Goal: Task Accomplishment & Management: Complete application form

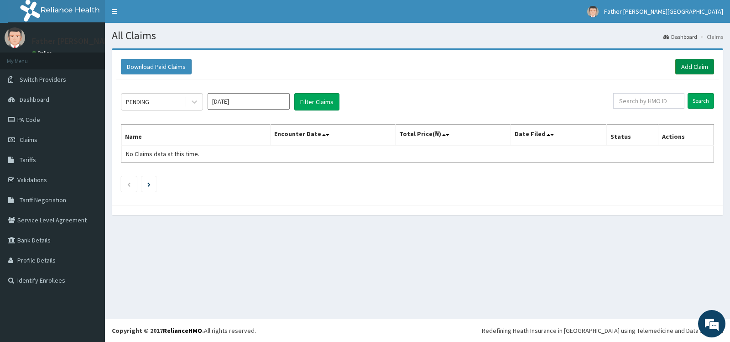
click at [695, 67] on link "Add Claim" at bounding box center [694, 67] width 39 height 16
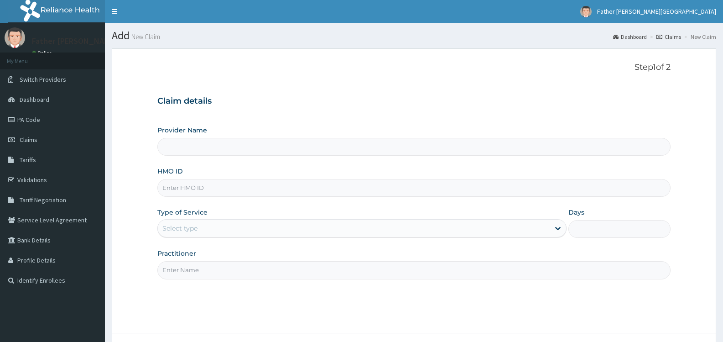
type input "Father [PERSON_NAME][GEOGRAPHIC_DATA]"
click at [213, 190] on input "HMO ID" at bounding box center [413, 188] width 513 height 18
type input "fps/10126/b"
click at [272, 230] on div "Select type" at bounding box center [354, 228] width 392 height 15
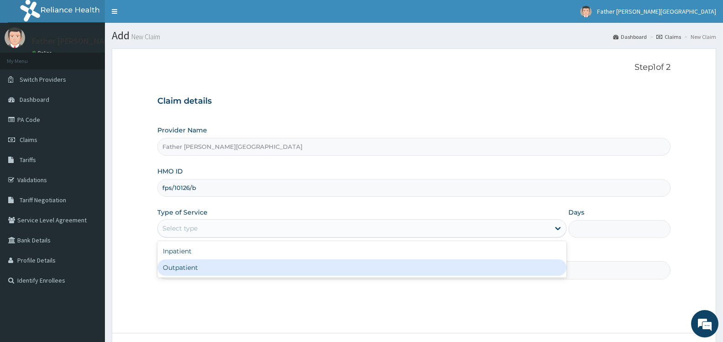
click at [210, 266] on div "Outpatient" at bounding box center [361, 267] width 409 height 16
type input "1"
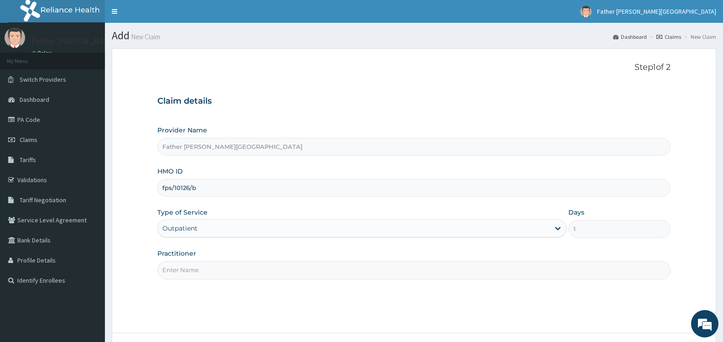
click at [266, 273] on input "Practitioner" at bounding box center [413, 270] width 513 height 18
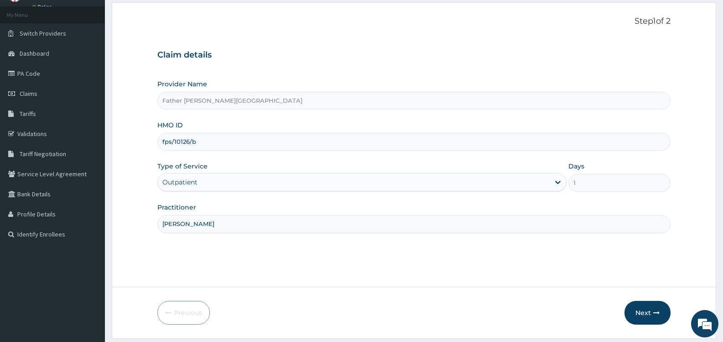
scroll to position [73, 0]
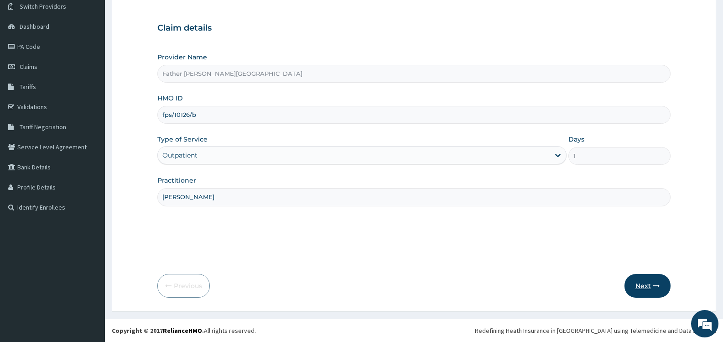
type input "[PERSON_NAME]"
click at [645, 286] on button "Next" at bounding box center [648, 286] width 46 height 24
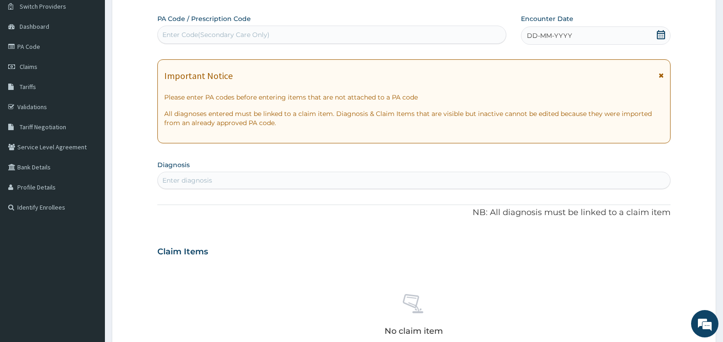
click at [663, 34] on icon at bounding box center [661, 34] width 9 height 9
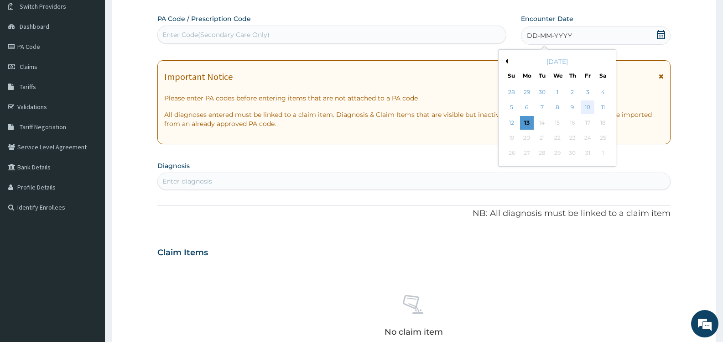
click at [589, 105] on div "10" at bounding box center [588, 108] width 14 height 14
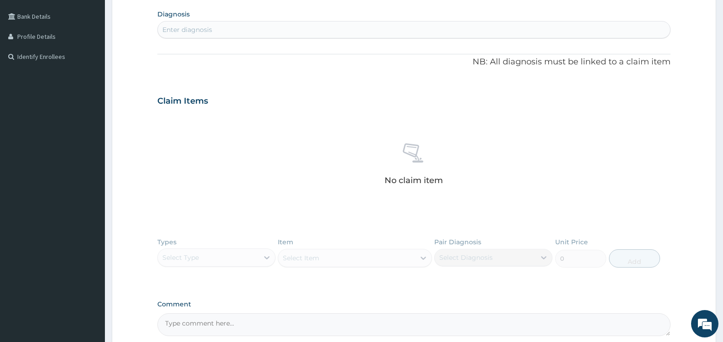
scroll to position [210, 0]
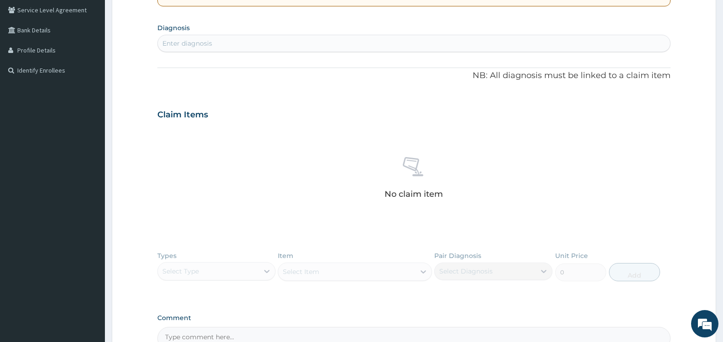
click at [212, 44] on div "Enter diagnosis" at bounding box center [187, 43] width 50 height 9
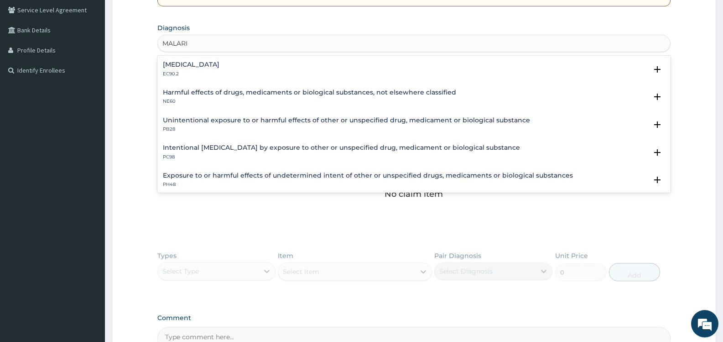
type input "MALARIA"
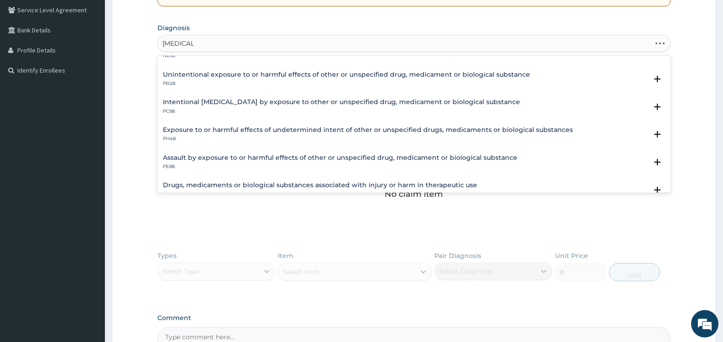
scroll to position [61, 0]
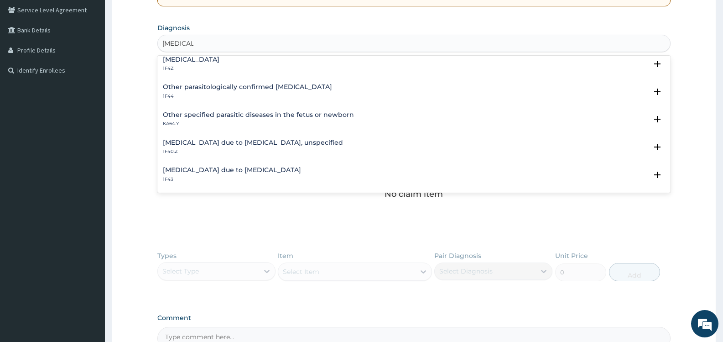
click at [215, 59] on h4 "Malaria, unspecified" at bounding box center [191, 59] width 57 height 7
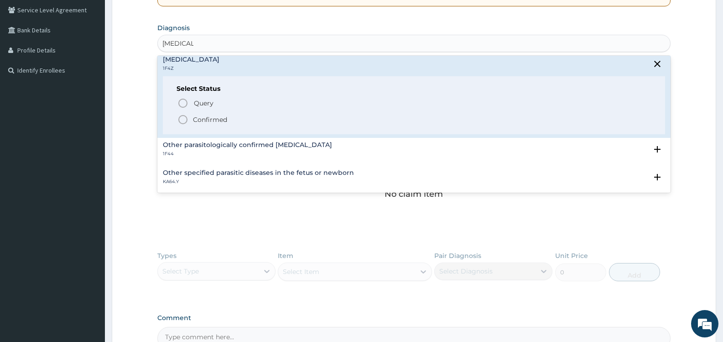
click at [181, 118] on icon "status option filled" at bounding box center [183, 119] width 11 height 11
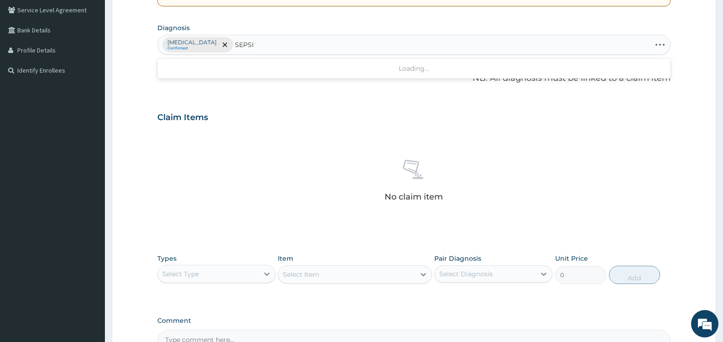
type input "SEPSIS"
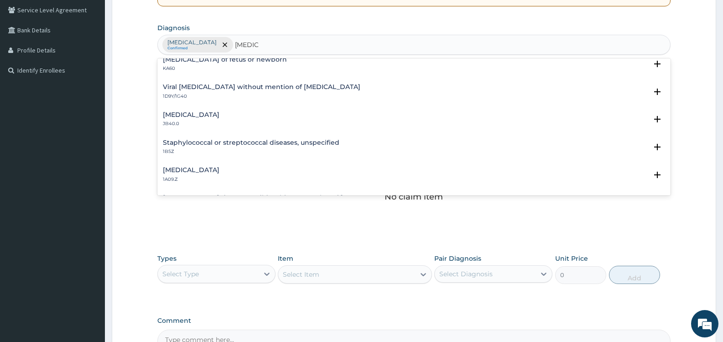
scroll to position [0, 0]
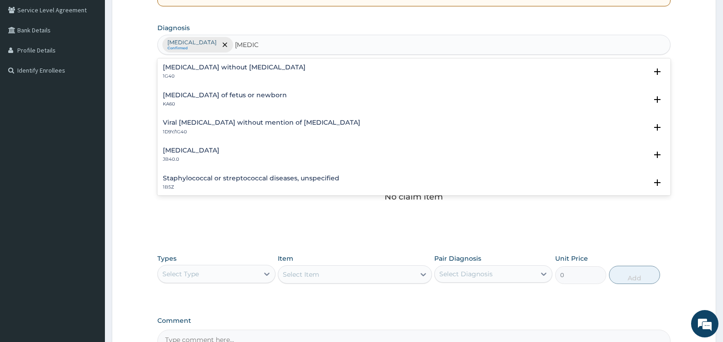
click at [228, 66] on h4 "Sepsis without septic shock" at bounding box center [234, 67] width 143 height 7
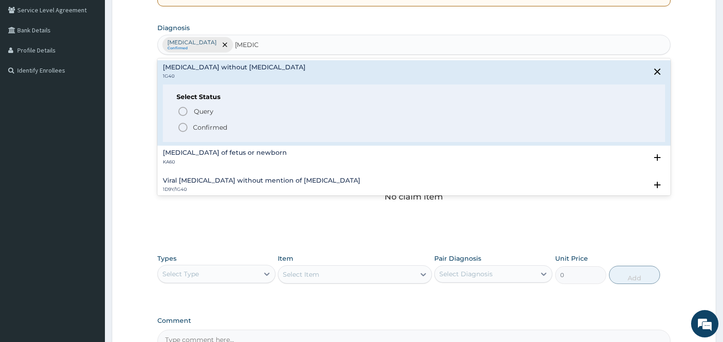
click at [208, 130] on p "Confirmed" at bounding box center [210, 127] width 34 height 9
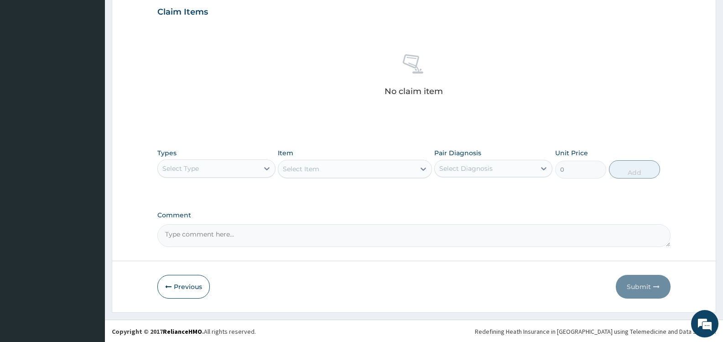
scroll to position [316, 0]
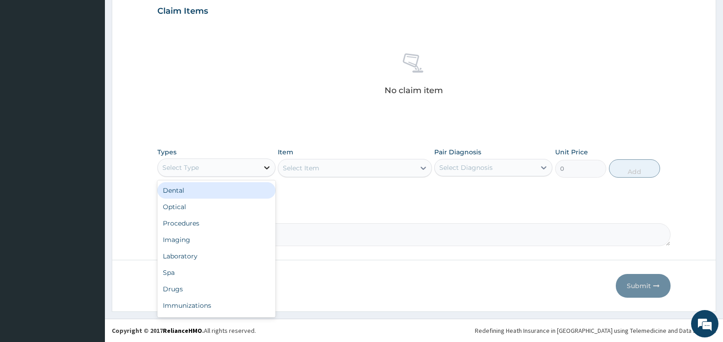
click at [265, 167] on icon at bounding box center [266, 167] width 9 height 9
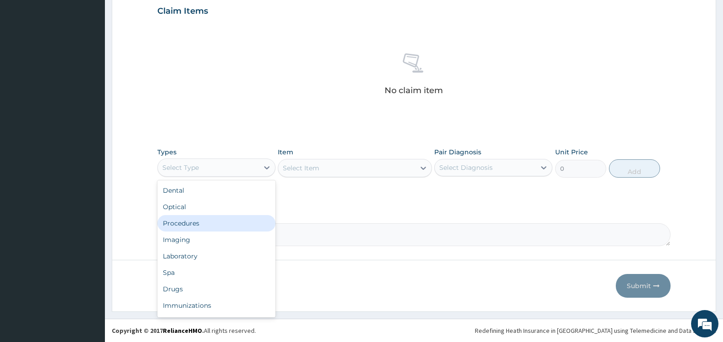
click at [208, 225] on div "Procedures" at bounding box center [216, 223] width 118 height 16
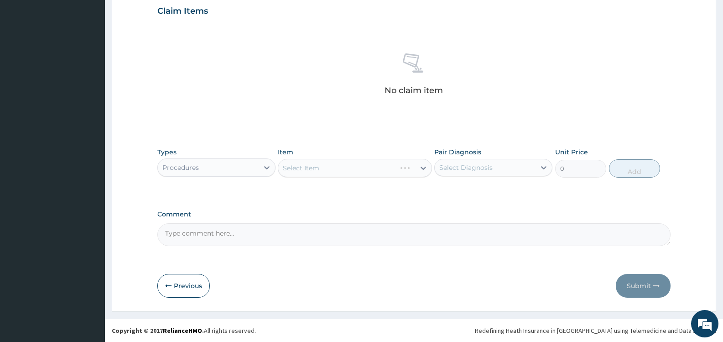
click at [478, 164] on div "Select Diagnosis" at bounding box center [465, 167] width 53 height 9
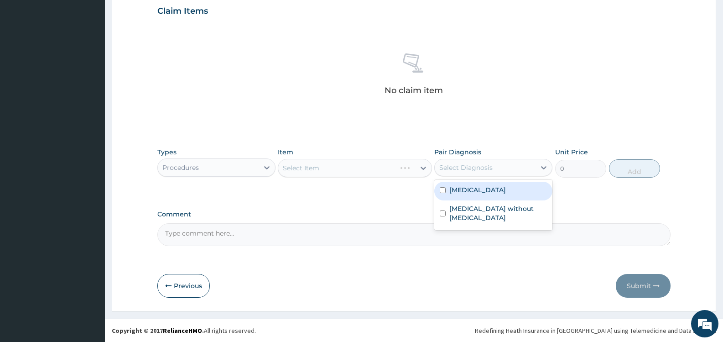
drag, startPoint x: 477, startPoint y: 190, endPoint x: 481, endPoint y: 206, distance: 15.9
click at [477, 191] on label "Malaria, unspecified" at bounding box center [478, 189] width 57 height 9
checkbox input "true"
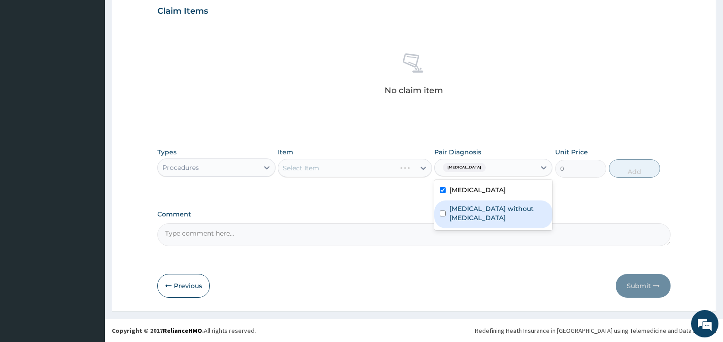
click at [481, 206] on label "Sepsis without septic shock" at bounding box center [499, 213] width 98 height 18
checkbox input "true"
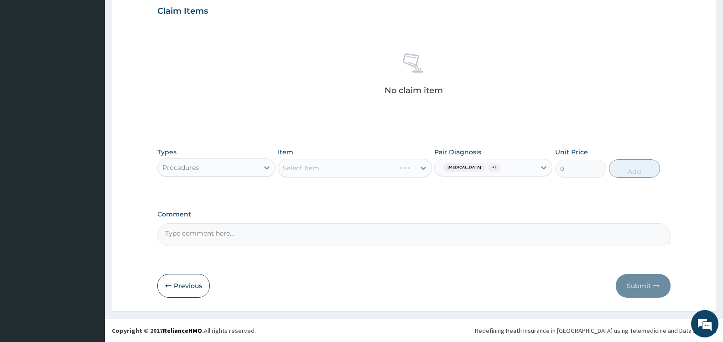
click at [388, 207] on div "PA Code / Prescription Code Enter Code(Secondary Care Only) Encounter Date 10-1…" at bounding box center [413, 8] width 513 height 475
click at [411, 168] on div "Select Item" at bounding box center [346, 168] width 136 height 15
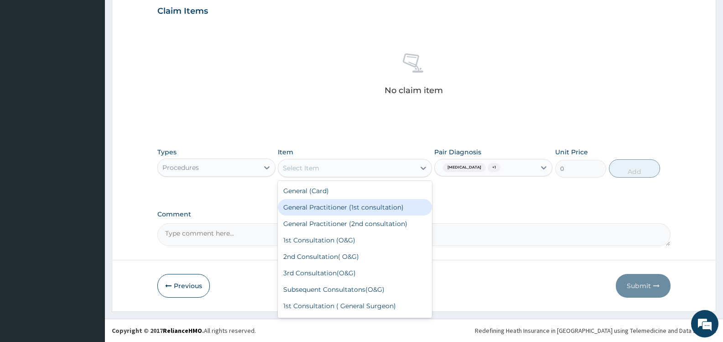
click at [360, 207] on div "General Practitioner (1st consultation)" at bounding box center [355, 207] width 154 height 16
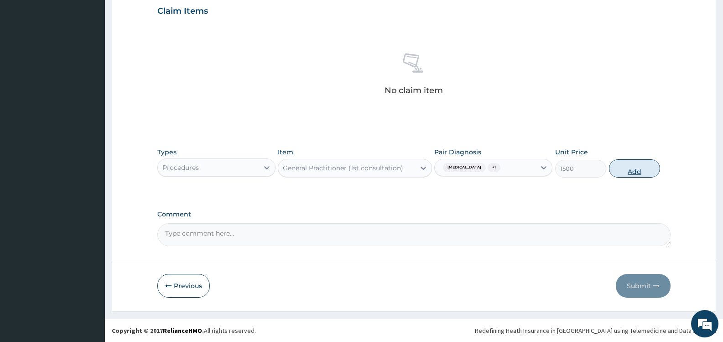
click at [637, 172] on button "Add" at bounding box center [634, 168] width 51 height 18
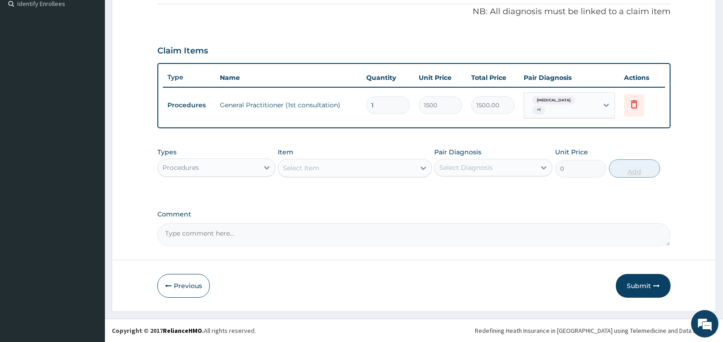
scroll to position [277, 0]
click at [380, 166] on div "Select Item" at bounding box center [346, 168] width 136 height 15
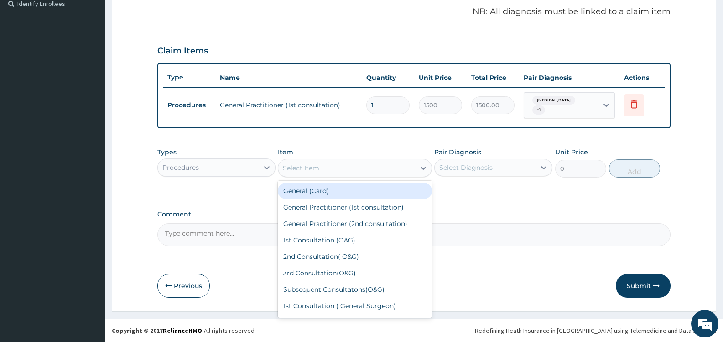
click at [364, 196] on div "General (Card)" at bounding box center [355, 191] width 154 height 16
type input "500"
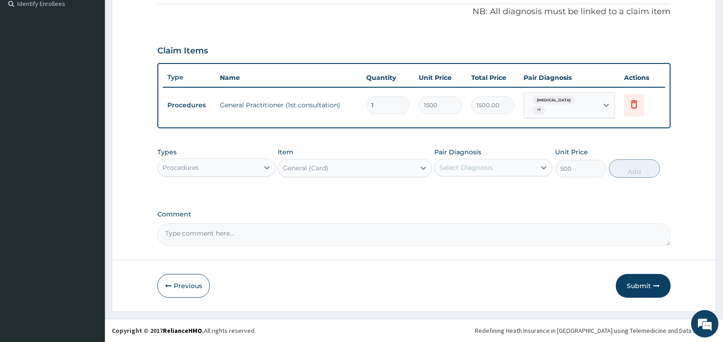
click at [487, 164] on div "Select Diagnosis" at bounding box center [465, 167] width 53 height 9
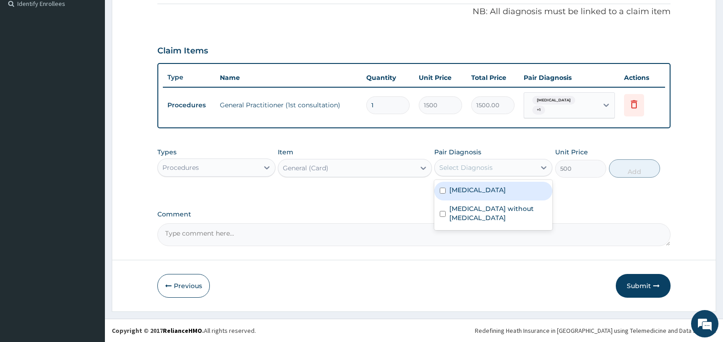
click at [479, 196] on div "Malaria, unspecified" at bounding box center [493, 191] width 118 height 19
checkbox input "true"
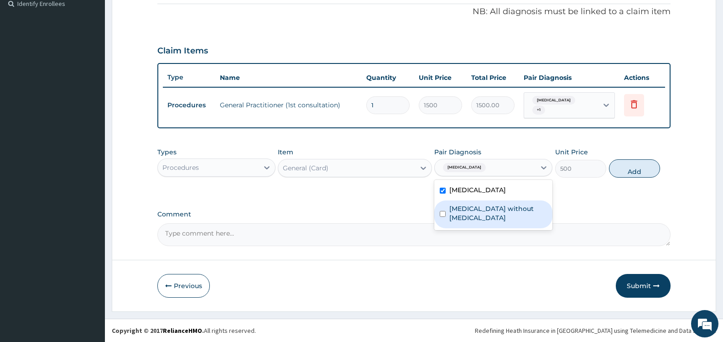
click at [483, 205] on label "Sepsis without septic shock" at bounding box center [499, 213] width 98 height 18
checkbox input "true"
click at [628, 171] on button "Add" at bounding box center [634, 168] width 51 height 18
type input "0"
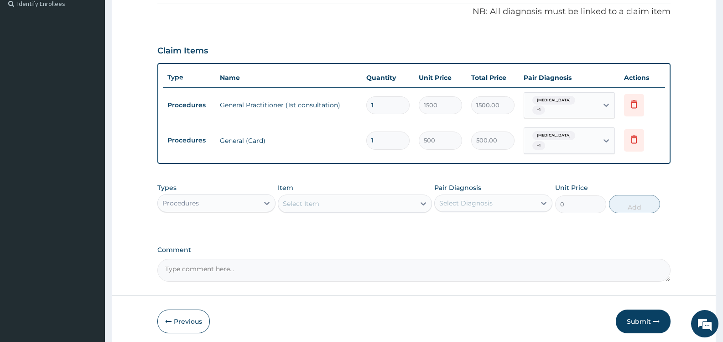
scroll to position [312, 0]
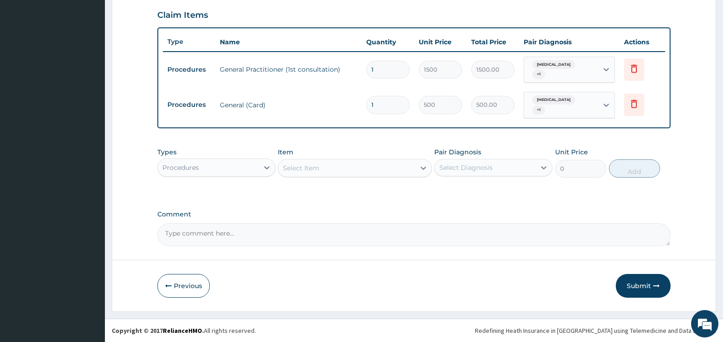
click at [257, 168] on div "Procedures" at bounding box center [208, 167] width 101 height 15
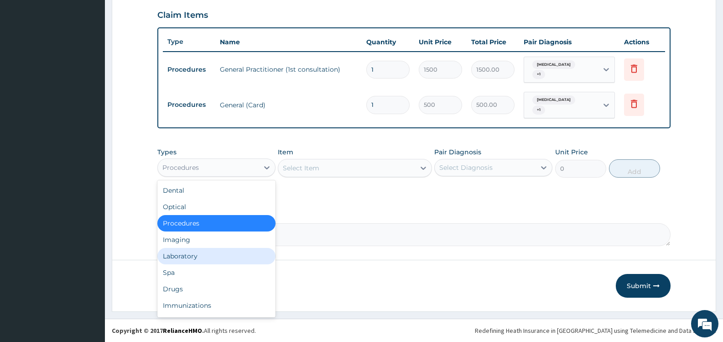
click at [223, 255] on div "Laboratory" at bounding box center [216, 256] width 118 height 16
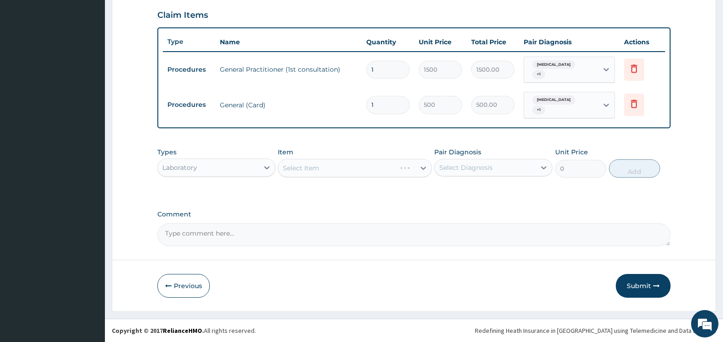
click at [474, 168] on div "Select Diagnosis" at bounding box center [465, 167] width 53 height 9
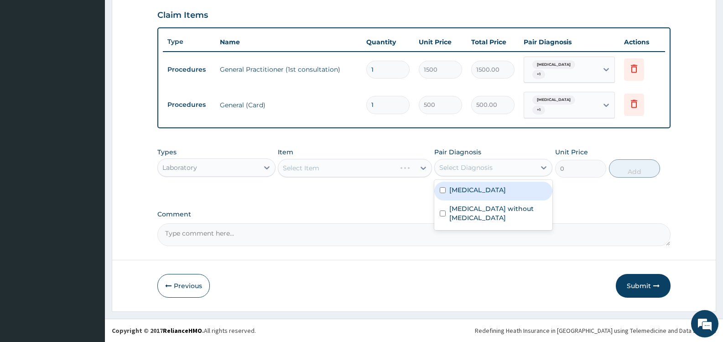
drag, startPoint x: 465, startPoint y: 190, endPoint x: 399, endPoint y: 183, distance: 65.6
click at [461, 190] on label "Malaria, unspecified" at bounding box center [478, 189] width 57 height 9
checkbox input "true"
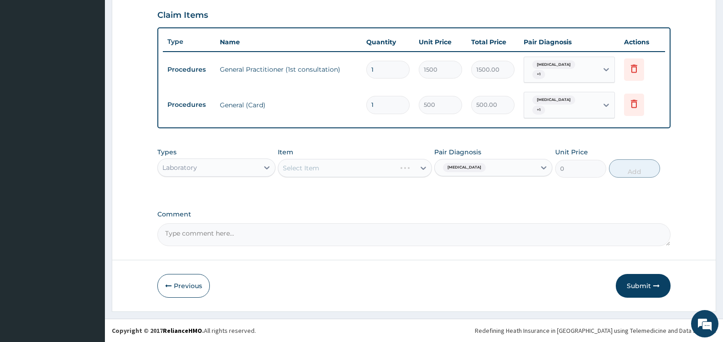
click at [398, 194] on div "Types Laboratory Item Select Item Pair Diagnosis Malaria, unspecified Unit Pric…" at bounding box center [413, 169] width 513 height 53
click at [400, 170] on div "Select Item" at bounding box center [346, 168] width 136 height 15
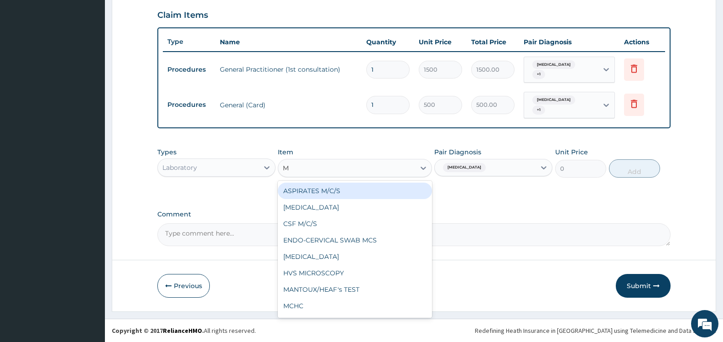
type input "MP"
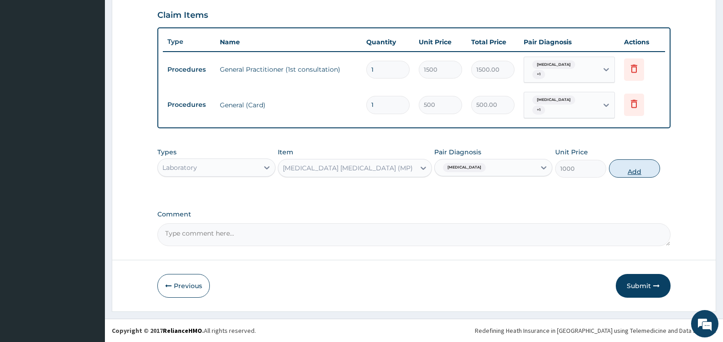
click at [637, 170] on button "Add" at bounding box center [634, 168] width 51 height 18
type input "0"
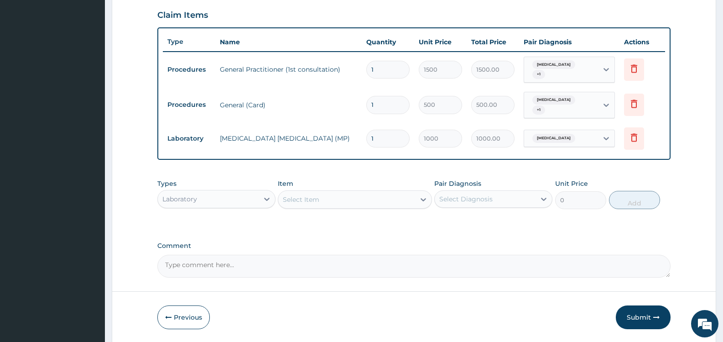
scroll to position [344, 0]
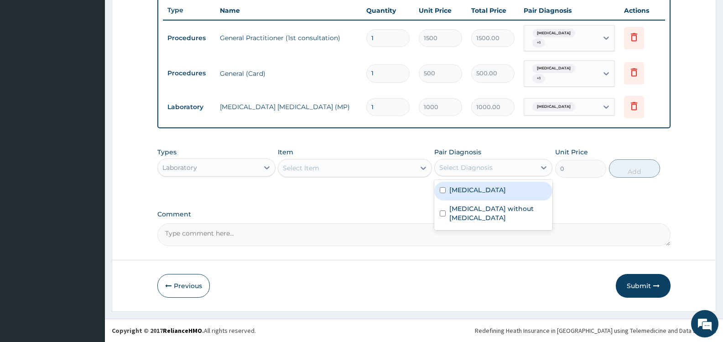
click at [488, 167] on div "Select Diagnosis" at bounding box center [465, 167] width 53 height 9
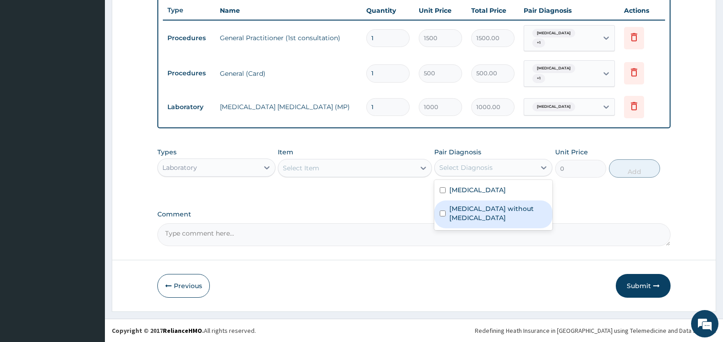
click at [452, 208] on label "Sepsis without septic shock" at bounding box center [499, 213] width 98 height 18
checkbox input "true"
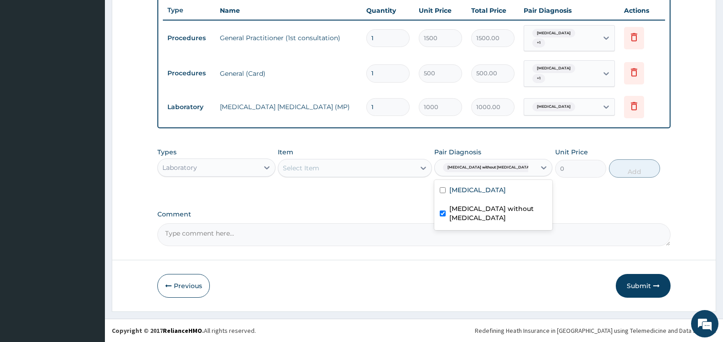
click at [384, 177] on div "Types Laboratory Item Select Item Pair Diagnosis option Sepsis without septic s…" at bounding box center [413, 162] width 513 height 39
click at [388, 171] on div "Select Item" at bounding box center [346, 168] width 136 height 15
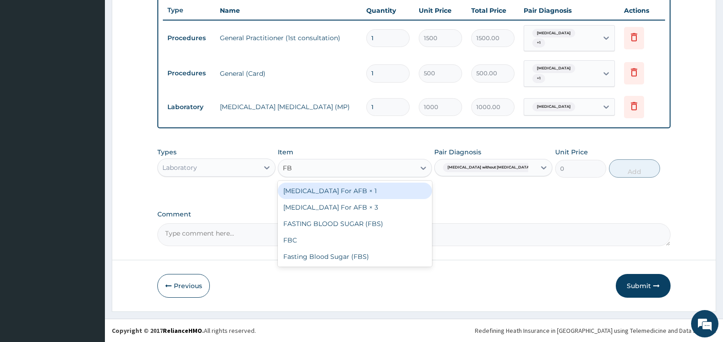
type input "FBC"
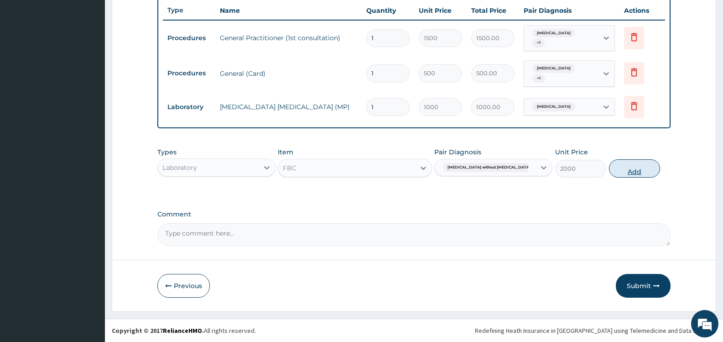
click at [635, 169] on button "Add" at bounding box center [634, 168] width 51 height 18
type input "0"
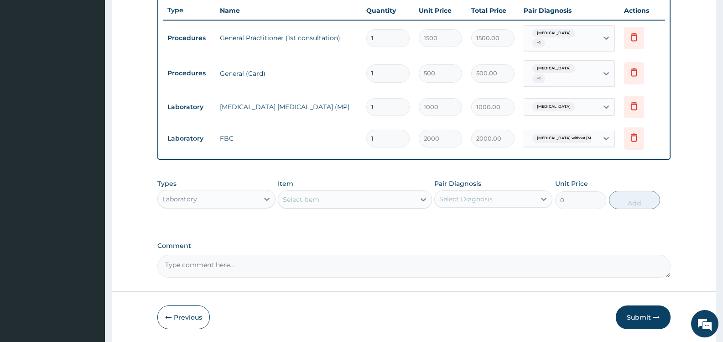
scroll to position [375, 0]
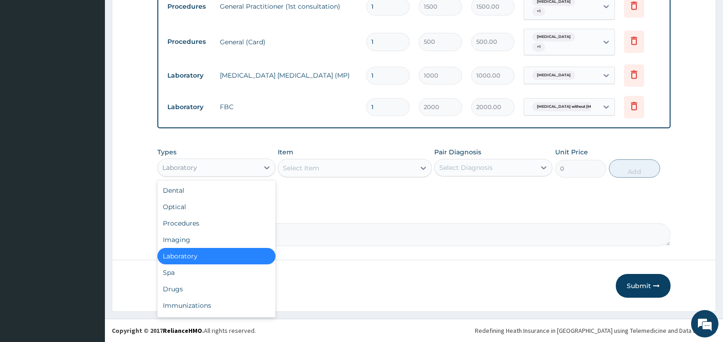
click at [232, 171] on div "Laboratory" at bounding box center [208, 167] width 101 height 15
click at [214, 291] on div "Drugs" at bounding box center [216, 289] width 118 height 16
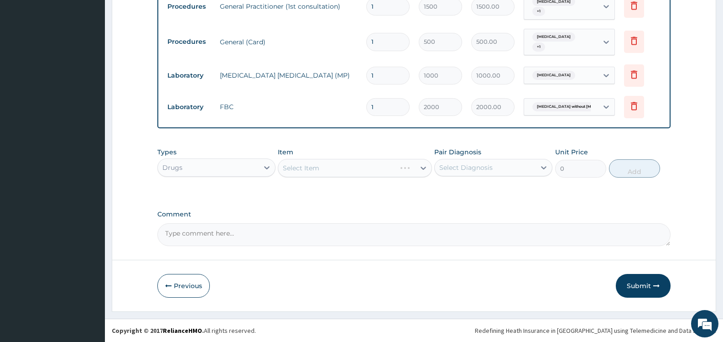
click at [471, 164] on div "Select Diagnosis" at bounding box center [465, 167] width 53 height 9
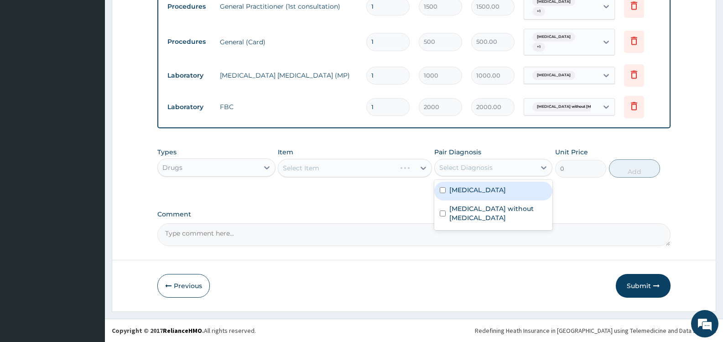
click at [460, 188] on label "Malaria, unspecified" at bounding box center [478, 189] width 57 height 9
checkbox input "true"
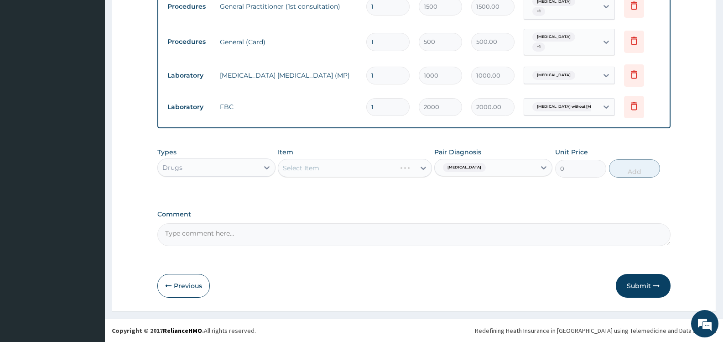
click at [384, 167] on div "Select Item" at bounding box center [355, 168] width 154 height 18
click at [384, 167] on div "Select Item" at bounding box center [346, 168] width 136 height 15
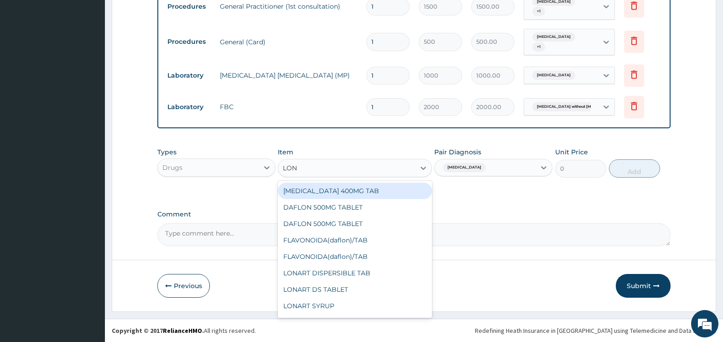
type input "LONA"
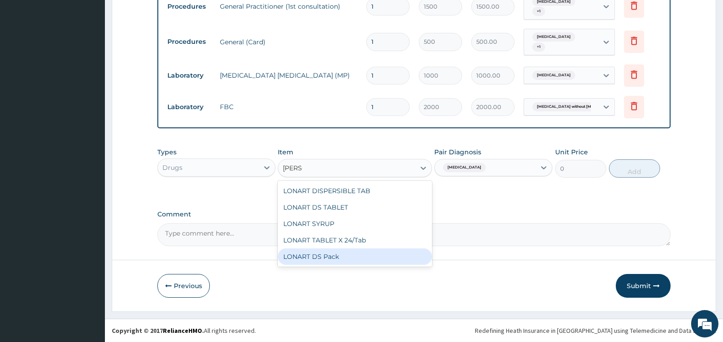
click at [371, 256] on div "LONART DS Pack" at bounding box center [355, 256] width 154 height 16
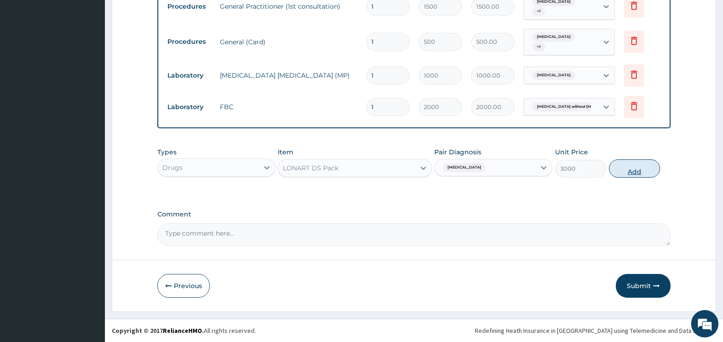
click at [631, 169] on button "Add" at bounding box center [634, 168] width 51 height 18
type input "0"
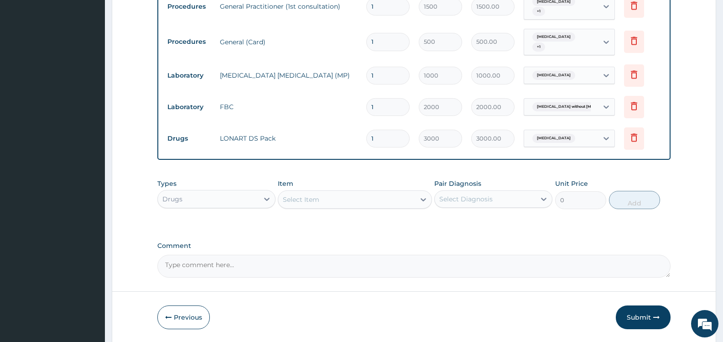
scroll to position [407, 0]
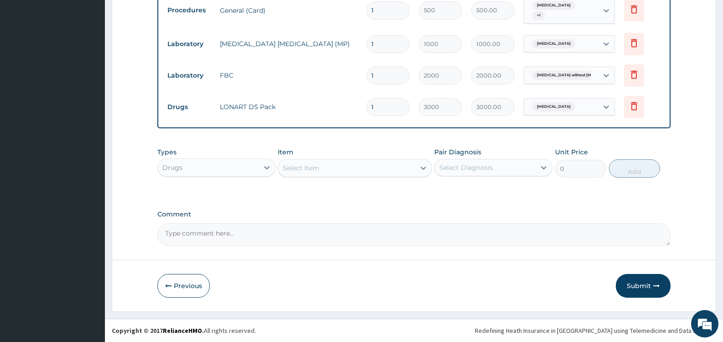
click at [336, 168] on div "Select Item" at bounding box center [346, 168] width 136 height 15
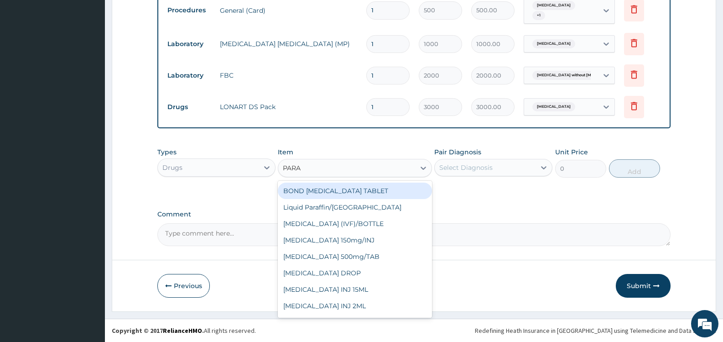
type input "PARAC"
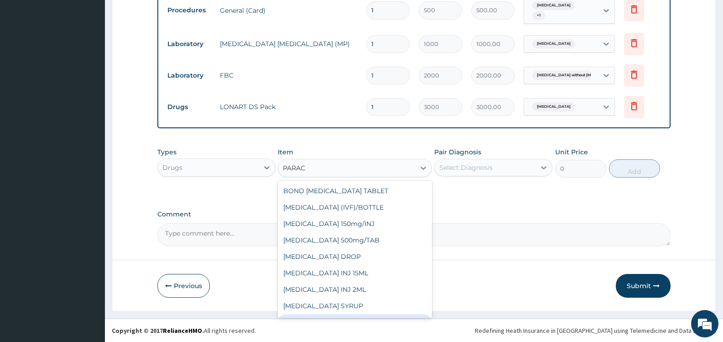
scroll to position [47, 0]
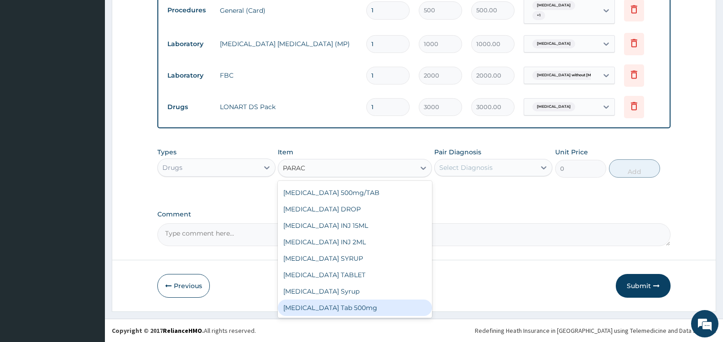
click at [372, 308] on div "Paracetamol Tab 500mg" at bounding box center [355, 307] width 154 height 16
type input "15"
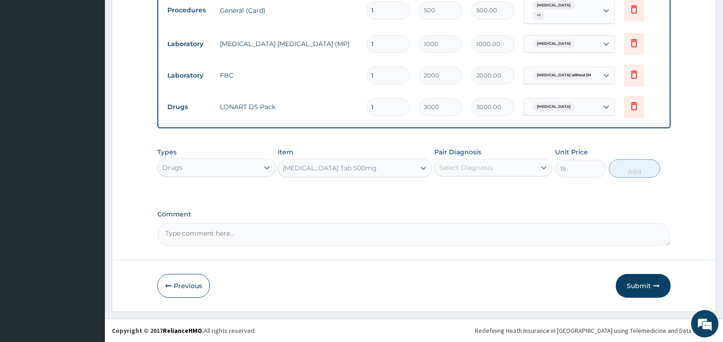
click at [520, 165] on div "Select Diagnosis" at bounding box center [485, 167] width 101 height 15
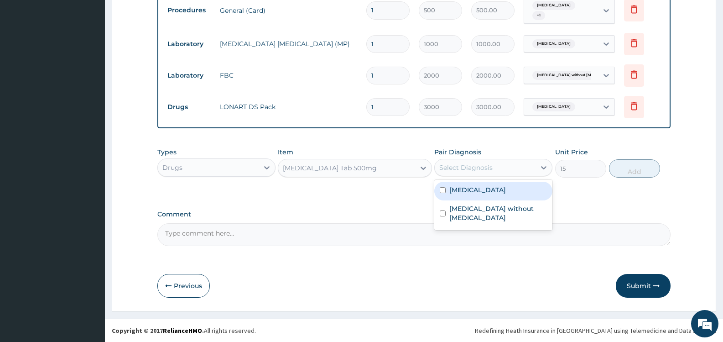
drag, startPoint x: 480, startPoint y: 189, endPoint x: 482, endPoint y: 201, distance: 12.1
click at [480, 195] on div "Malaria, unspecified" at bounding box center [493, 191] width 118 height 19
checkbox input "true"
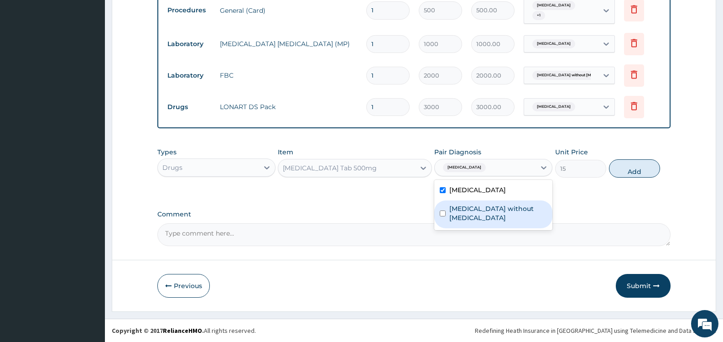
drag, startPoint x: 487, startPoint y: 208, endPoint x: 542, endPoint y: 199, distance: 55.5
click at [489, 208] on label "Sepsis without septic shock" at bounding box center [499, 213] width 98 height 18
checkbox input "true"
click at [623, 169] on button "Add" at bounding box center [634, 168] width 51 height 18
type input "0"
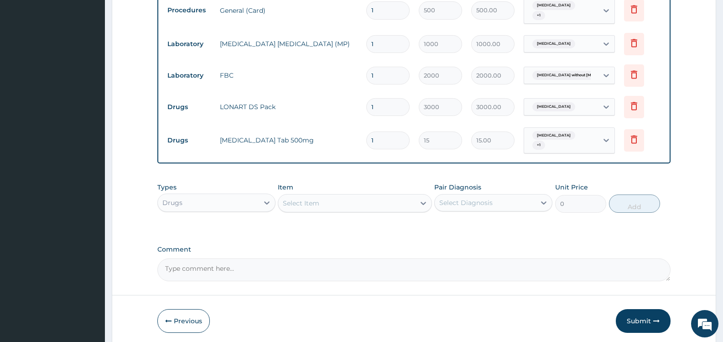
type input "18"
type input "270.00"
type input "18"
click at [321, 202] on div "Select Item" at bounding box center [346, 203] width 136 height 15
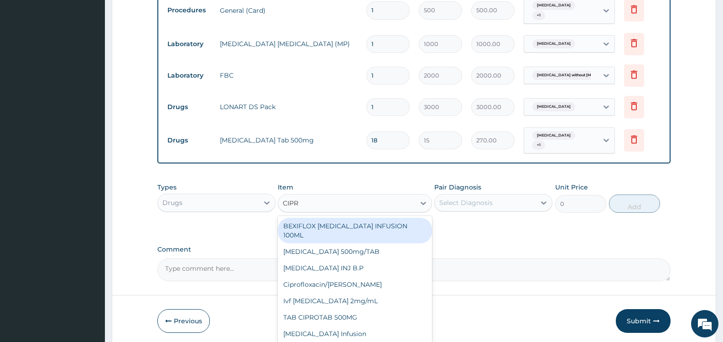
type input "CIPRO"
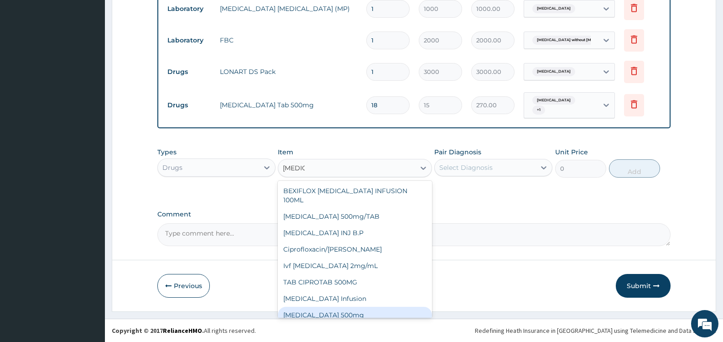
click at [370, 308] on div "Ciprofloxacin 500mg" at bounding box center [355, 315] width 154 height 16
type input "180"
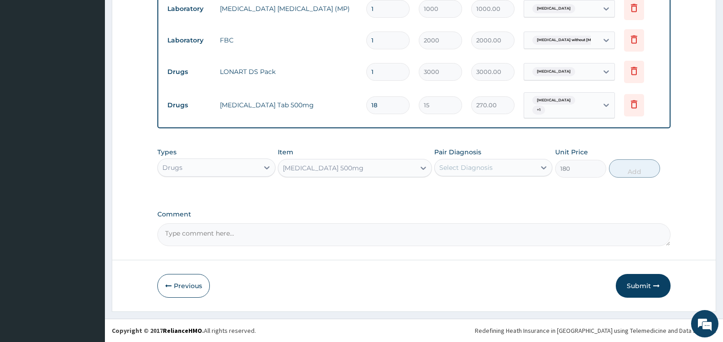
click at [502, 167] on div "Select Diagnosis" at bounding box center [485, 167] width 101 height 15
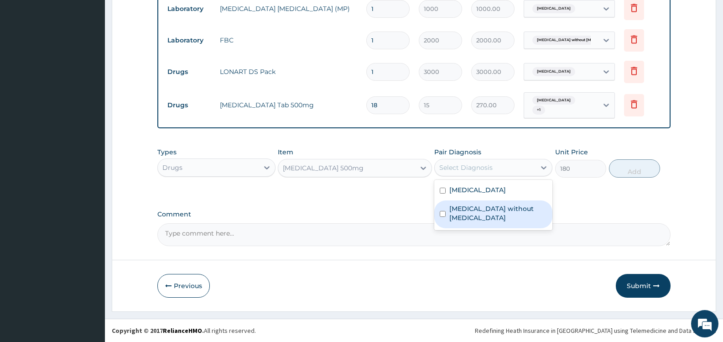
click at [496, 207] on label "Sepsis without septic shock" at bounding box center [499, 213] width 98 height 18
checkbox input "true"
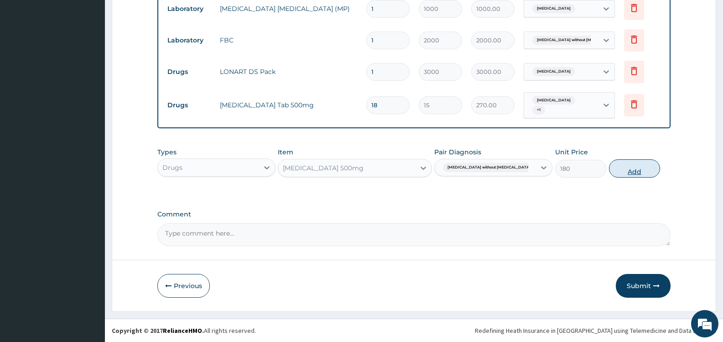
click at [637, 167] on button "Add" at bounding box center [634, 168] width 51 height 18
type input "0"
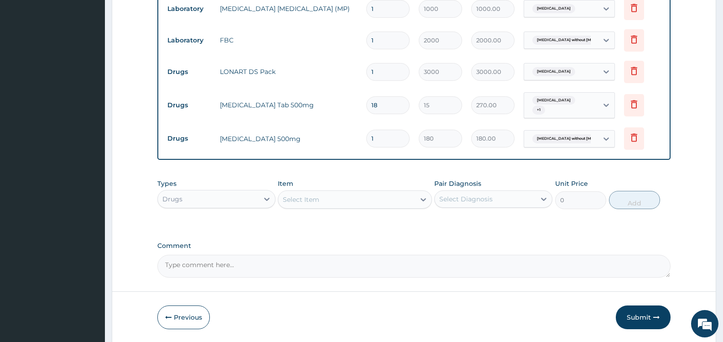
type input "10"
type input "1800.00"
type input "10"
click at [641, 319] on button "Submit" at bounding box center [643, 317] width 55 height 24
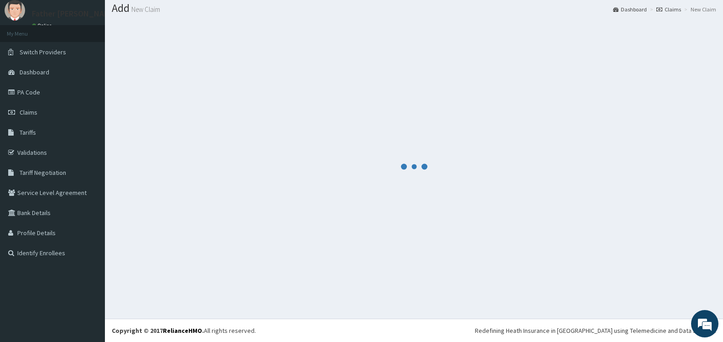
scroll to position [27, 0]
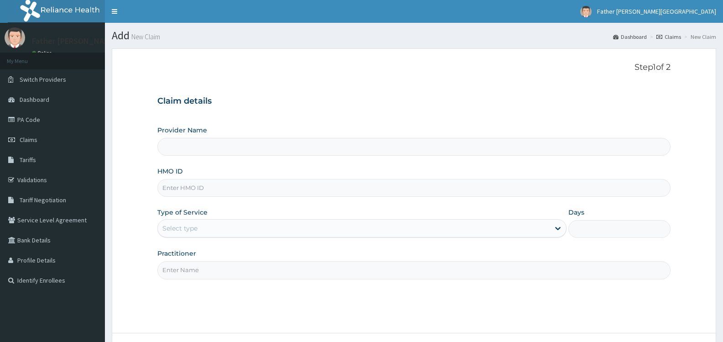
type input "Father [PERSON_NAME][GEOGRAPHIC_DATA]"
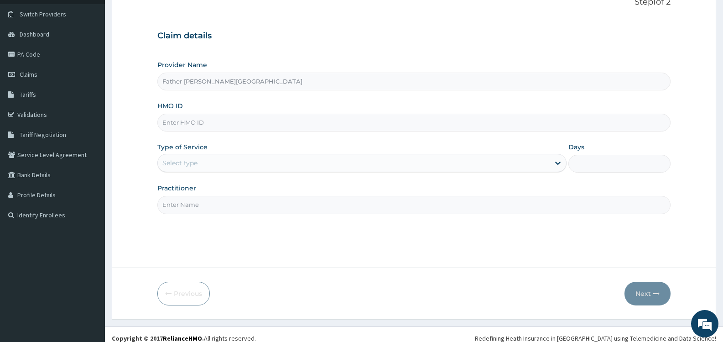
scroll to position [73, 0]
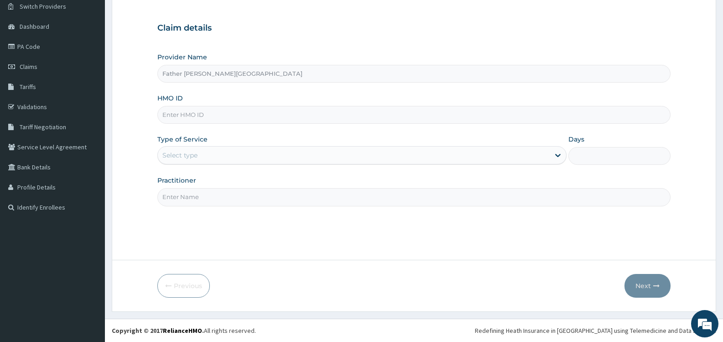
click at [214, 113] on input "HMO ID" at bounding box center [413, 115] width 513 height 18
type input "fps/10126/f"
click at [243, 154] on div "Select type" at bounding box center [354, 155] width 392 height 15
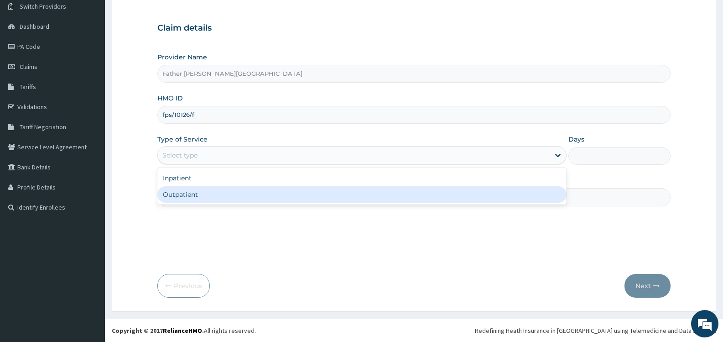
click at [220, 193] on div "Outpatient" at bounding box center [361, 194] width 409 height 16
type input "1"
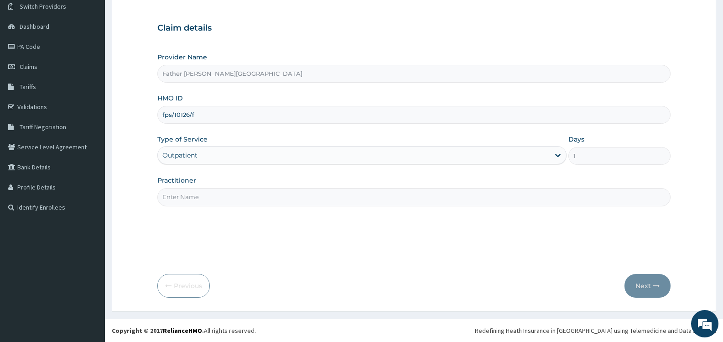
click at [230, 199] on input "Practitioner" at bounding box center [413, 197] width 513 height 18
type input "[PERSON_NAME]"
click at [647, 283] on button "Next" at bounding box center [648, 286] width 46 height 24
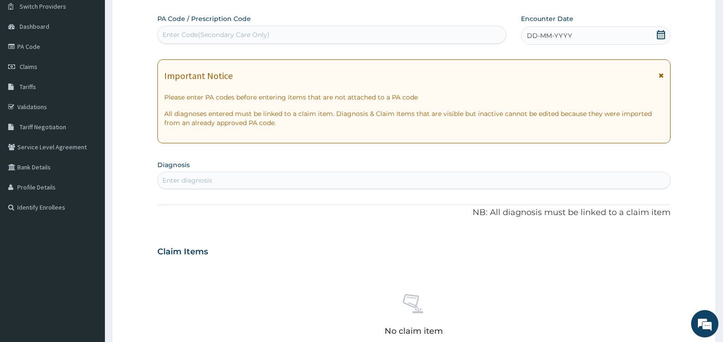
click at [662, 35] on icon at bounding box center [661, 34] width 9 height 9
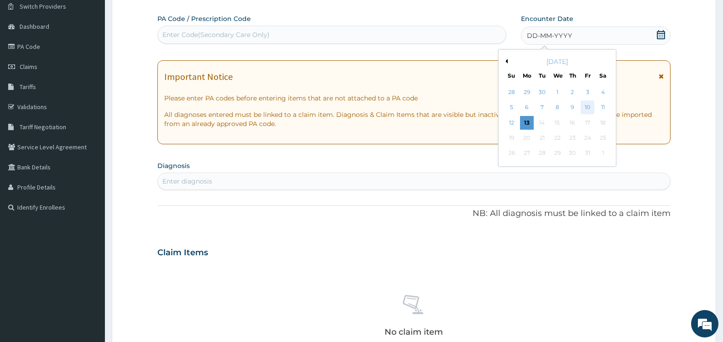
click at [590, 108] on div "10" at bounding box center [588, 108] width 14 height 14
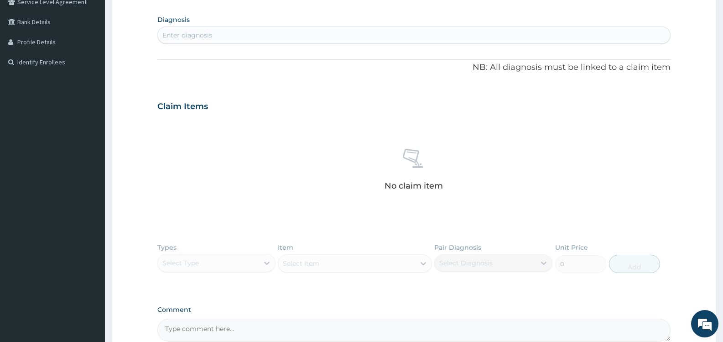
scroll to position [210, 0]
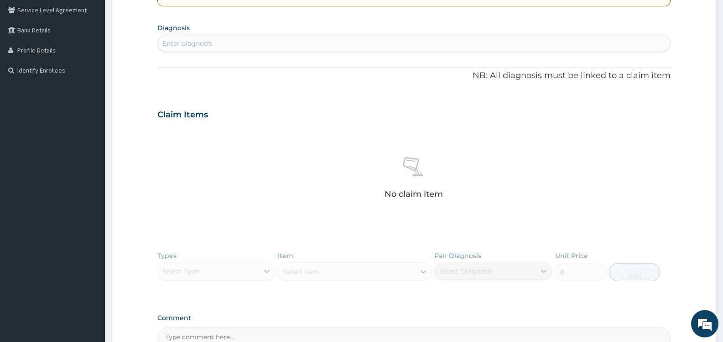
click at [222, 41] on div "Enter diagnosis" at bounding box center [414, 43] width 513 height 15
type input "CONJUNCTIVITIS"
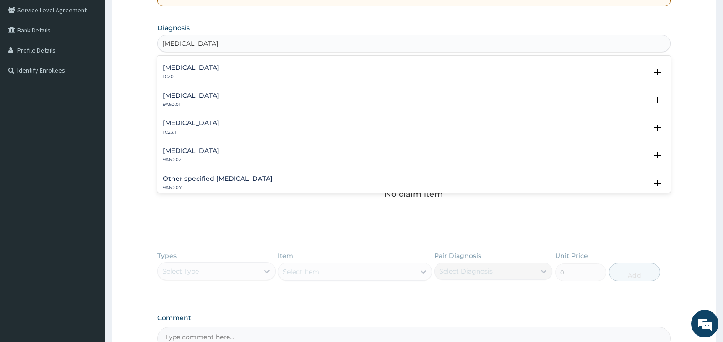
scroll to position [319, 0]
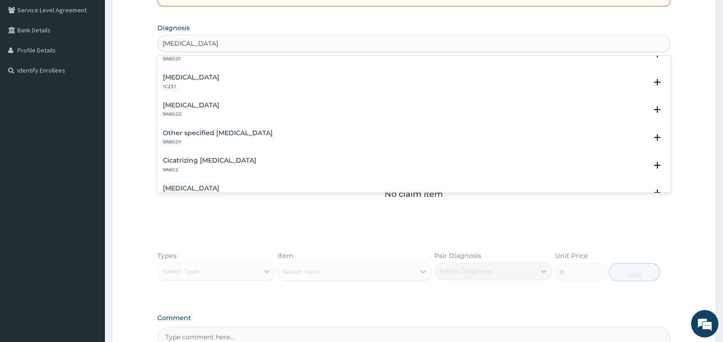
click at [220, 106] on h4 "Allergic conjunctivitis" at bounding box center [191, 105] width 57 height 7
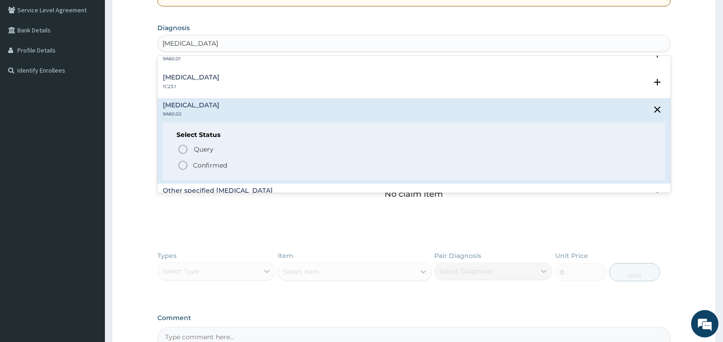
click at [220, 166] on p "Confirmed" at bounding box center [210, 165] width 34 height 9
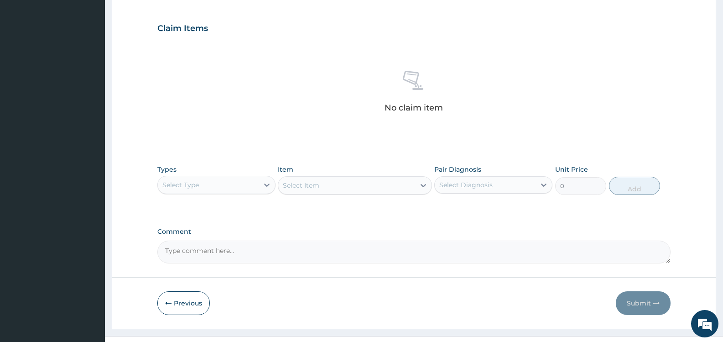
scroll to position [316, 0]
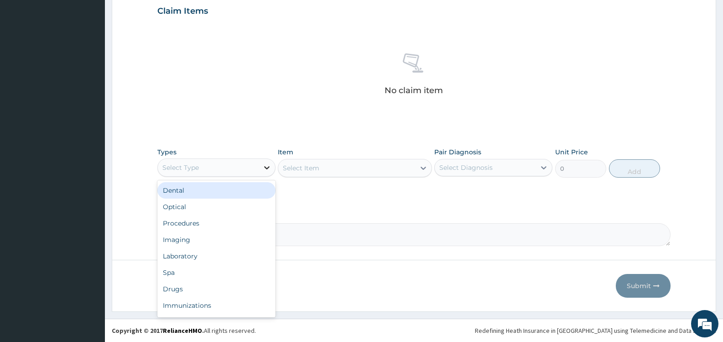
click at [267, 167] on icon at bounding box center [266, 167] width 9 height 9
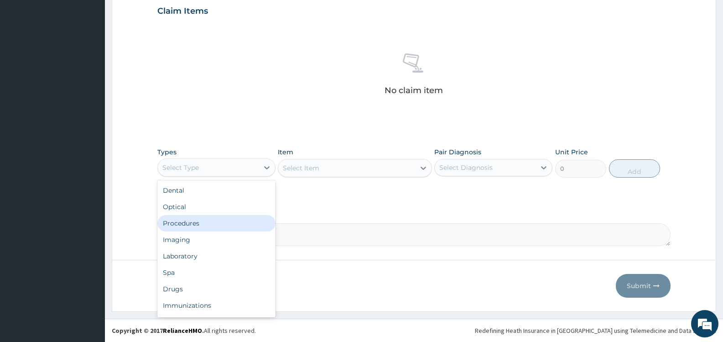
click at [227, 223] on div "Procedures" at bounding box center [216, 223] width 118 height 16
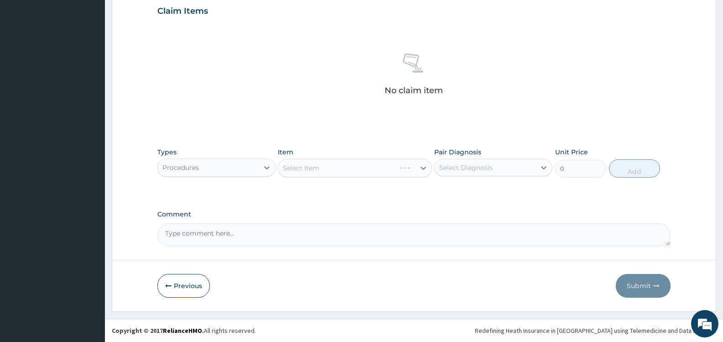
click at [469, 165] on div "Select Diagnosis" at bounding box center [465, 167] width 53 height 9
click at [470, 190] on label "Allergic conjunctivitis" at bounding box center [478, 189] width 57 height 9
checkbox input "true"
click at [395, 188] on div "Types Procedures Item Select Item Pair Diagnosis option Allergic conjunctivitis…" at bounding box center [413, 169] width 513 height 53
click at [419, 168] on icon at bounding box center [423, 167] width 9 height 9
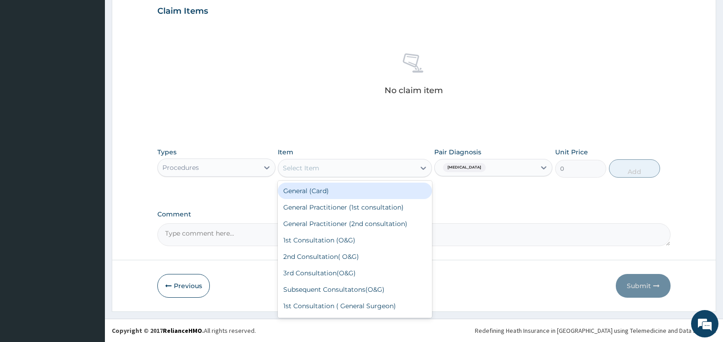
click at [360, 194] on div "General (Card)" at bounding box center [355, 191] width 154 height 16
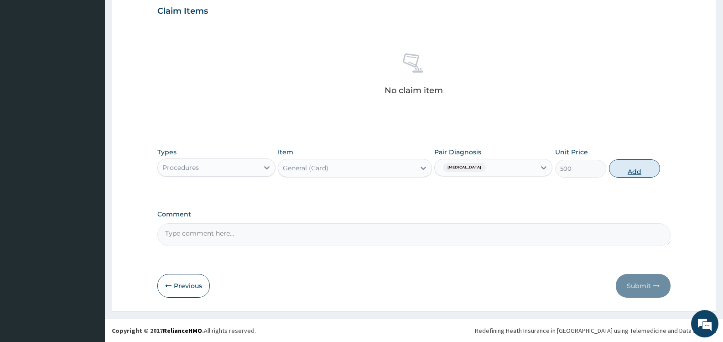
click at [631, 165] on button "Add" at bounding box center [634, 168] width 51 height 18
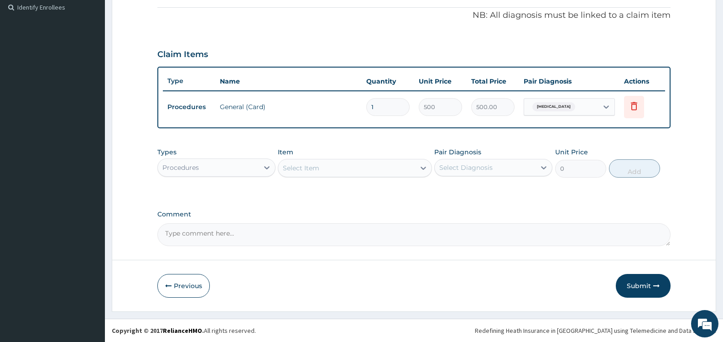
scroll to position [273, 0]
click at [407, 167] on div "Select Item" at bounding box center [346, 168] width 136 height 15
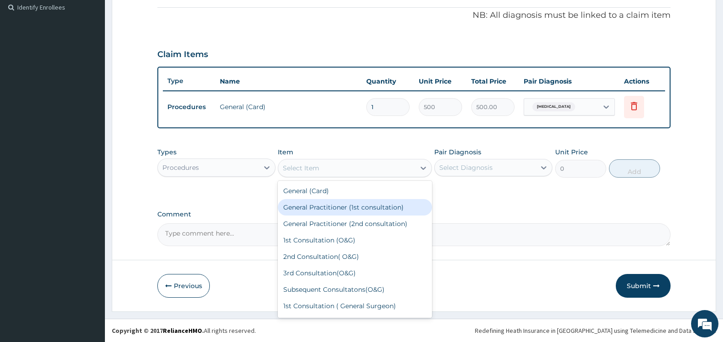
click at [379, 205] on div "General Practitioner (1st consultation)" at bounding box center [355, 207] width 154 height 16
type input "1500"
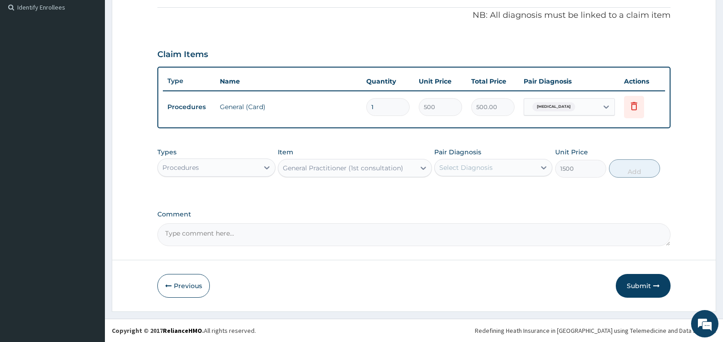
click at [456, 167] on div "Select Diagnosis" at bounding box center [465, 167] width 53 height 9
click at [463, 192] on label "Allergic conjunctivitis" at bounding box center [478, 189] width 57 height 9
checkbox input "true"
click at [636, 168] on button "Add" at bounding box center [634, 168] width 51 height 18
type input "0"
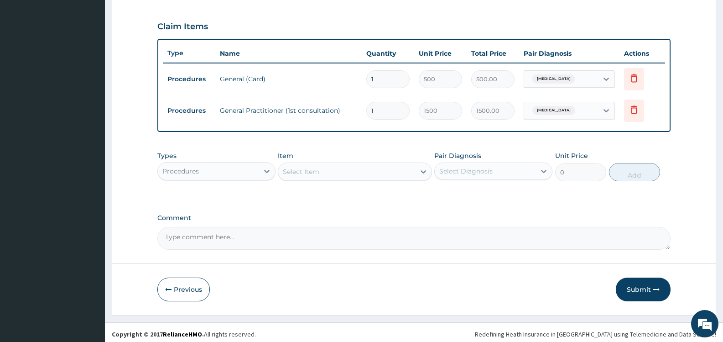
scroll to position [304, 0]
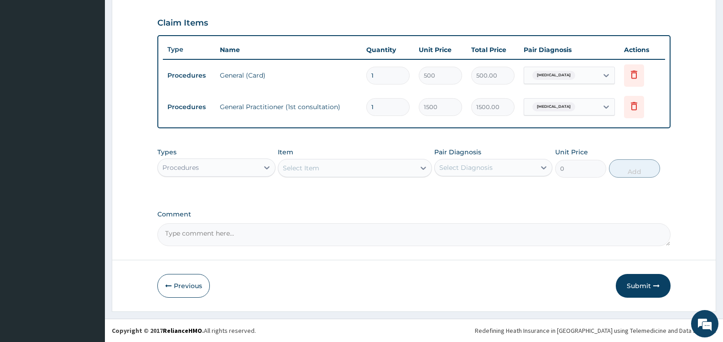
click at [326, 168] on div "Select Item" at bounding box center [346, 168] width 136 height 15
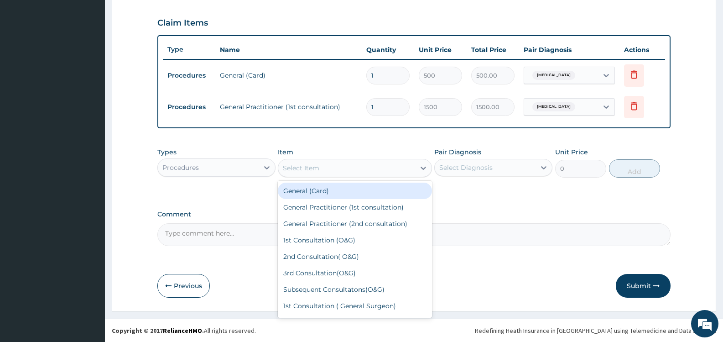
click at [230, 172] on div "Procedures" at bounding box center [208, 167] width 101 height 15
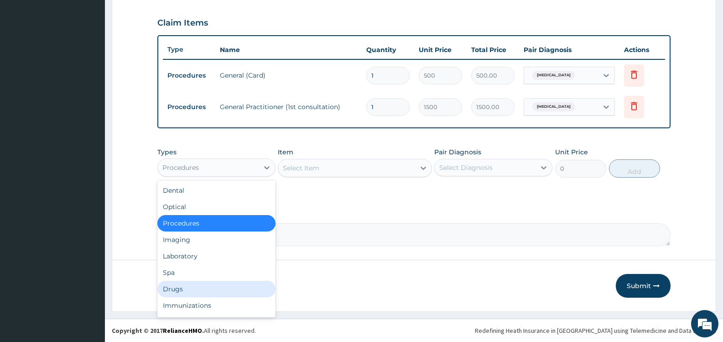
click at [192, 289] on div "Drugs" at bounding box center [216, 289] width 118 height 16
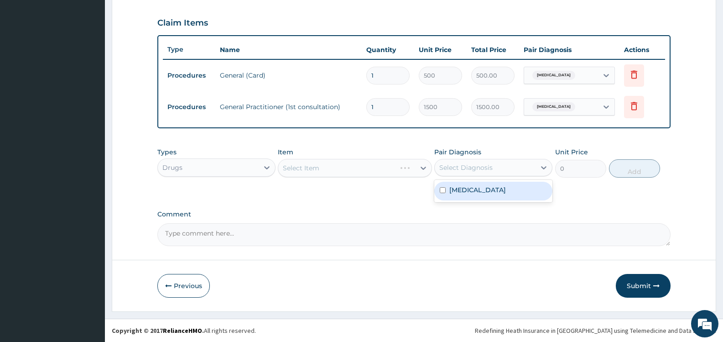
click at [472, 167] on div "Select Diagnosis" at bounding box center [465, 167] width 53 height 9
click at [473, 189] on label "Allergic conjunctivitis" at bounding box center [478, 189] width 57 height 9
checkbox input "true"
click at [351, 208] on div "PA Code / Prescription Code Enter Code(Secondary Care Only) Encounter Date 10-1…" at bounding box center [413, 14] width 513 height 463
click at [349, 166] on div "Select Item" at bounding box center [346, 168] width 136 height 15
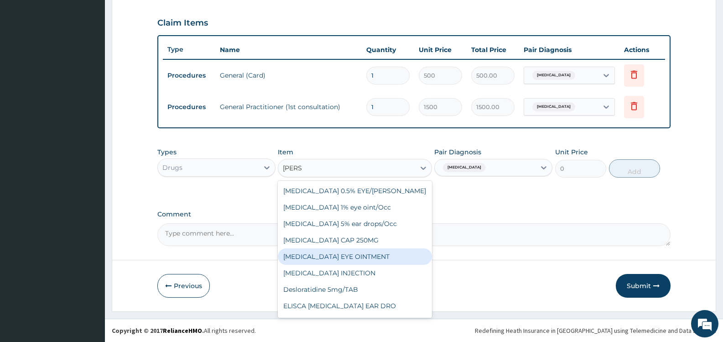
scroll to position [64, 0]
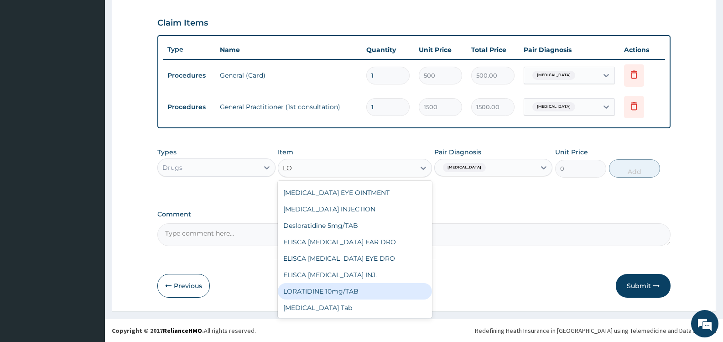
type input "L"
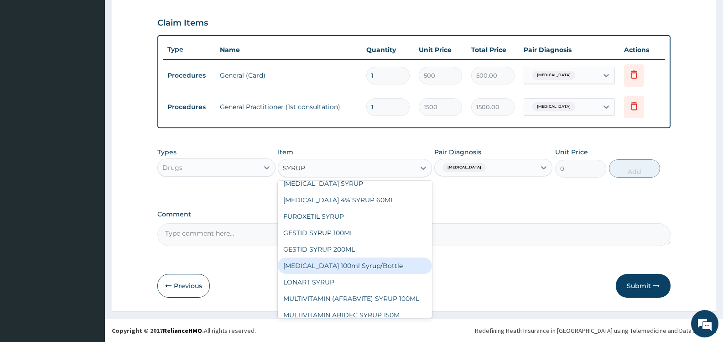
scroll to position [851, 0]
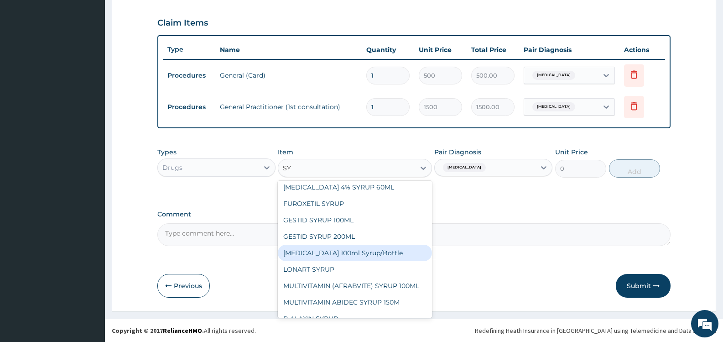
type input "S"
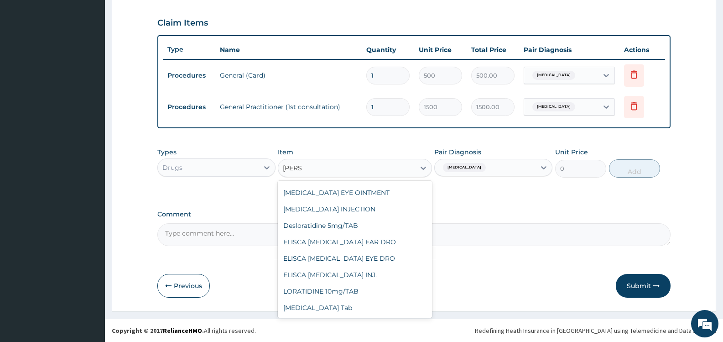
scroll to position [64, 0]
type input "LORAT"
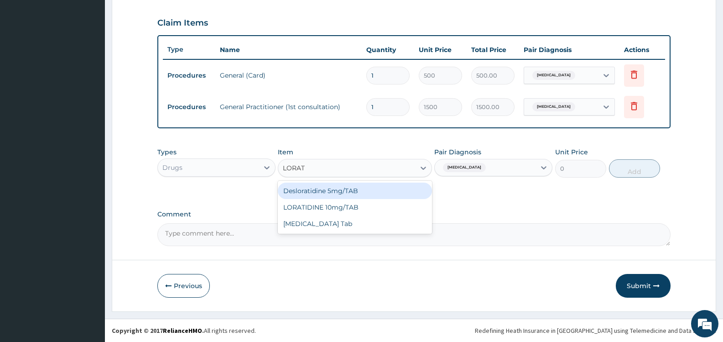
scroll to position [0, 0]
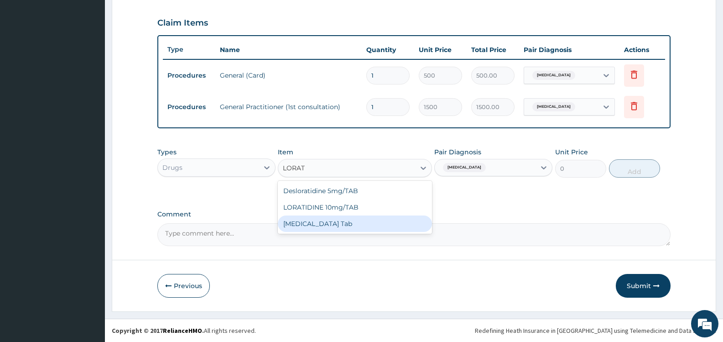
click at [348, 225] on div "[MEDICAL_DATA] Tab" at bounding box center [355, 223] width 154 height 16
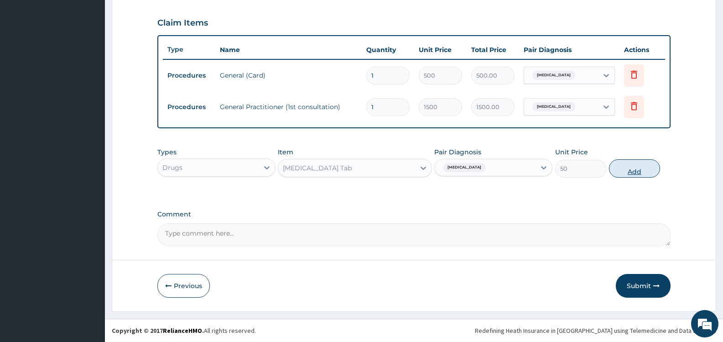
click at [642, 167] on button "Add" at bounding box center [634, 168] width 51 height 18
type input "0"
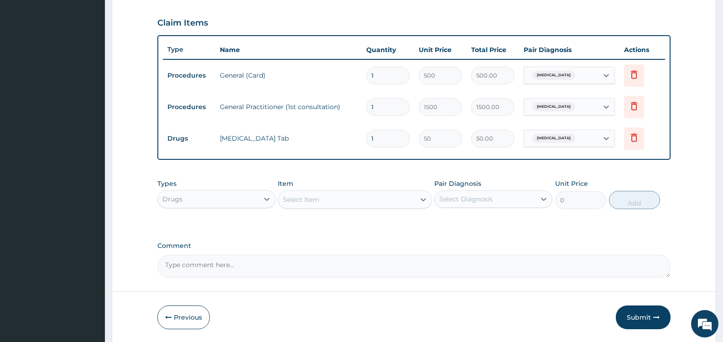
type input "2"
type input "100.00"
type input "3"
type input "150.00"
type input "4"
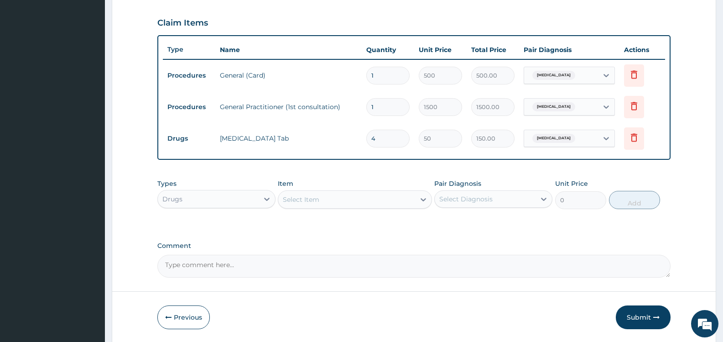
type input "200.00"
type input "3"
type input "150.00"
type input "4"
type input "200.00"
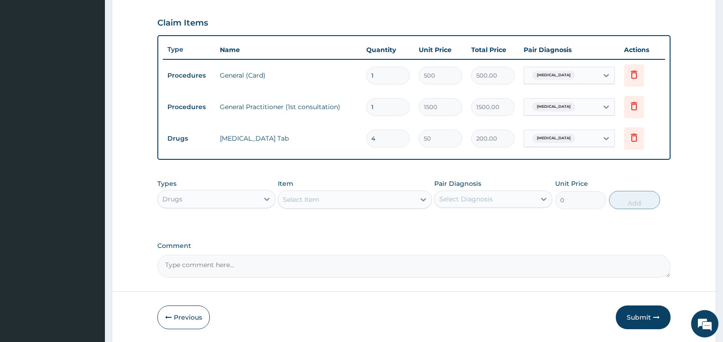
click at [401, 198] on div "Select Item" at bounding box center [346, 199] width 136 height 15
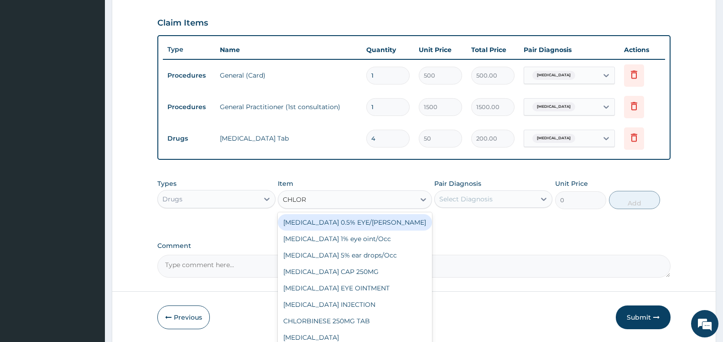
type input "CHLORA"
click at [378, 220] on div "[MEDICAL_DATA] 0.5% EYE/[PERSON_NAME]" at bounding box center [355, 222] width 154 height 16
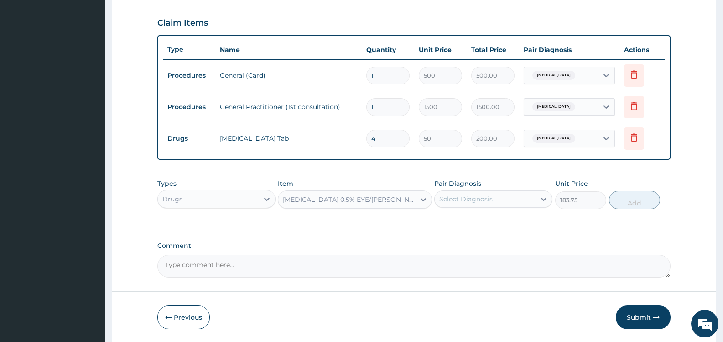
click at [387, 200] on div "[MEDICAL_DATA] 0.5% EYE/[PERSON_NAME]" at bounding box center [346, 199] width 136 height 15
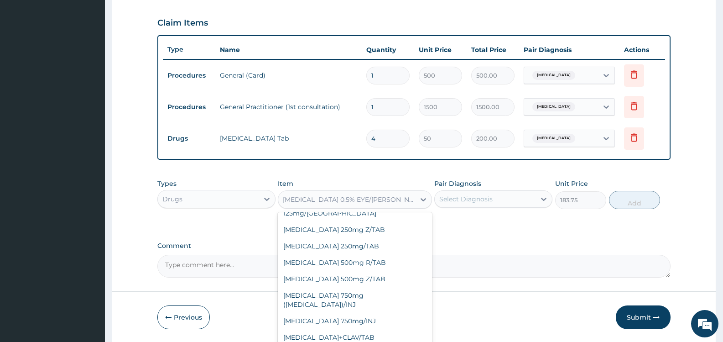
scroll to position [7594, 0]
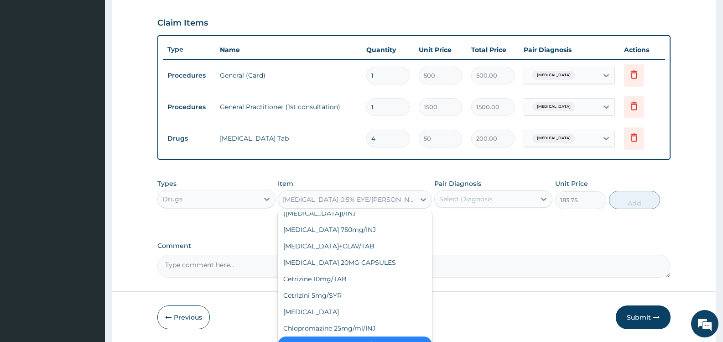
type input "157.5"
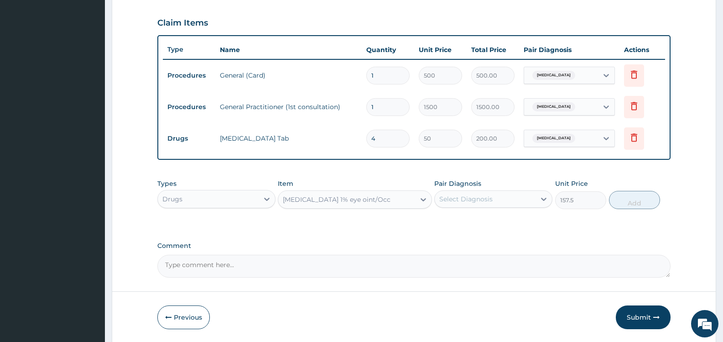
click at [380, 201] on div "[MEDICAL_DATA] 1% eye oint/Occ" at bounding box center [337, 199] width 108 height 9
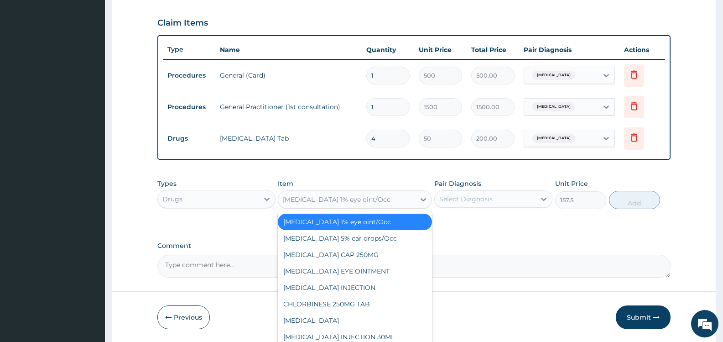
scroll to position [7748, 0]
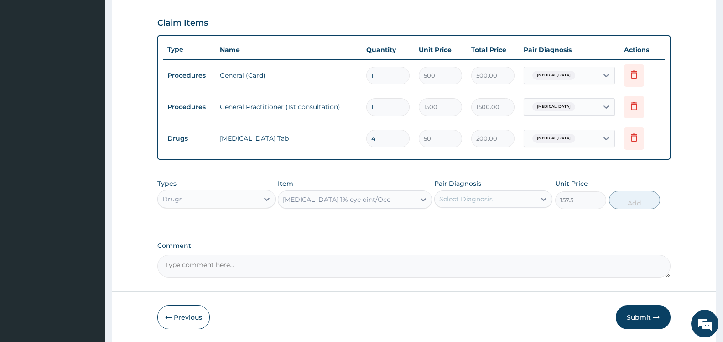
click at [397, 200] on div "[MEDICAL_DATA] 1% eye oint/Occ" at bounding box center [346, 199] width 136 height 15
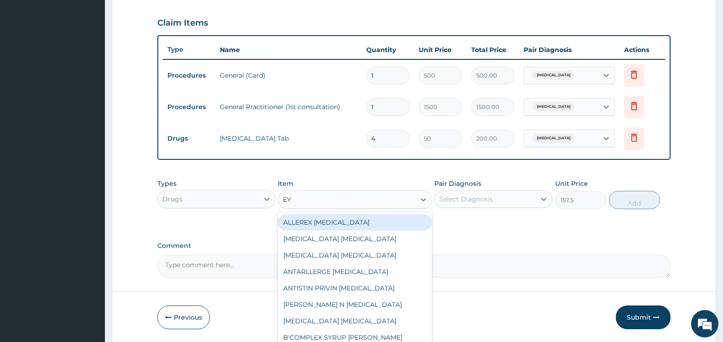
type input "EYE"
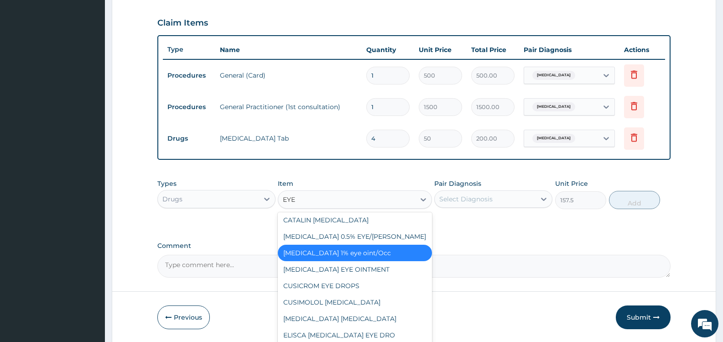
scroll to position [228, 0]
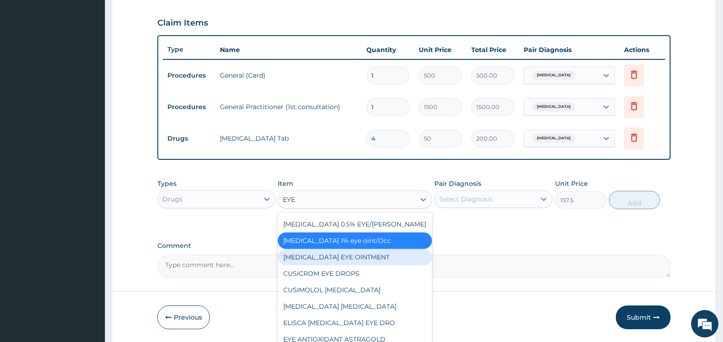
click at [373, 256] on div "[MEDICAL_DATA] EYE OINTMENT" at bounding box center [355, 257] width 154 height 16
type input "115.5"
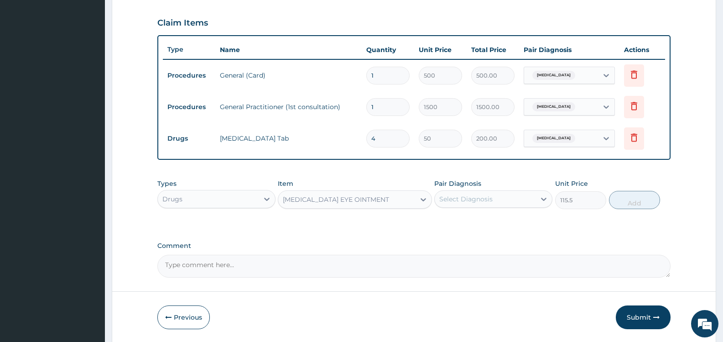
click at [382, 198] on div "[MEDICAL_DATA] EYE OINTMENT" at bounding box center [336, 199] width 106 height 9
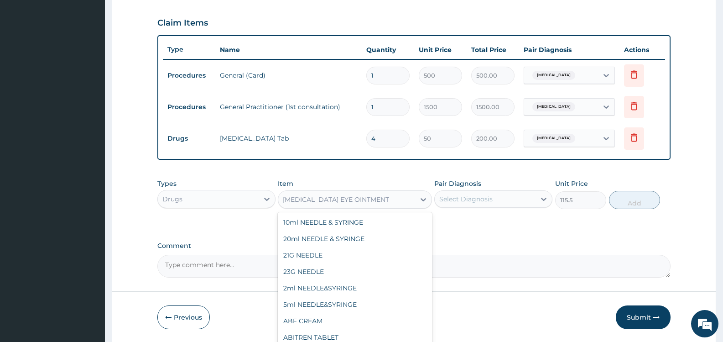
scroll to position [7569, 0]
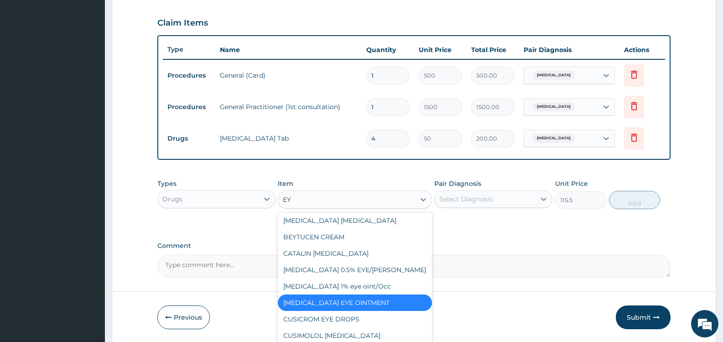
type input "EYE"
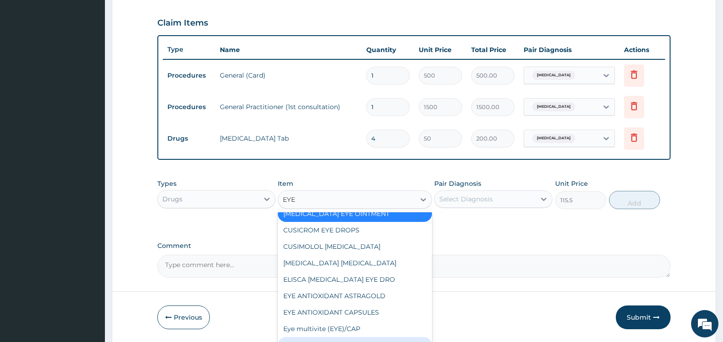
scroll to position [327, 0]
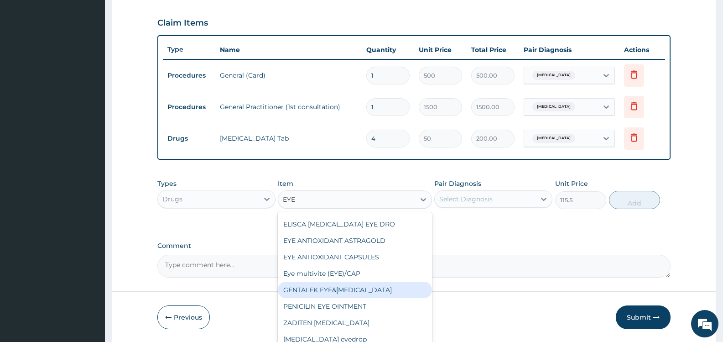
click at [358, 288] on div "GENTALEK EYE&[MEDICAL_DATA]" at bounding box center [355, 290] width 154 height 16
type input "52.5"
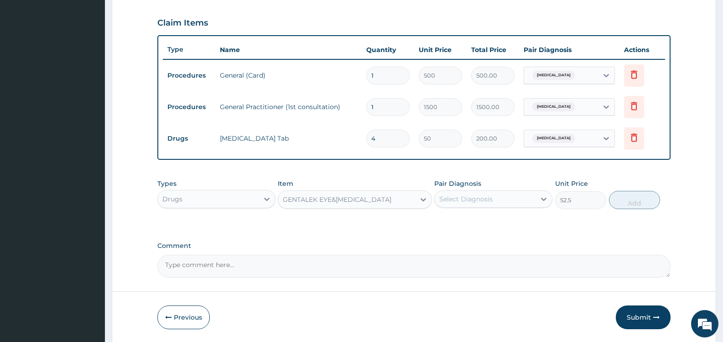
click at [361, 199] on div "GENTALEK EYE&[MEDICAL_DATA]" at bounding box center [337, 199] width 109 height 9
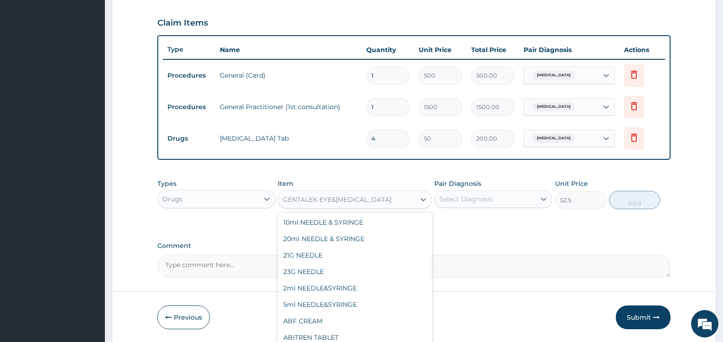
scroll to position [11390, 0]
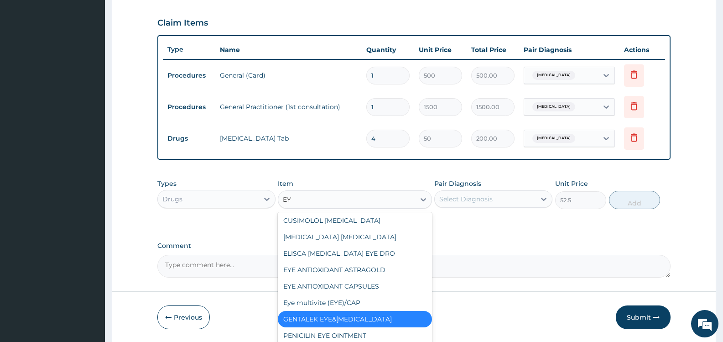
type input "EYE"
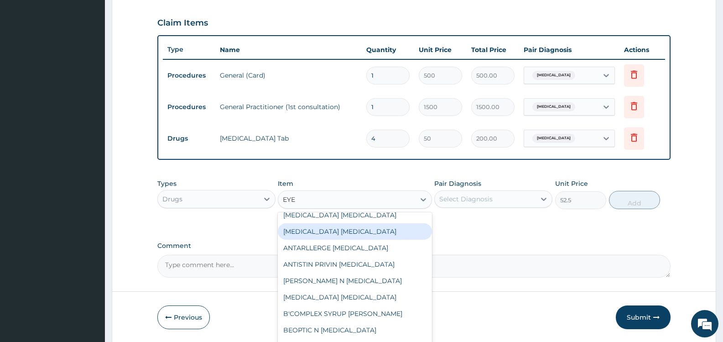
scroll to position [0, 0]
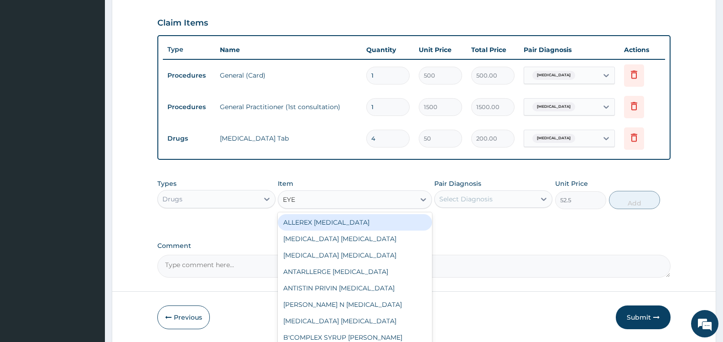
click at [371, 221] on div "ALLEREX [MEDICAL_DATA]" at bounding box center [355, 222] width 154 height 16
type input "467.25"
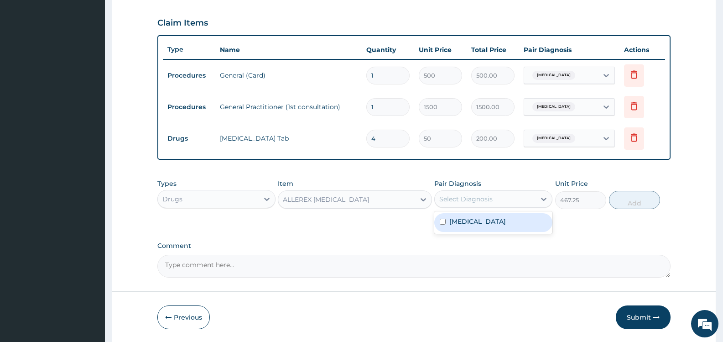
click at [483, 199] on div "Select Diagnosis" at bounding box center [465, 198] width 53 height 9
click at [468, 220] on label "Allergic conjunctivitis" at bounding box center [478, 221] width 57 height 9
checkbox input "true"
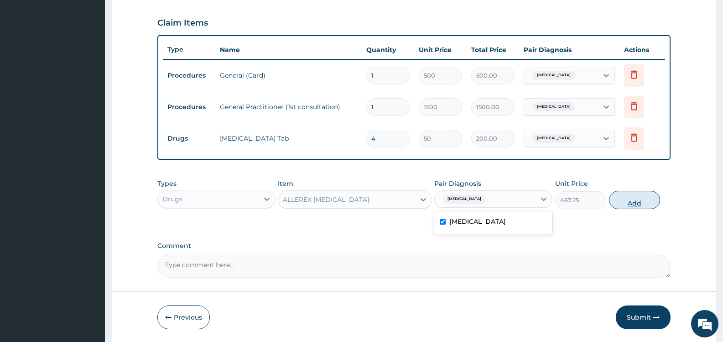
click at [632, 199] on button "Add" at bounding box center [634, 200] width 51 height 18
type input "0"
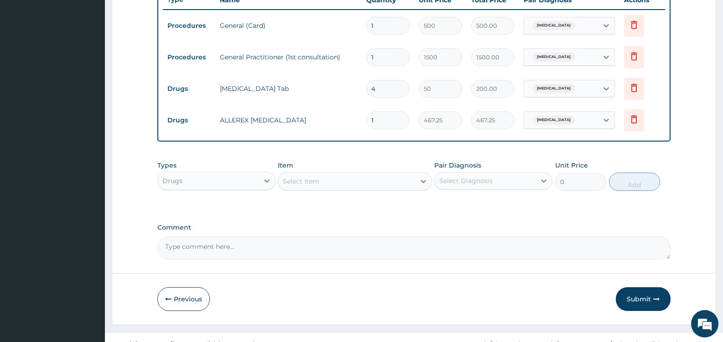
scroll to position [367, 0]
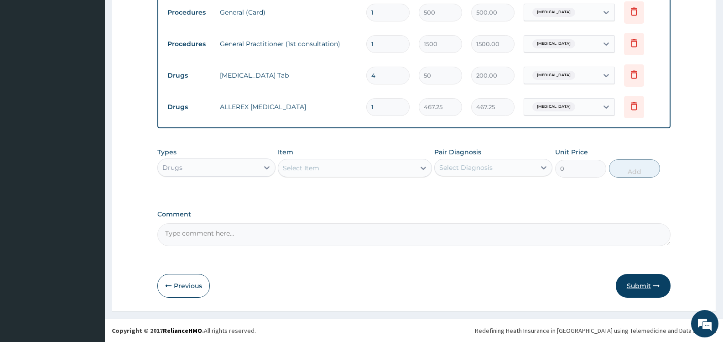
click at [638, 286] on button "Submit" at bounding box center [643, 286] width 55 height 24
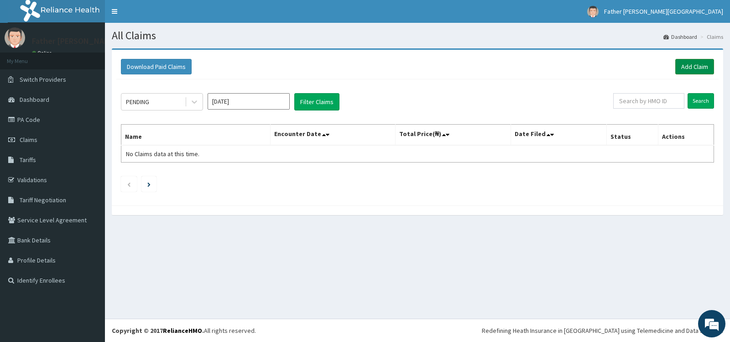
click at [697, 64] on link "Add Claim" at bounding box center [694, 67] width 39 height 16
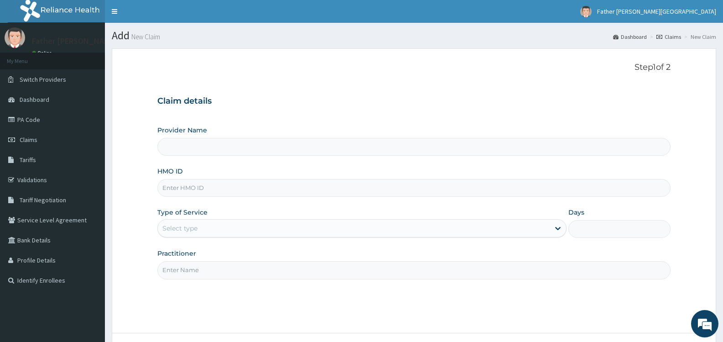
type input "Father [PERSON_NAME][GEOGRAPHIC_DATA]"
click at [230, 189] on input "HMO ID" at bounding box center [413, 188] width 513 height 18
type input "SFA/15563/A"
click at [199, 229] on div "Select type" at bounding box center [354, 228] width 392 height 15
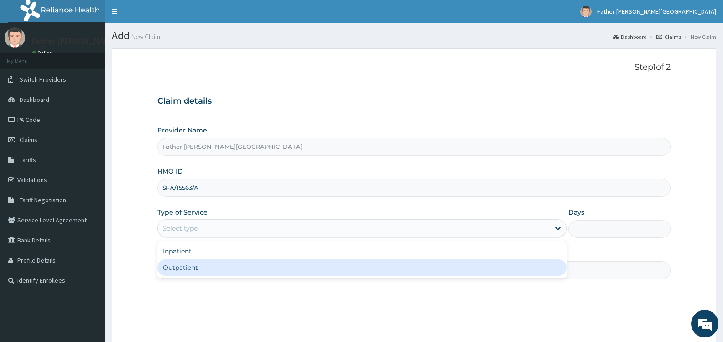
click at [200, 267] on div "Outpatient" at bounding box center [361, 267] width 409 height 16
type input "1"
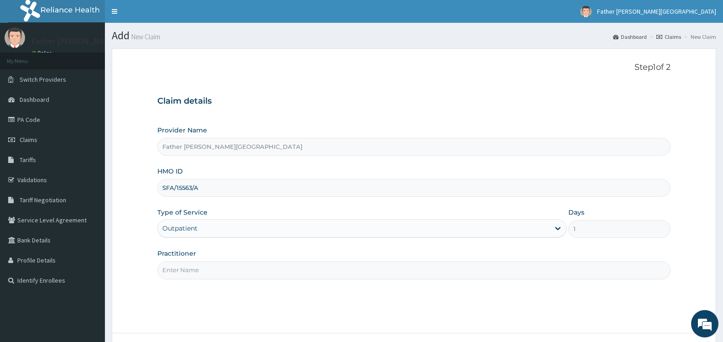
click at [226, 272] on input "Practitioner" at bounding box center [413, 270] width 513 height 18
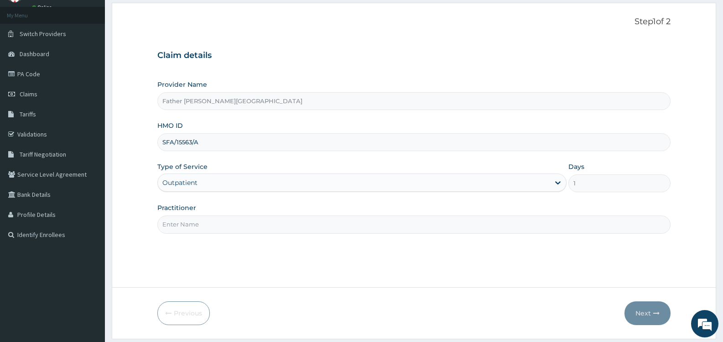
scroll to position [73, 0]
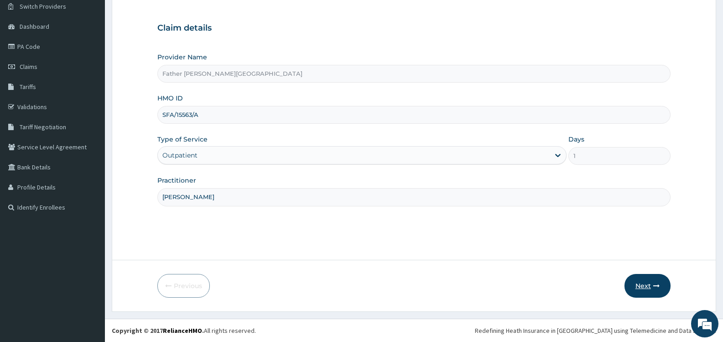
type input "[PERSON_NAME]"
click at [646, 282] on button "Next" at bounding box center [648, 286] width 46 height 24
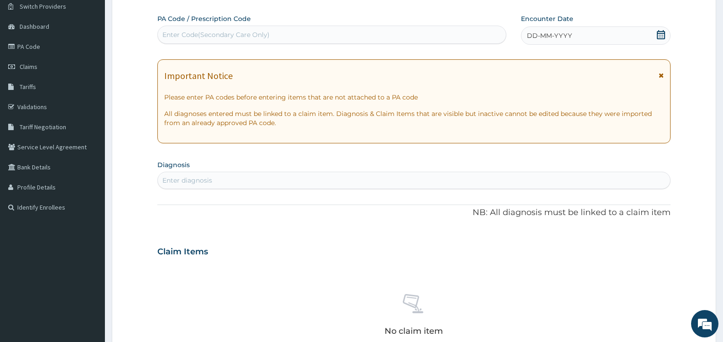
click at [664, 35] on icon at bounding box center [661, 34] width 8 height 9
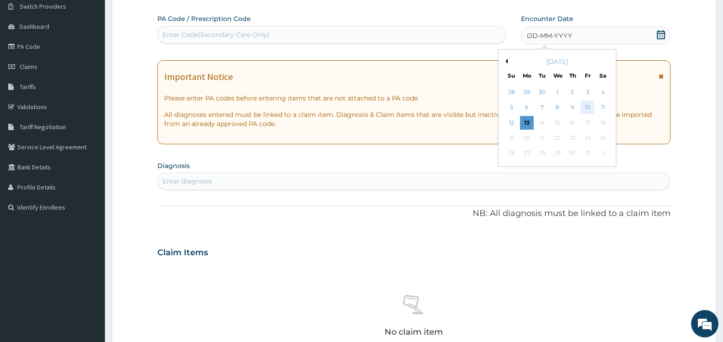
click at [587, 107] on div "10" at bounding box center [588, 108] width 14 height 14
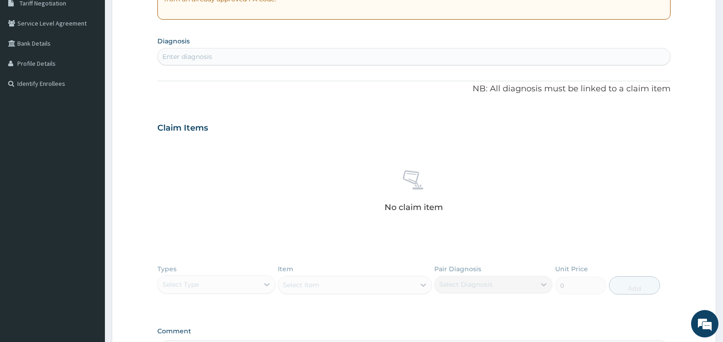
scroll to position [210, 0]
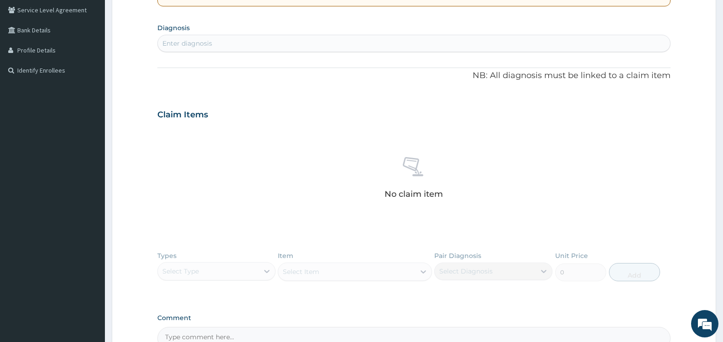
click at [225, 42] on div "Enter diagnosis" at bounding box center [414, 43] width 513 height 15
type input "MALARIA"
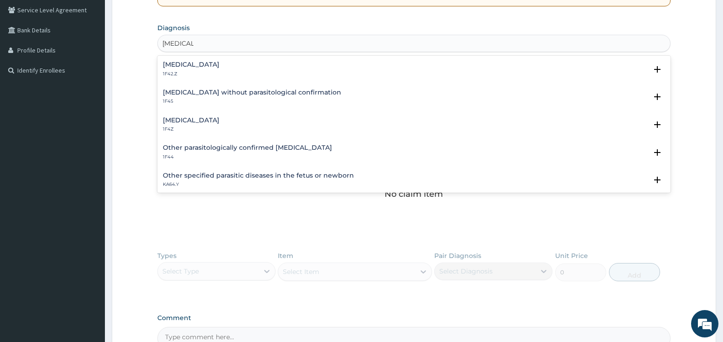
click at [219, 119] on h4 "Malaria, unspecified" at bounding box center [191, 120] width 57 height 7
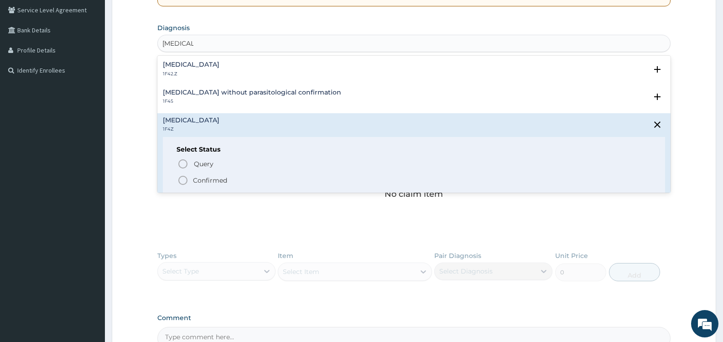
click at [204, 181] on p "Confirmed" at bounding box center [210, 180] width 34 height 9
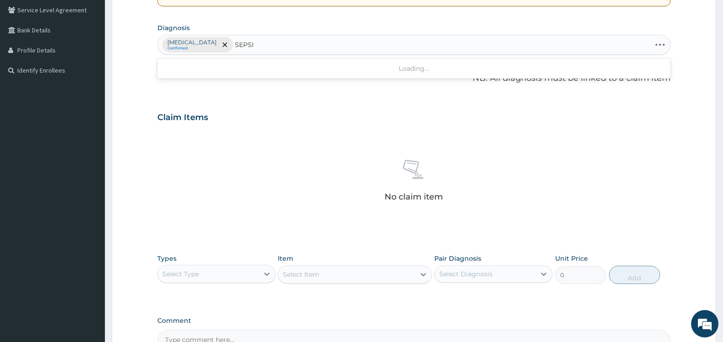
type input "SEPSIS"
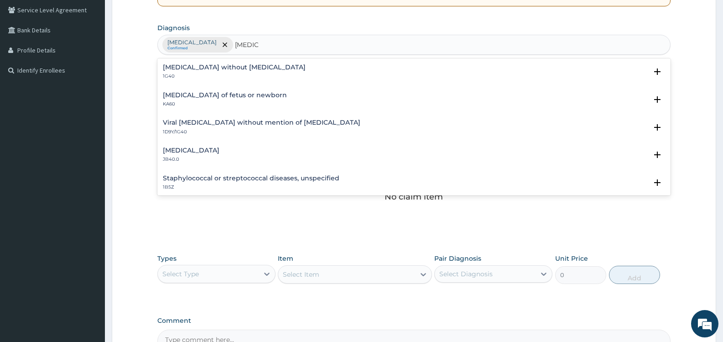
click at [225, 69] on h4 "Sepsis without septic shock" at bounding box center [234, 67] width 143 height 7
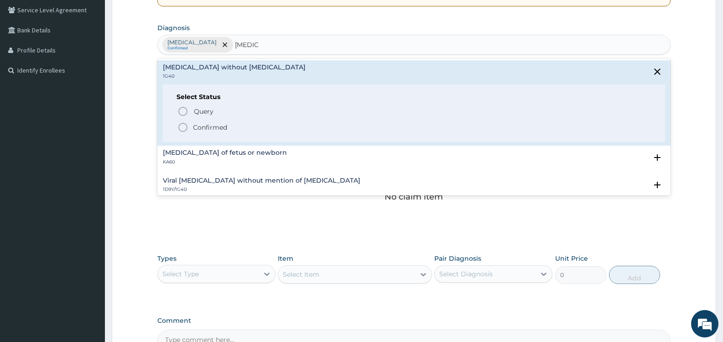
click at [207, 125] on p "Confirmed" at bounding box center [210, 127] width 34 height 9
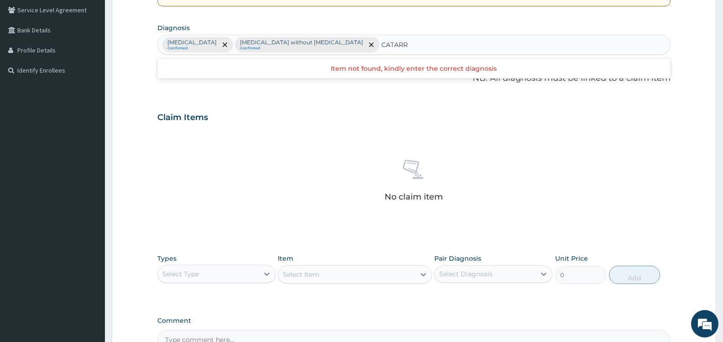
type input "CATARRH"
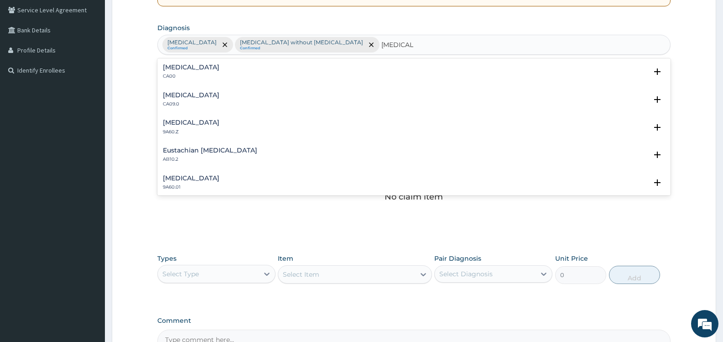
click at [204, 97] on h4 "Chronic rhinitis" at bounding box center [191, 95] width 57 height 7
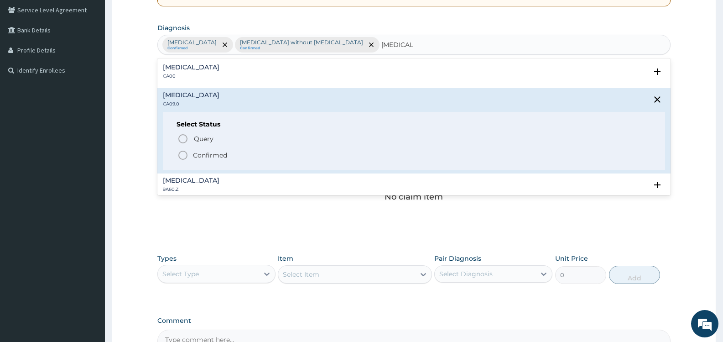
click at [218, 156] on p "Confirmed" at bounding box center [210, 155] width 34 height 9
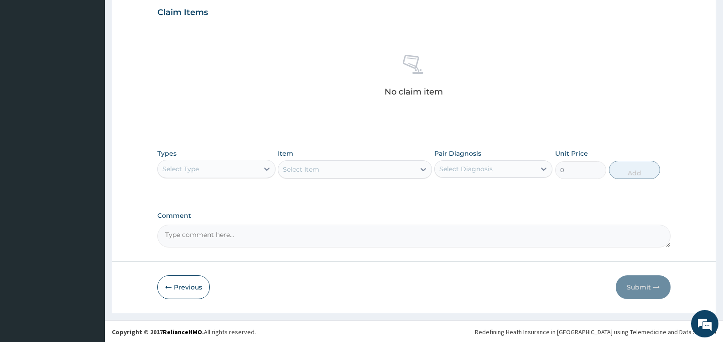
scroll to position [316, 0]
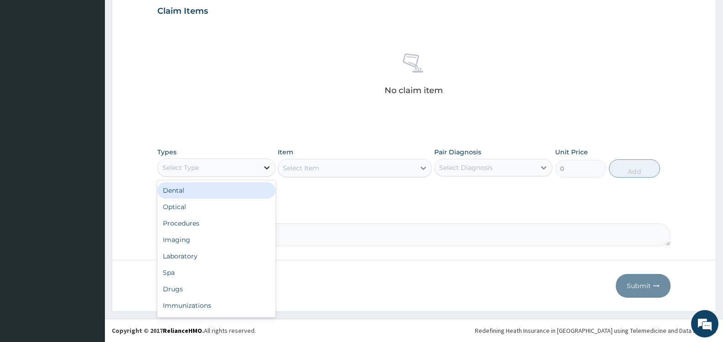
click at [262, 166] on icon at bounding box center [266, 167] width 9 height 9
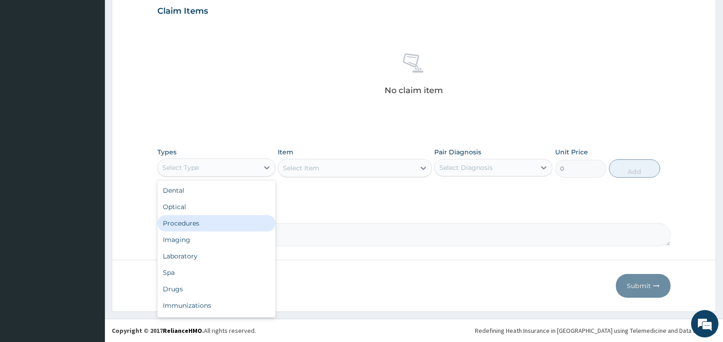
click at [209, 221] on div "Procedures" at bounding box center [216, 223] width 118 height 16
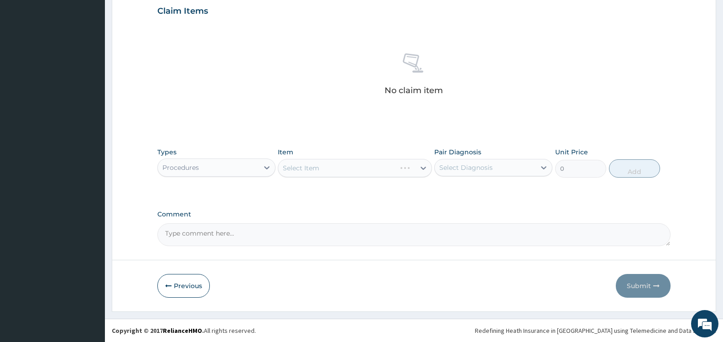
click at [465, 161] on div "Select Diagnosis" at bounding box center [485, 167] width 101 height 15
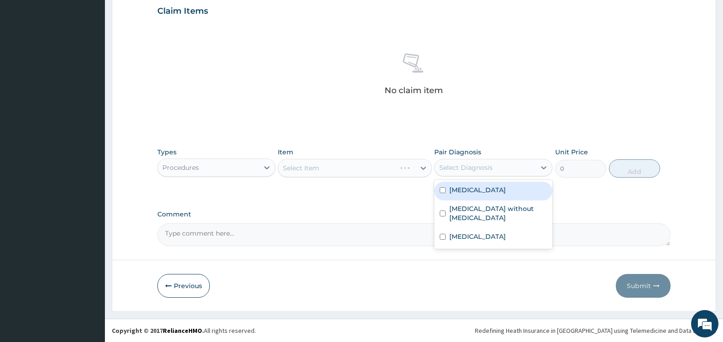
click at [460, 194] on label "Malaria, unspecified" at bounding box center [478, 189] width 57 height 9
checkbox input "true"
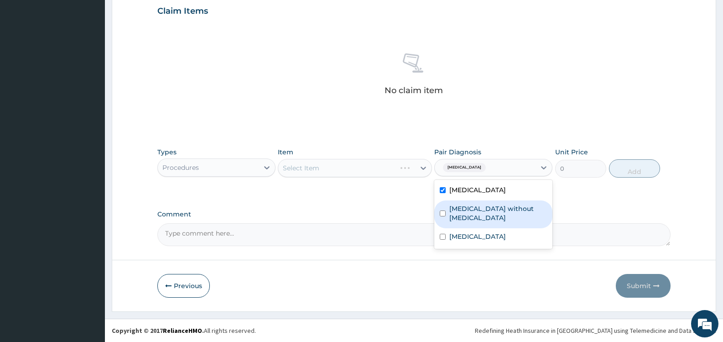
drag, startPoint x: 468, startPoint y: 210, endPoint x: 471, endPoint y: 219, distance: 9.1
click at [469, 211] on label "Sepsis without septic shock" at bounding box center [499, 213] width 98 height 18
checkbox input "true"
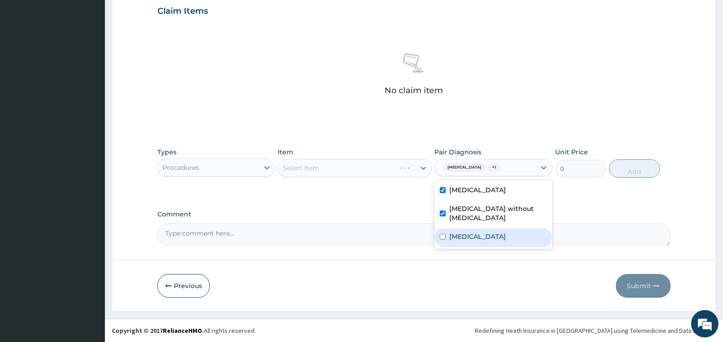
click at [471, 232] on label "Chronic rhinitis" at bounding box center [478, 236] width 57 height 9
checkbox input "true"
click at [372, 204] on div "PA Code / Prescription Code Enter Code(Secondary Care Only) Encounter Date 10-1…" at bounding box center [413, 8] width 513 height 475
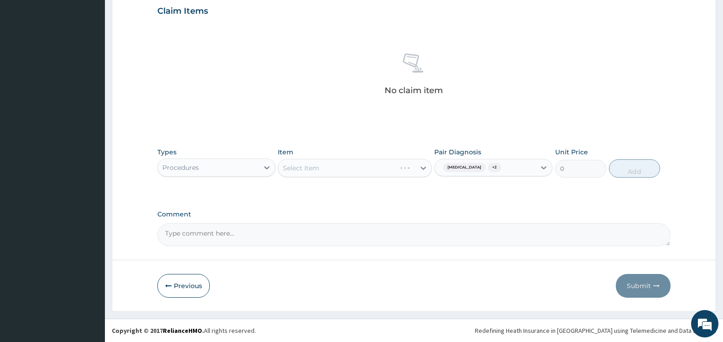
click at [410, 167] on div "Select Item" at bounding box center [355, 168] width 154 height 18
click at [410, 167] on div "Select Item" at bounding box center [346, 168] width 136 height 15
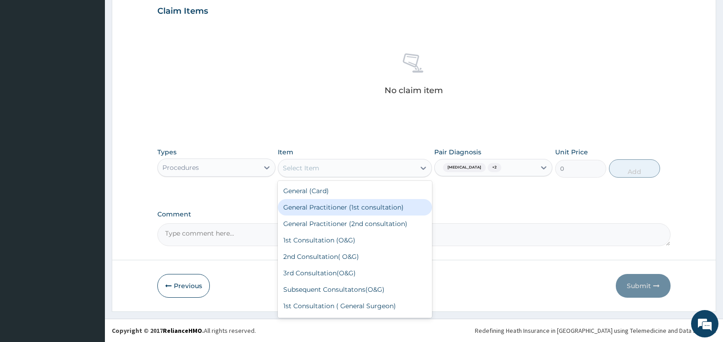
click at [382, 206] on div "General Practitioner (1st consultation)" at bounding box center [355, 207] width 154 height 16
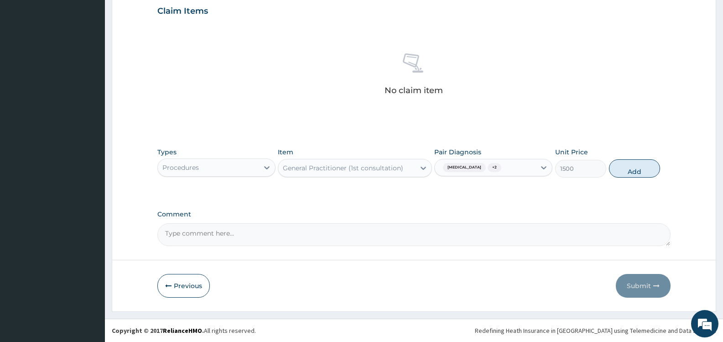
click at [631, 167] on button "Add" at bounding box center [634, 168] width 51 height 18
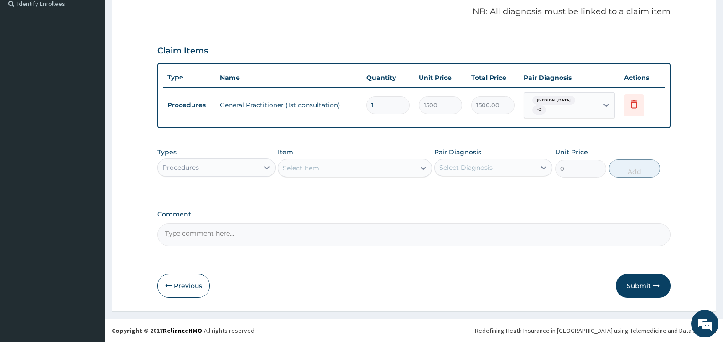
scroll to position [277, 0]
click at [386, 169] on div "Select Item" at bounding box center [346, 168] width 136 height 15
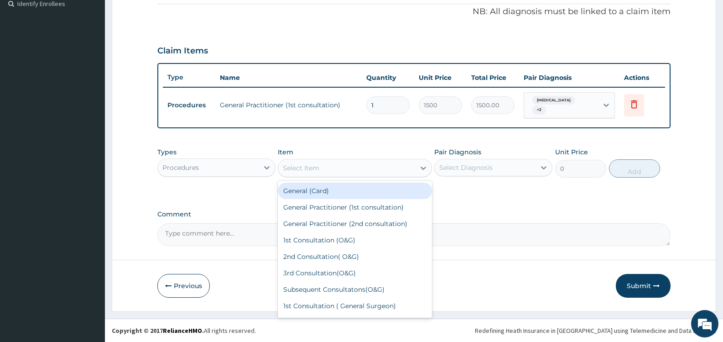
click at [372, 191] on div "General (Card)" at bounding box center [355, 191] width 154 height 16
type input "500"
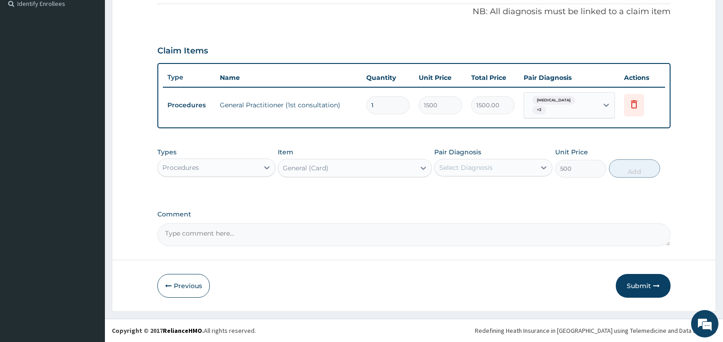
click at [508, 165] on div "Select Diagnosis" at bounding box center [485, 167] width 101 height 15
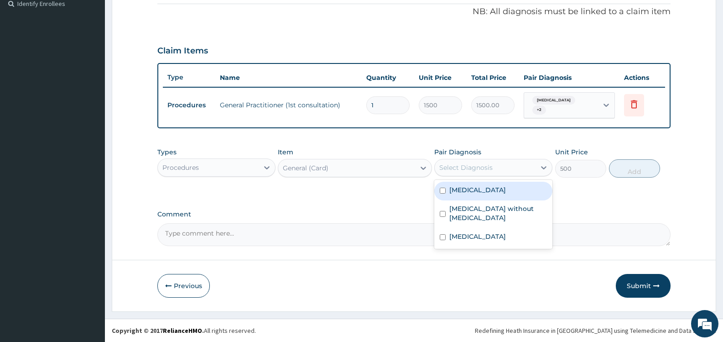
click at [483, 190] on label "Malaria, unspecified" at bounding box center [478, 189] width 57 height 9
checkbox input "true"
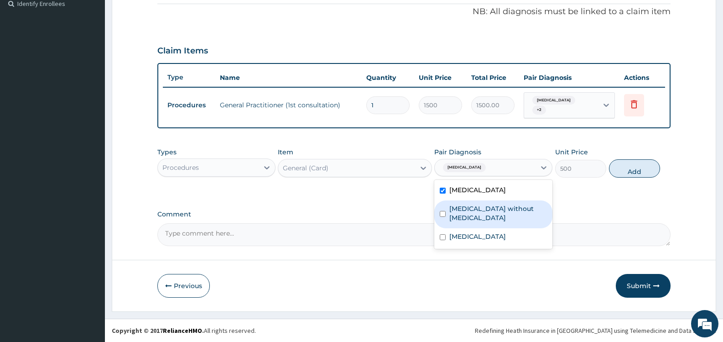
click at [482, 210] on label "Sepsis without septic shock" at bounding box center [499, 213] width 98 height 18
checkbox input "true"
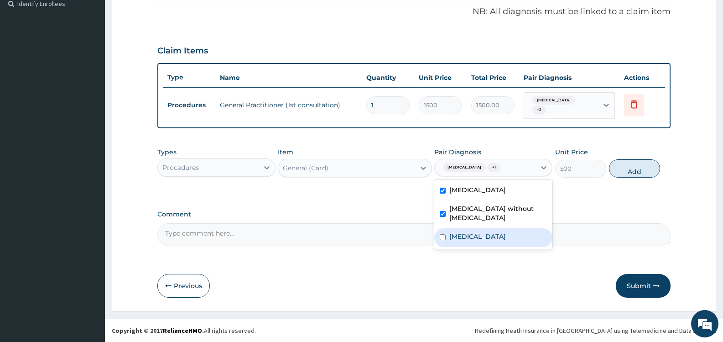
click at [483, 232] on label "Chronic rhinitis" at bounding box center [478, 236] width 57 height 9
checkbox input "true"
click at [631, 170] on button "Add" at bounding box center [634, 168] width 51 height 18
type input "0"
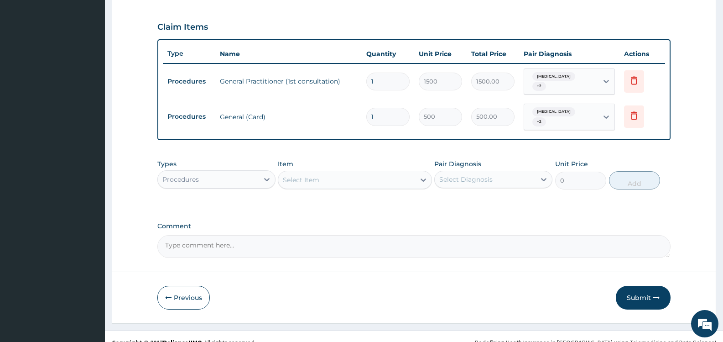
scroll to position [312, 0]
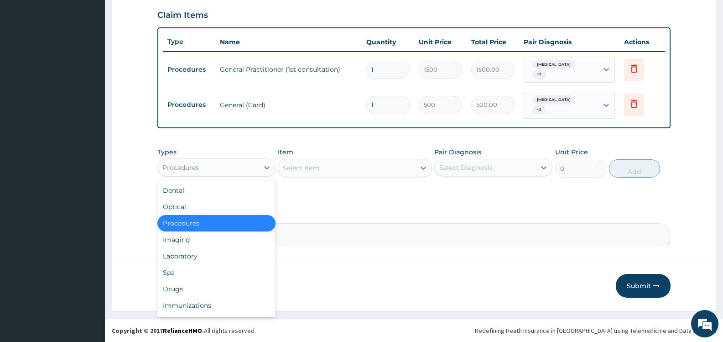
click at [227, 170] on div "Procedures" at bounding box center [208, 167] width 101 height 15
click at [201, 255] on div "Laboratory" at bounding box center [216, 256] width 118 height 16
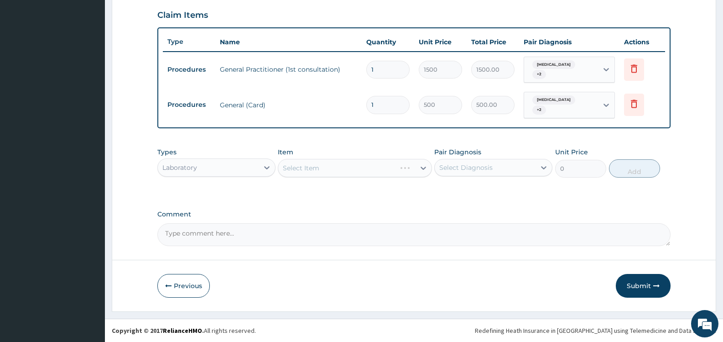
drag, startPoint x: 483, startPoint y: 166, endPoint x: 473, endPoint y: 176, distance: 14.2
click at [483, 165] on div "Select Diagnosis" at bounding box center [465, 167] width 53 height 9
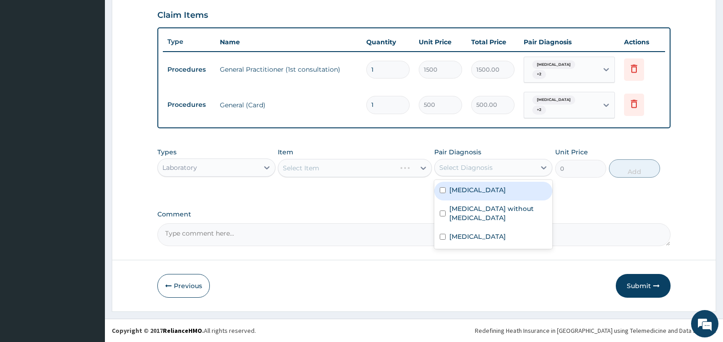
click at [461, 191] on label "Malaria, unspecified" at bounding box center [478, 189] width 57 height 9
checkbox input "true"
click at [387, 196] on div "PA Code / Prescription Code Enter Code(Secondary Care Only) Encounter Date 10-1…" at bounding box center [413, 10] width 513 height 471
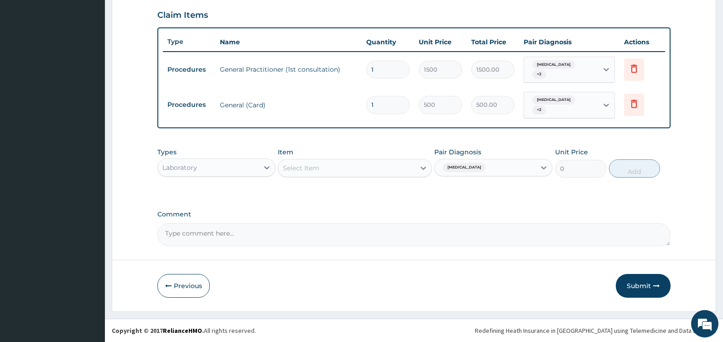
click at [399, 169] on div "Select Item" at bounding box center [346, 168] width 136 height 15
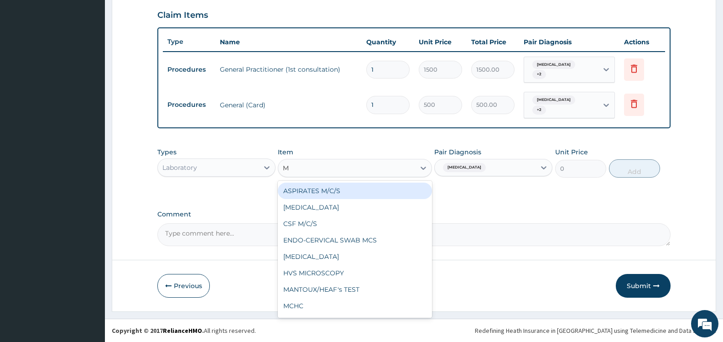
type input "MP"
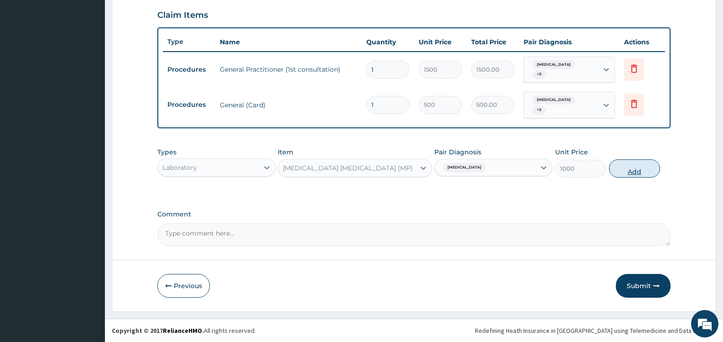
click at [635, 173] on button "Add" at bounding box center [634, 168] width 51 height 18
type input "0"
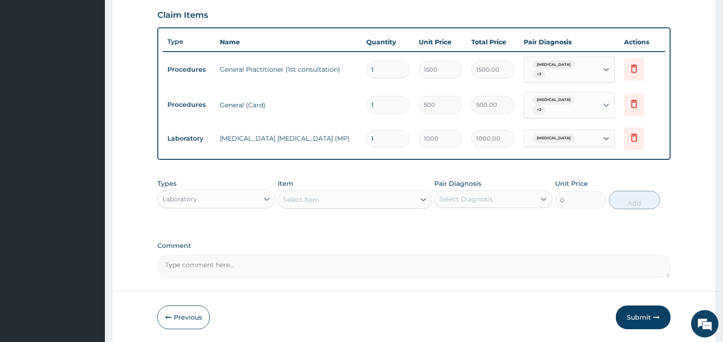
scroll to position [344, 0]
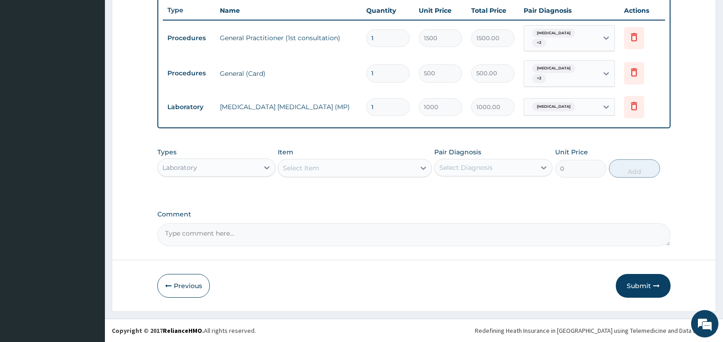
click at [470, 169] on div "Select Diagnosis" at bounding box center [465, 167] width 53 height 9
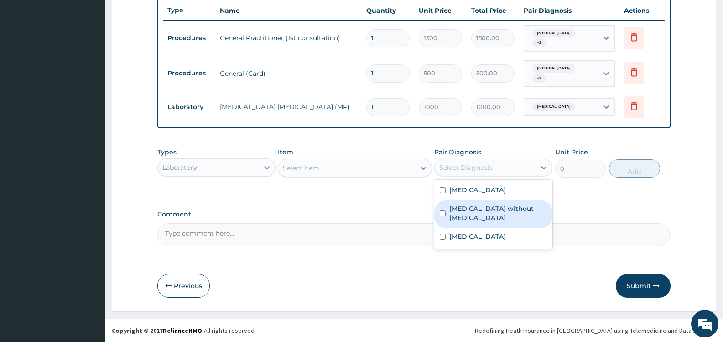
click at [471, 207] on label "Sepsis without septic shock" at bounding box center [499, 213] width 98 height 18
checkbox input "true"
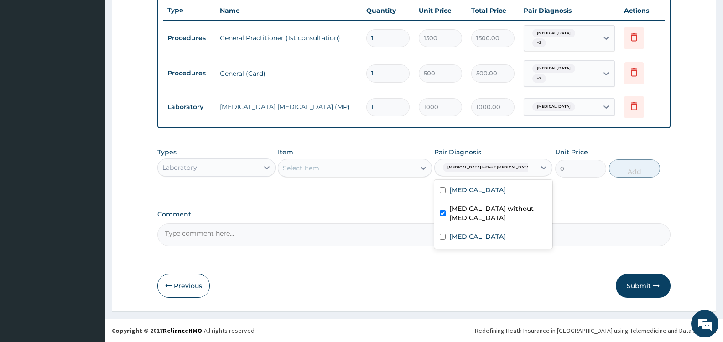
click at [382, 164] on div "Select Item" at bounding box center [346, 168] width 136 height 15
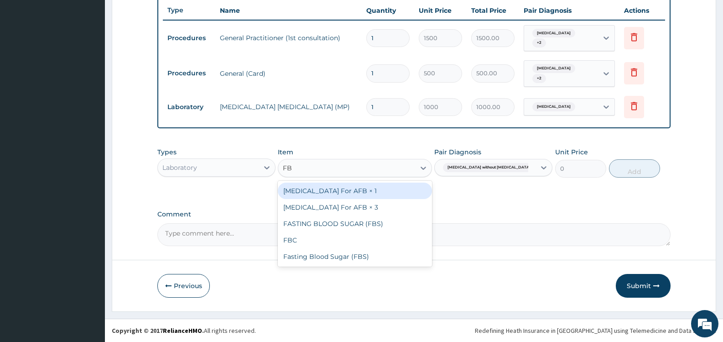
type input "FBC"
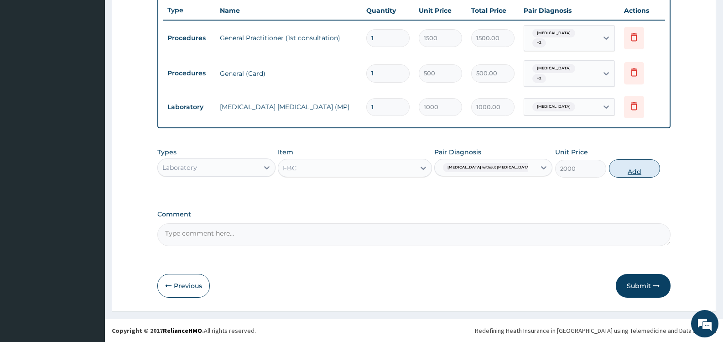
click at [636, 171] on button "Add" at bounding box center [634, 168] width 51 height 18
type input "0"
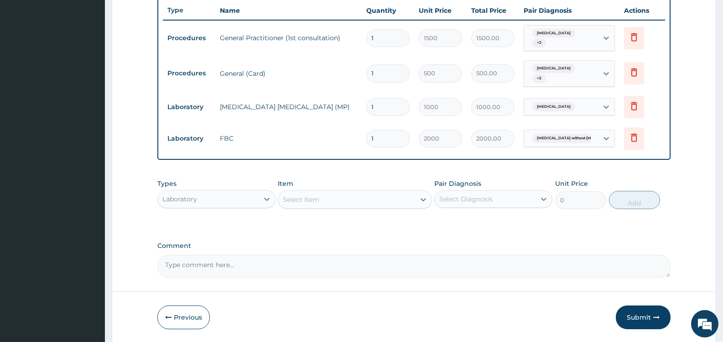
scroll to position [375, 0]
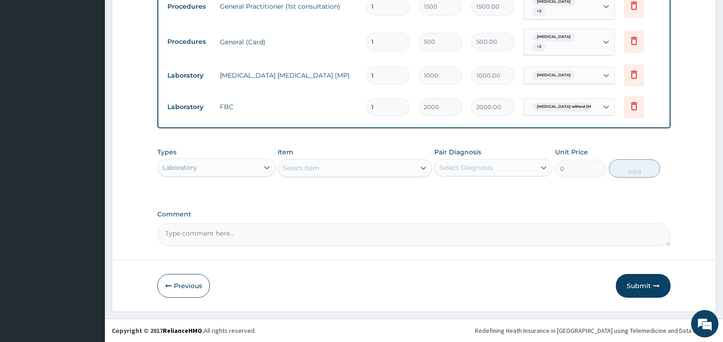
click at [213, 167] on div "Laboratory" at bounding box center [208, 167] width 101 height 15
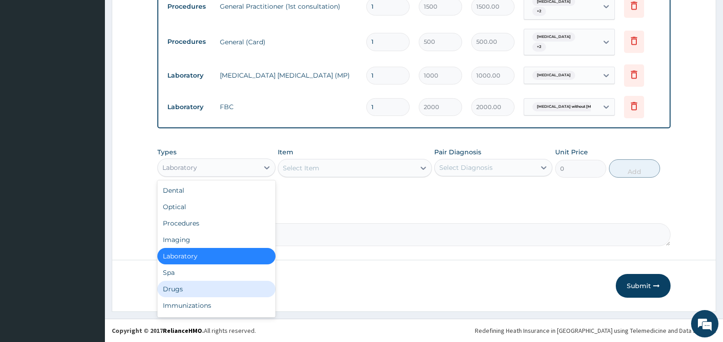
click at [194, 288] on div "Drugs" at bounding box center [216, 289] width 118 height 16
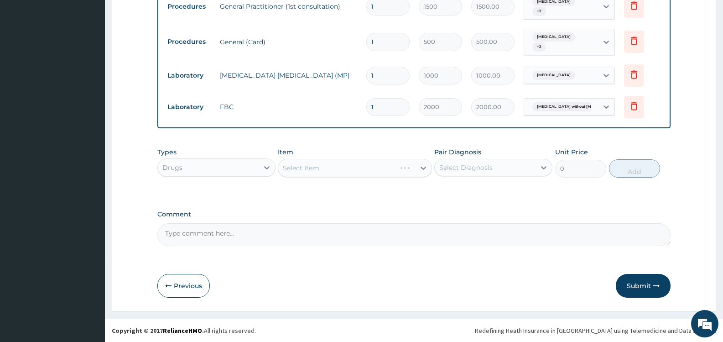
click at [483, 165] on div "Select Diagnosis" at bounding box center [465, 167] width 53 height 9
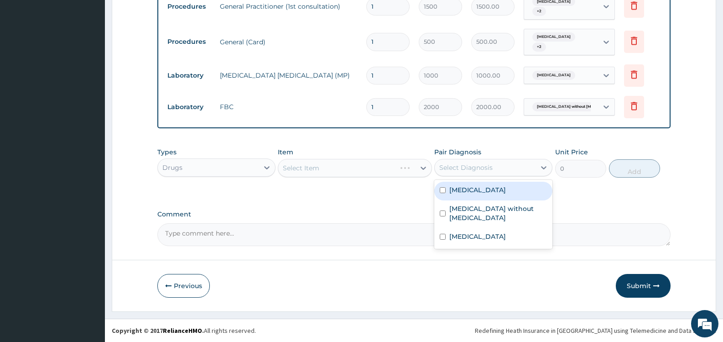
click at [472, 189] on label "Malaria, unspecified" at bounding box center [478, 189] width 57 height 9
checkbox input "true"
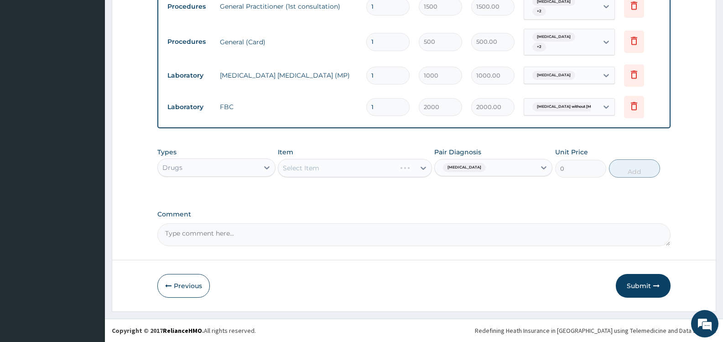
click at [395, 172] on div "Select Item" at bounding box center [346, 168] width 136 height 15
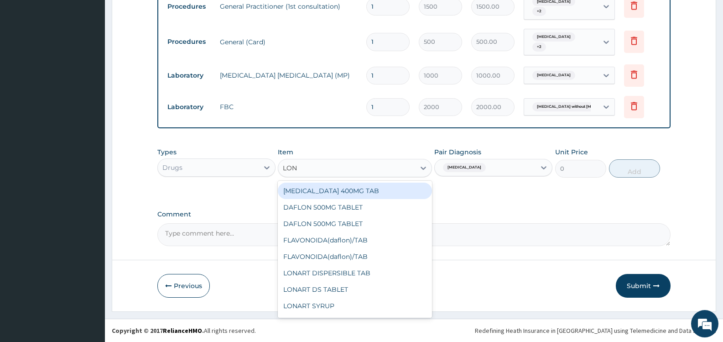
type input "LONA"
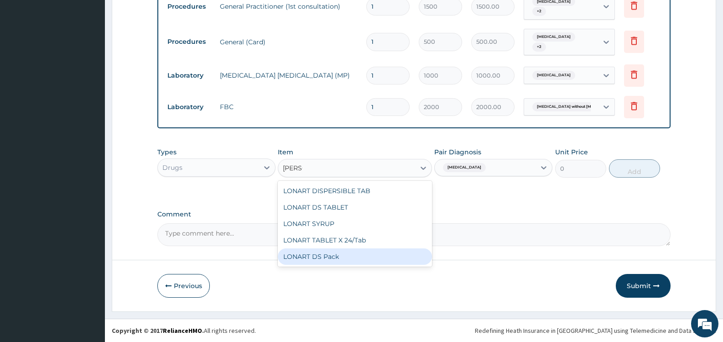
click at [334, 251] on div "LONART DS Pack" at bounding box center [355, 256] width 154 height 16
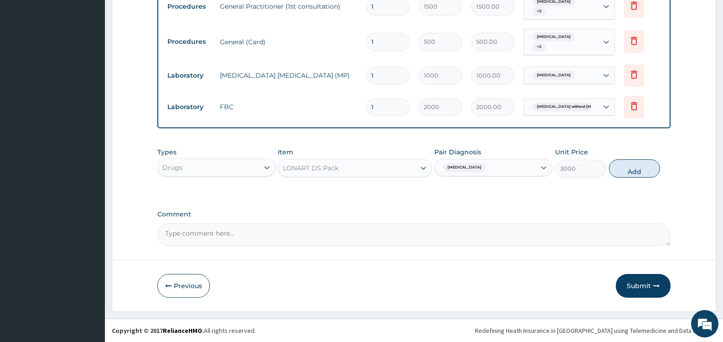
drag, startPoint x: 631, startPoint y: 167, endPoint x: 539, endPoint y: 185, distance: 93.2
click at [630, 168] on button "Add" at bounding box center [634, 168] width 51 height 18
type input "0"
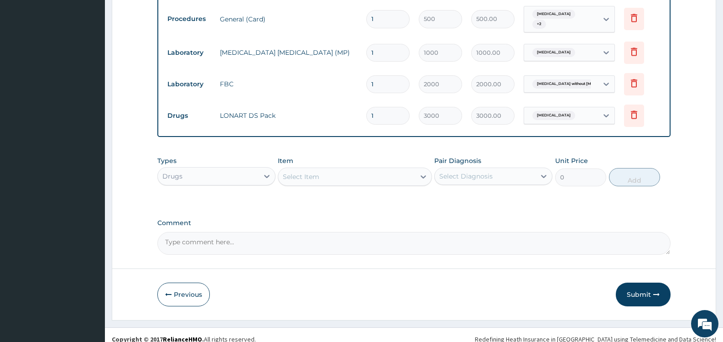
scroll to position [407, 0]
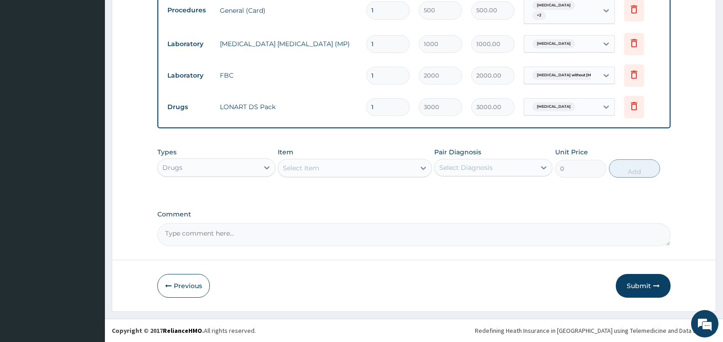
click at [401, 168] on div "Select Item" at bounding box center [346, 168] width 136 height 15
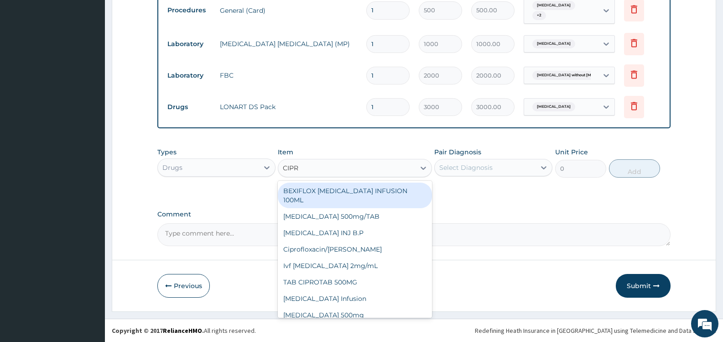
type input "CIPRO"
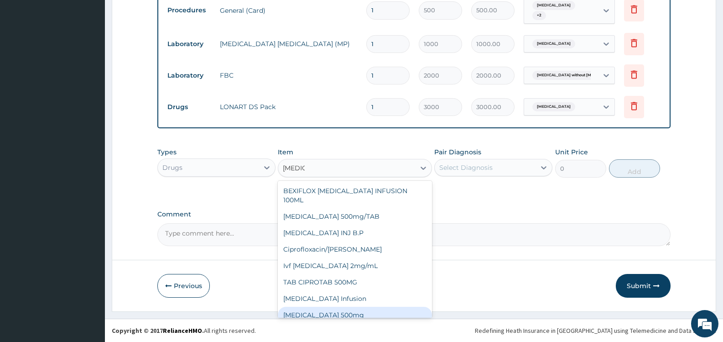
click at [365, 308] on div "Ciprofloxacin 500mg" at bounding box center [355, 315] width 154 height 16
type input "180"
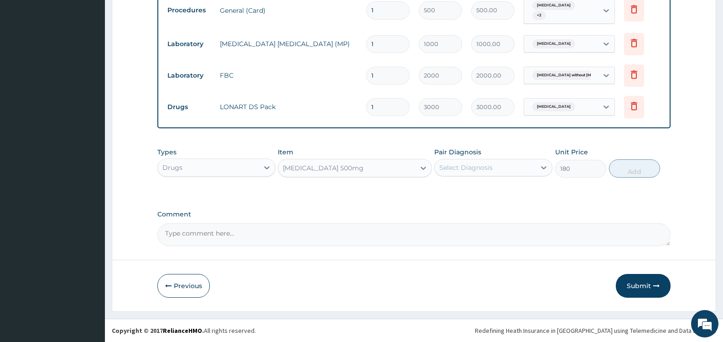
click at [495, 163] on div "Select Diagnosis" at bounding box center [485, 167] width 101 height 15
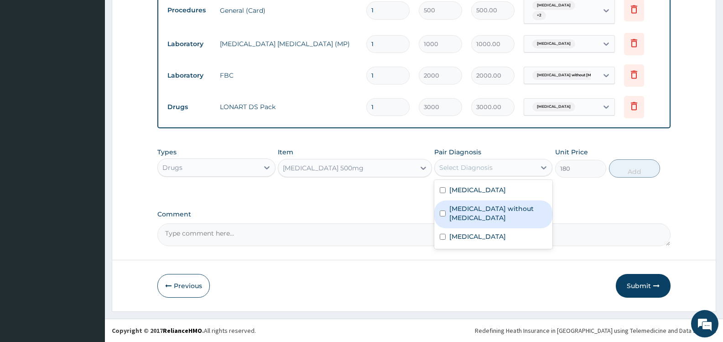
click at [483, 207] on label "Sepsis without septic shock" at bounding box center [499, 213] width 98 height 18
checkbox input "true"
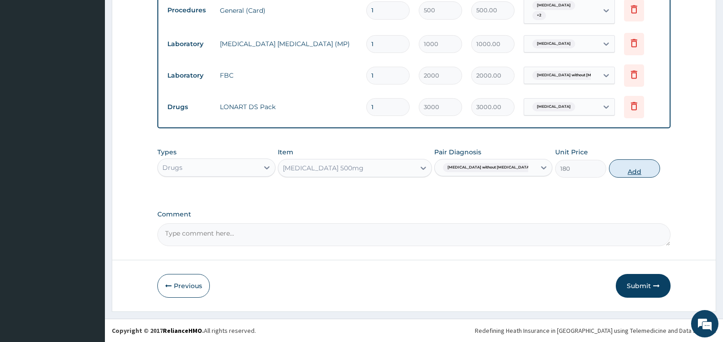
click at [631, 168] on button "Add" at bounding box center [634, 168] width 51 height 18
type input "0"
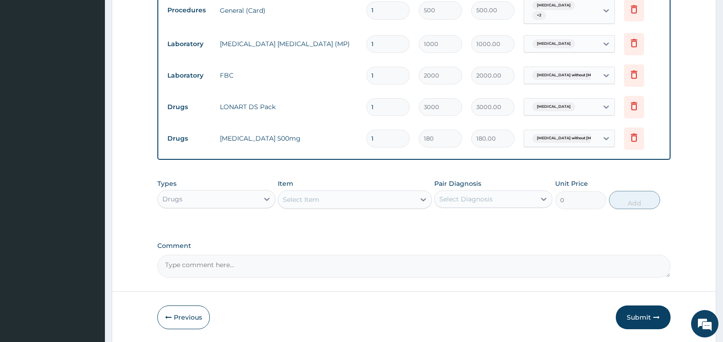
type input "10"
type input "1800.00"
type input "10"
click at [334, 200] on div "Select Item" at bounding box center [346, 199] width 136 height 15
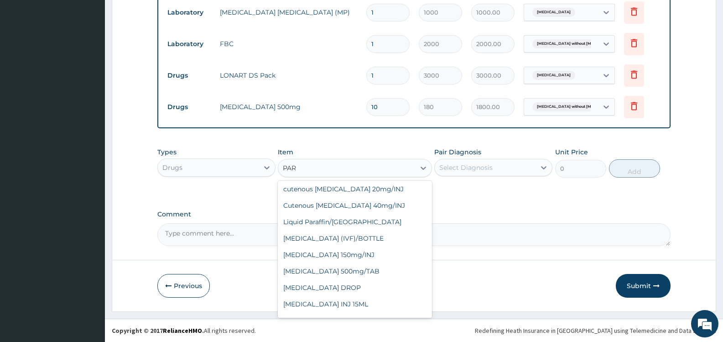
scroll to position [2, 0]
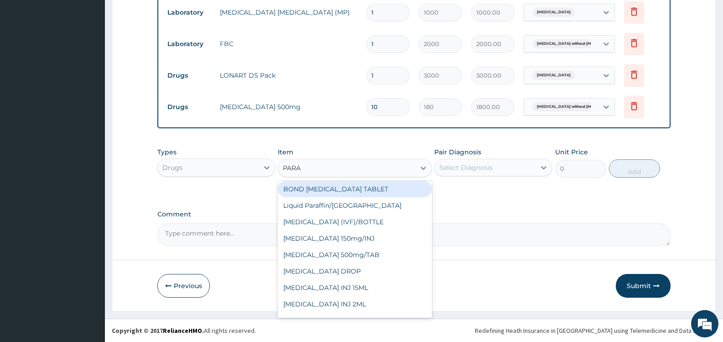
type input "PARAC"
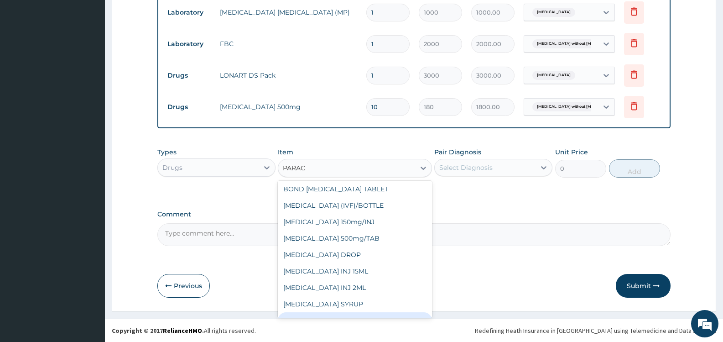
scroll to position [47, 0]
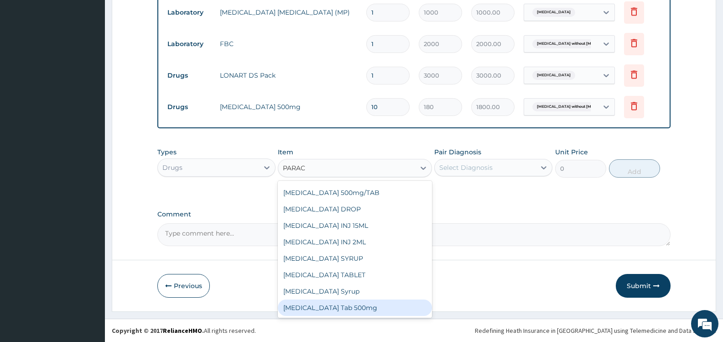
click at [367, 305] on div "Paracetamol Tab 500mg" at bounding box center [355, 307] width 154 height 16
type input "15"
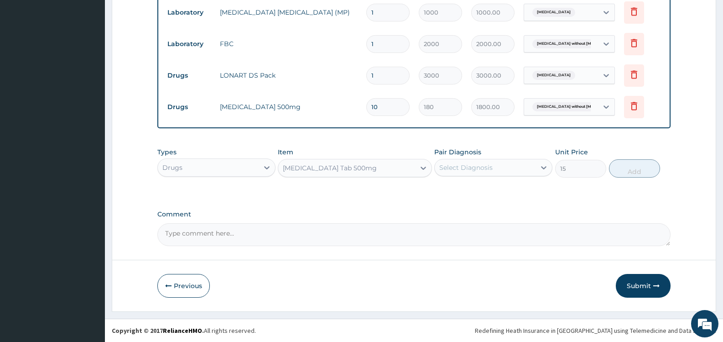
click at [499, 159] on div "Select Diagnosis" at bounding box center [493, 167] width 118 height 17
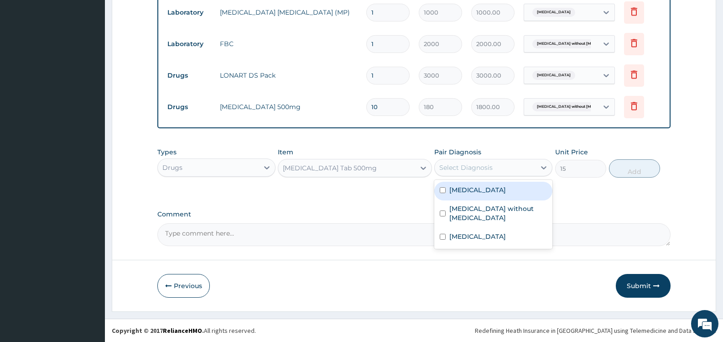
click at [485, 191] on label "Malaria, unspecified" at bounding box center [478, 189] width 57 height 9
checkbox input "true"
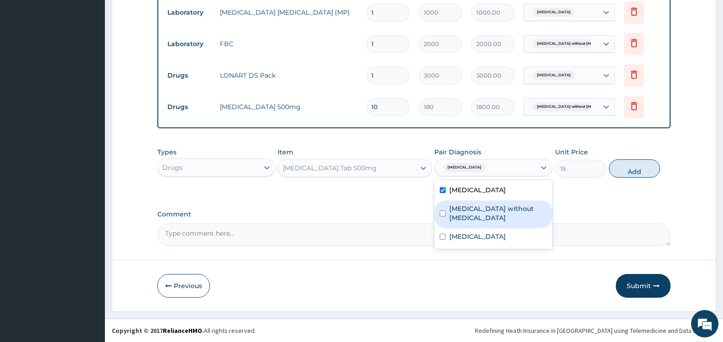
click at [488, 209] on label "Sepsis without septic shock" at bounding box center [499, 213] width 98 height 18
checkbox input "true"
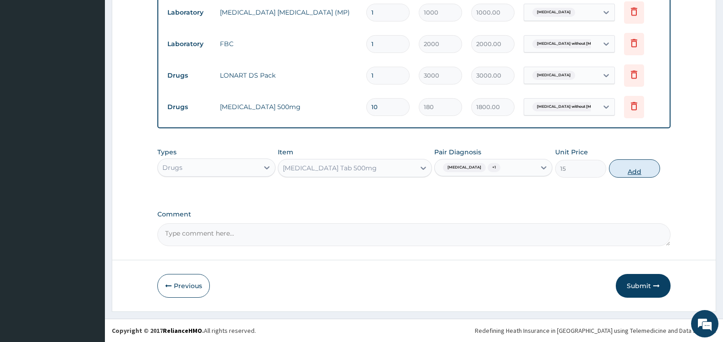
click at [630, 173] on button "Add" at bounding box center [634, 168] width 51 height 18
type input "0"
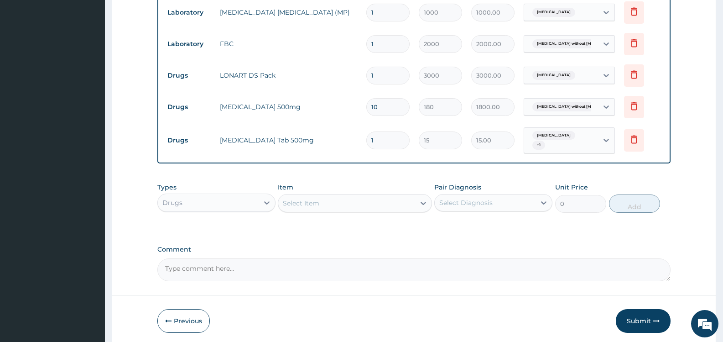
type input "18"
type input "270.00"
type input "18"
click at [310, 203] on div "Select Item" at bounding box center [301, 203] width 37 height 9
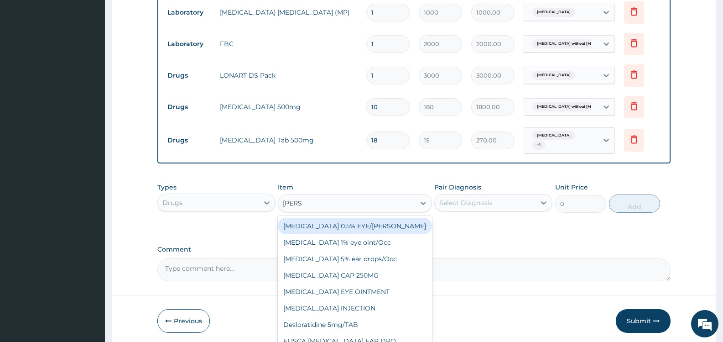
type input "LORAT"
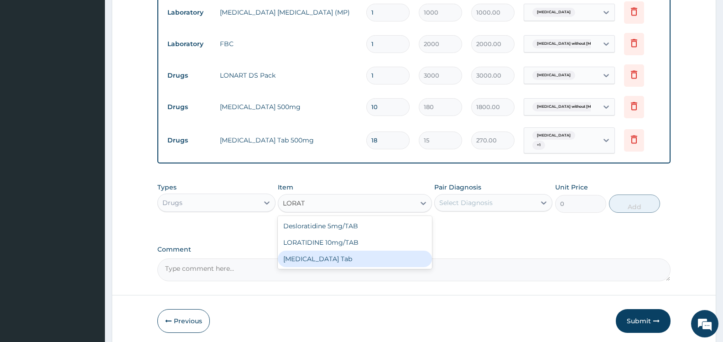
click at [382, 256] on div "Loratadine Tab" at bounding box center [355, 259] width 154 height 16
type input "50"
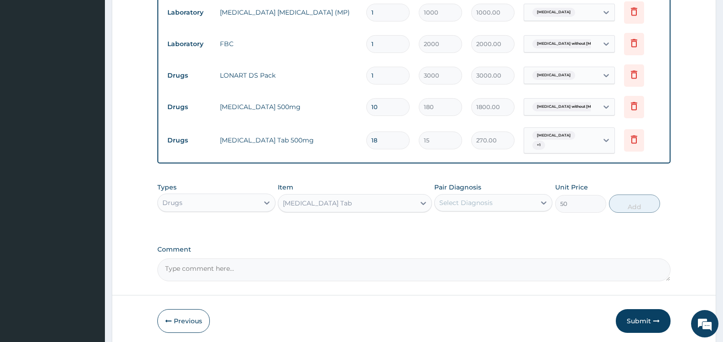
click at [495, 201] on div "Select Diagnosis" at bounding box center [485, 202] width 101 height 15
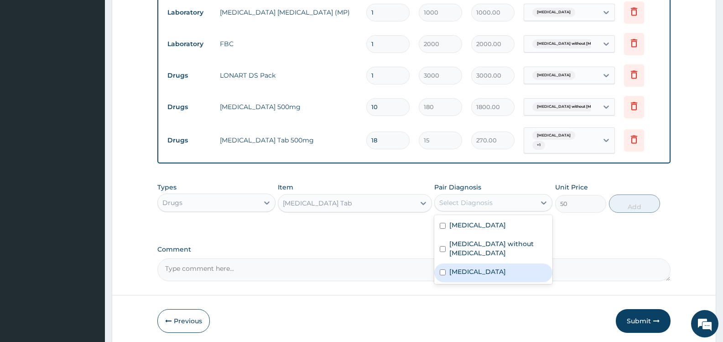
click at [490, 267] on label "Chronic rhinitis" at bounding box center [478, 271] width 57 height 9
checkbox input "true"
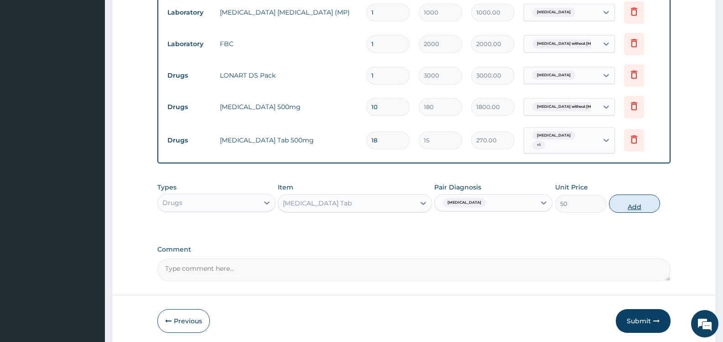
click at [627, 207] on button "Add" at bounding box center [634, 203] width 51 height 18
type input "0"
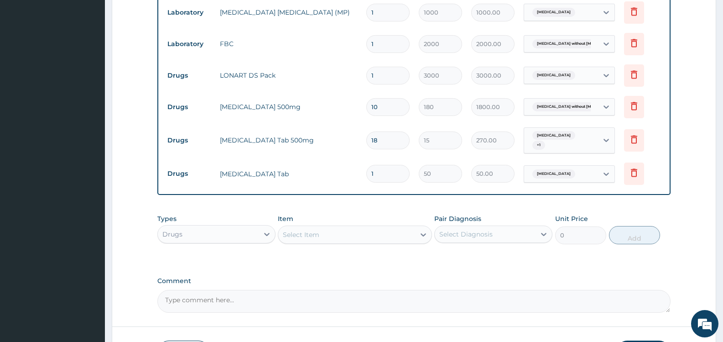
type input "2"
type input "100.00"
type input "3"
type input "150.00"
type input "4"
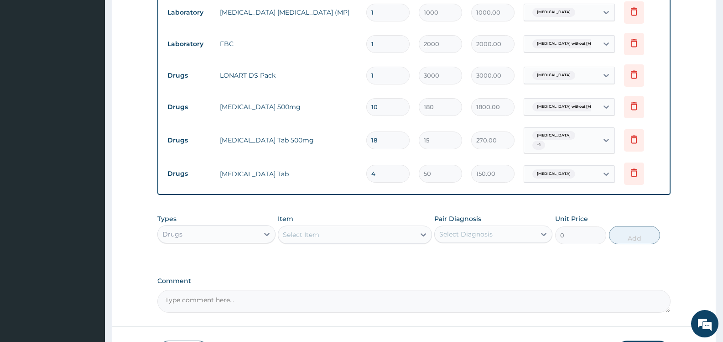
type input "200.00"
type input "5"
type input "250.00"
type input "6"
type input "300.00"
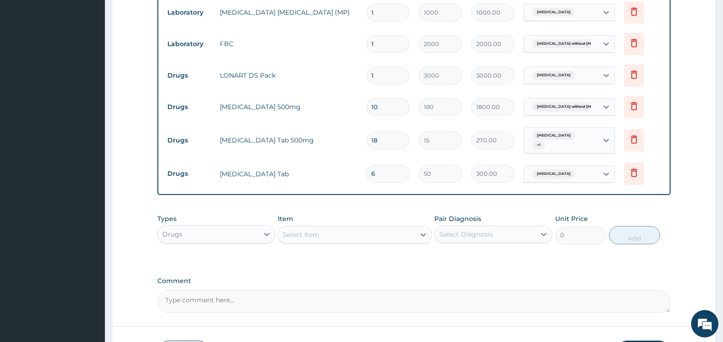
scroll to position [505, 0]
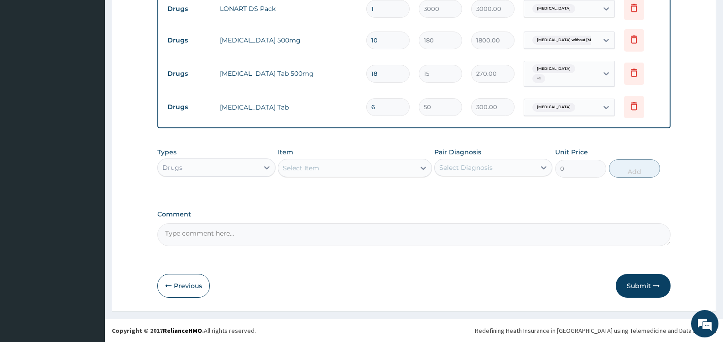
click at [638, 288] on button "Submit" at bounding box center [643, 286] width 55 height 24
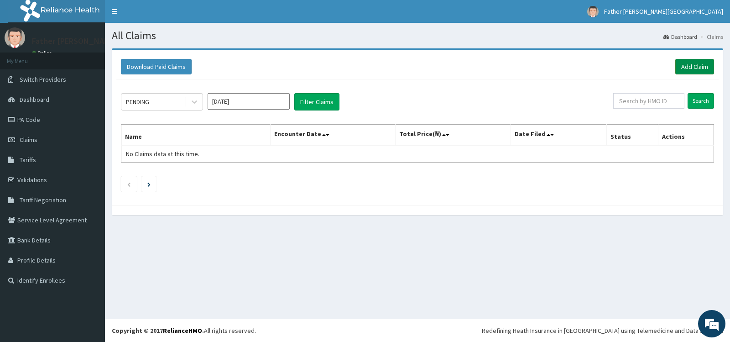
click at [695, 66] on link "Add Claim" at bounding box center [694, 67] width 39 height 16
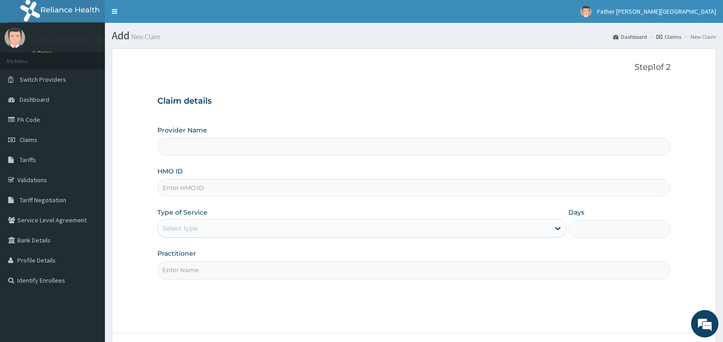
type input "Father [PERSON_NAME][GEOGRAPHIC_DATA]"
click at [236, 190] on input "HMO ID" at bounding box center [413, 188] width 513 height 18
type input "AZG/10029/A"
click at [232, 224] on div "Select type" at bounding box center [354, 228] width 392 height 15
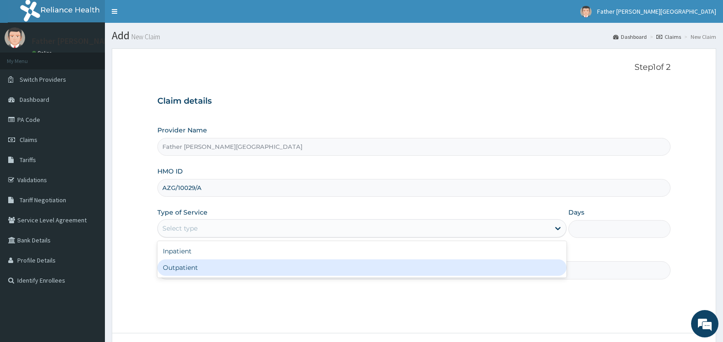
click at [227, 269] on div "Outpatient" at bounding box center [361, 267] width 409 height 16
type input "1"
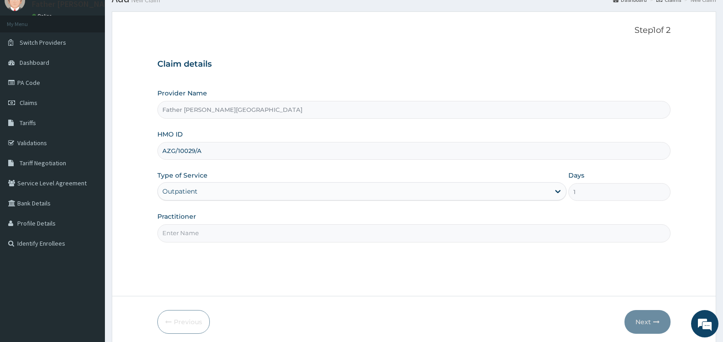
scroll to position [73, 0]
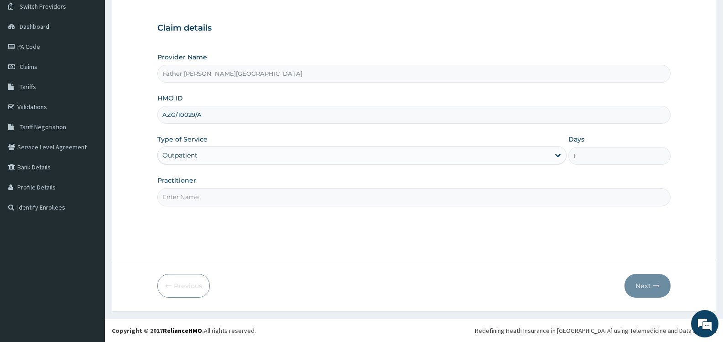
click at [215, 193] on input "Practitioner" at bounding box center [413, 197] width 513 height 18
type input "[PERSON_NAME]"
click at [644, 285] on button "Next" at bounding box center [648, 286] width 46 height 24
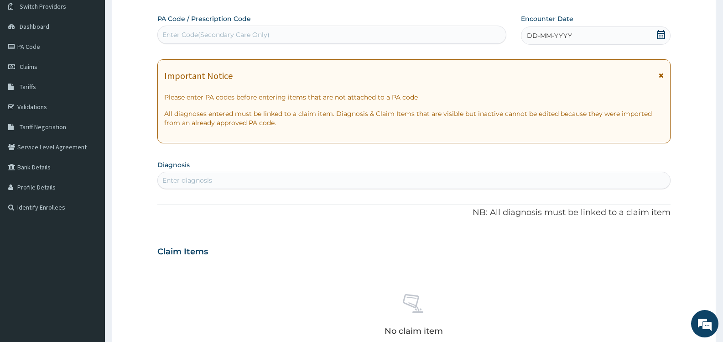
click at [660, 35] on icon at bounding box center [661, 34] width 9 height 9
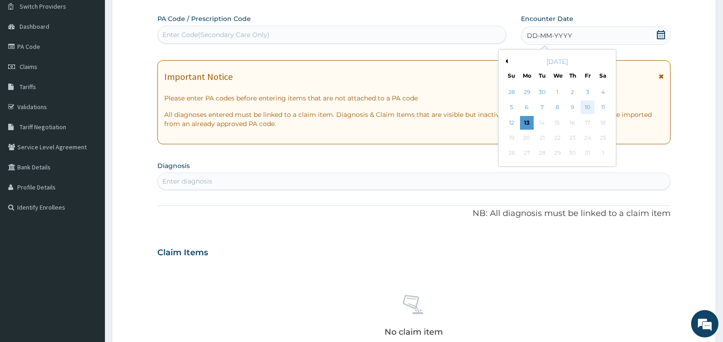
click at [591, 109] on div "10" at bounding box center [588, 108] width 14 height 14
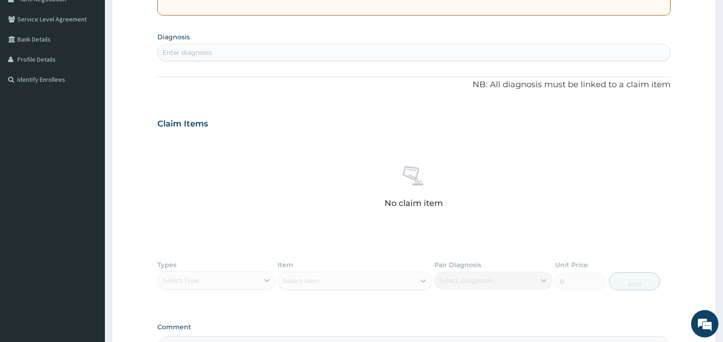
scroll to position [210, 0]
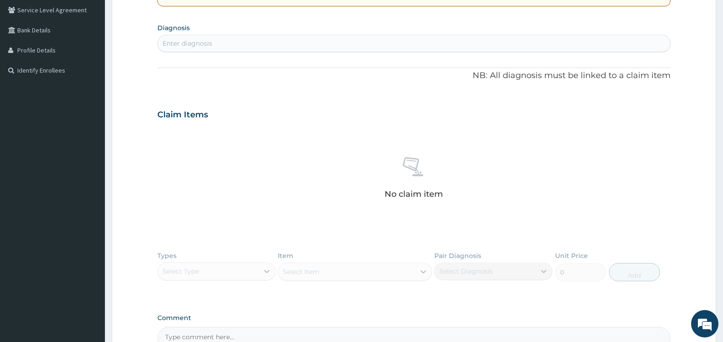
click at [205, 43] on div "Enter diagnosis" at bounding box center [187, 43] width 50 height 9
type input "PEPTIC"
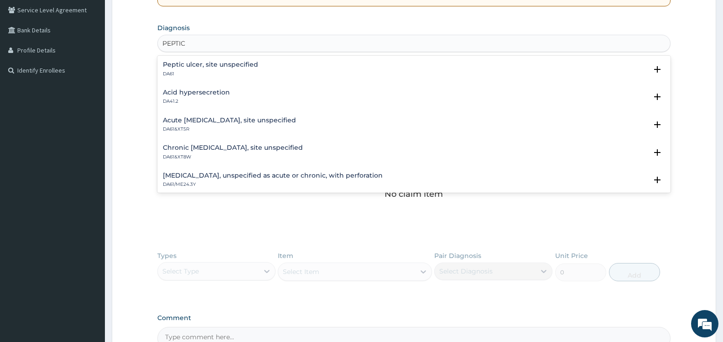
click at [232, 66] on h4 "Peptic ulcer, site unspecified" at bounding box center [210, 64] width 95 height 7
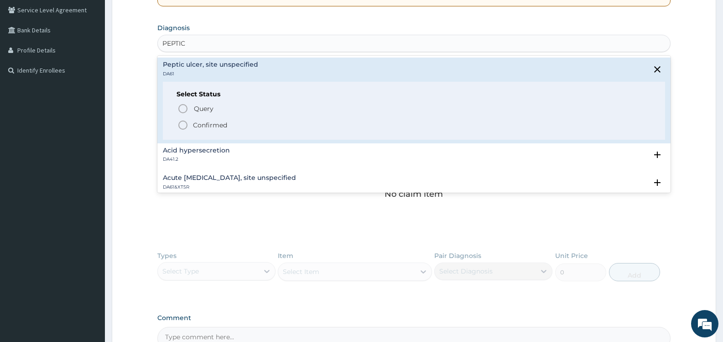
click at [181, 125] on icon "status option filled" at bounding box center [183, 125] width 11 height 11
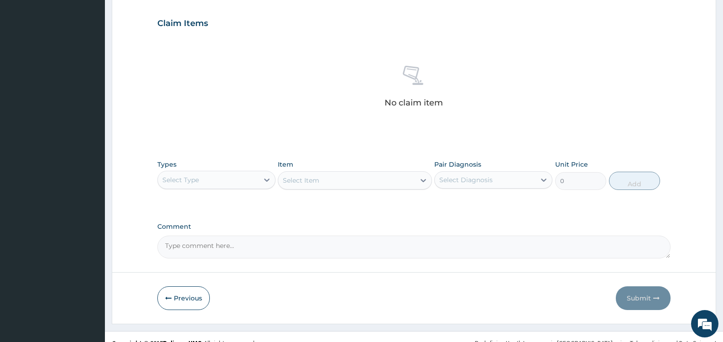
scroll to position [316, 0]
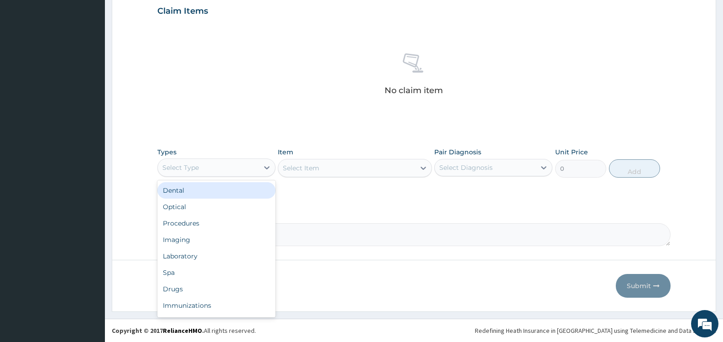
click at [251, 166] on div "Select Type" at bounding box center [208, 167] width 101 height 15
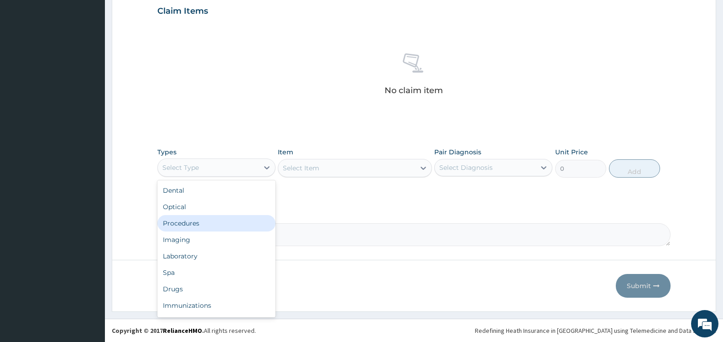
drag, startPoint x: 212, startPoint y: 224, endPoint x: 227, endPoint y: 220, distance: 15.4
click at [213, 224] on div "Procedures" at bounding box center [216, 223] width 118 height 16
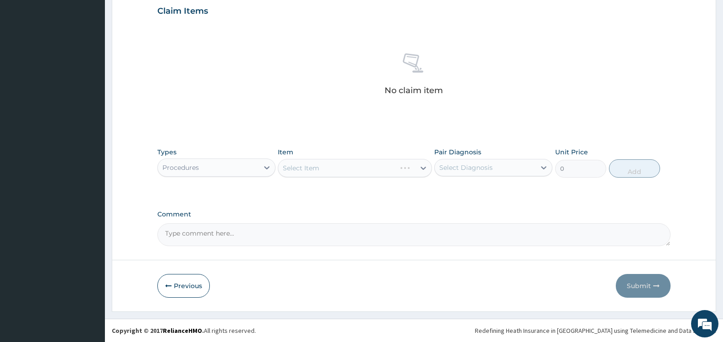
click at [463, 163] on div "Select Diagnosis" at bounding box center [465, 167] width 53 height 9
click at [462, 190] on label "Peptic ulcer, site unspecified" at bounding box center [497, 189] width 95 height 9
checkbox input "true"
click at [387, 186] on div "Types Procedures Item Select Item Pair Diagnosis option [MEDICAL_DATA], site un…" at bounding box center [413, 169] width 513 height 53
click at [402, 167] on div "Select Item" at bounding box center [346, 168] width 136 height 15
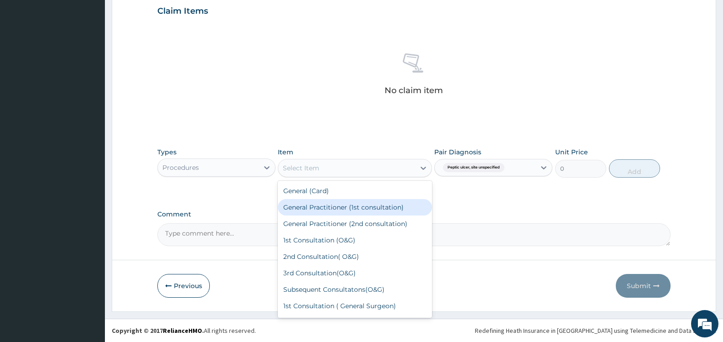
click at [382, 206] on div "General Practitioner (1st consultation)" at bounding box center [355, 207] width 154 height 16
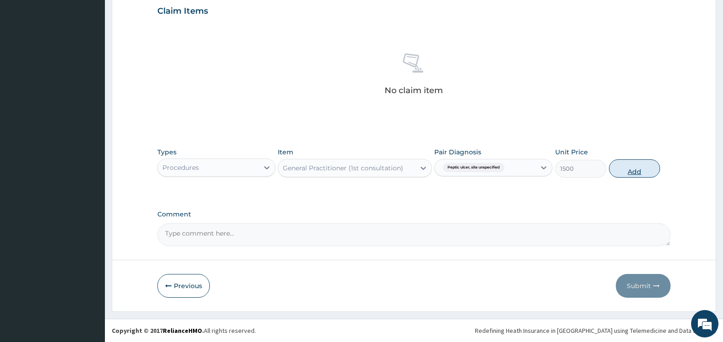
click at [627, 170] on button "Add" at bounding box center [634, 168] width 51 height 18
type input "0"
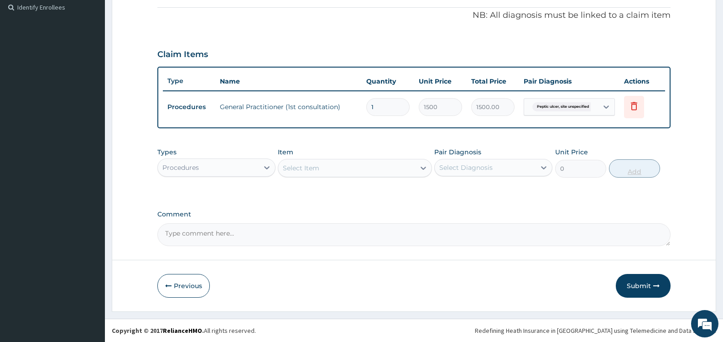
scroll to position [273, 0]
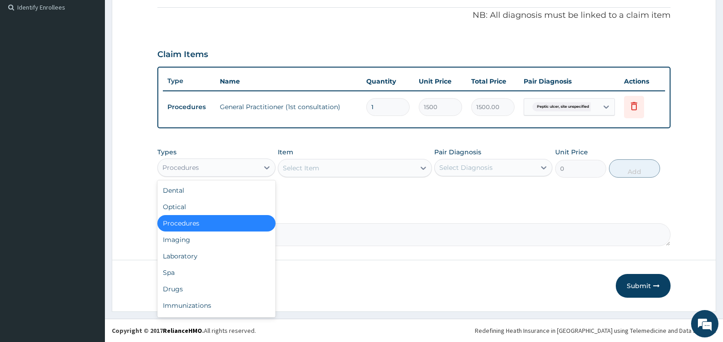
click at [249, 167] on div "Procedures" at bounding box center [208, 167] width 101 height 15
click at [207, 288] on div "Drugs" at bounding box center [216, 289] width 118 height 16
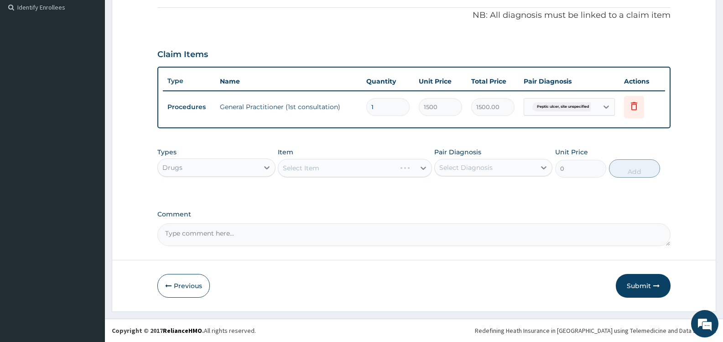
click at [469, 166] on div "Select Diagnosis" at bounding box center [465, 167] width 53 height 9
click at [462, 189] on label "Peptic ulcer, site unspecified" at bounding box center [497, 189] width 95 height 9
checkbox input "true"
click at [391, 200] on div "PA Code / Prescription Code Enter Code(Secondary Care Only) Encounter Date [DAT…" at bounding box center [413, 30] width 513 height 432
click at [405, 162] on div "Select Item" at bounding box center [346, 168] width 136 height 15
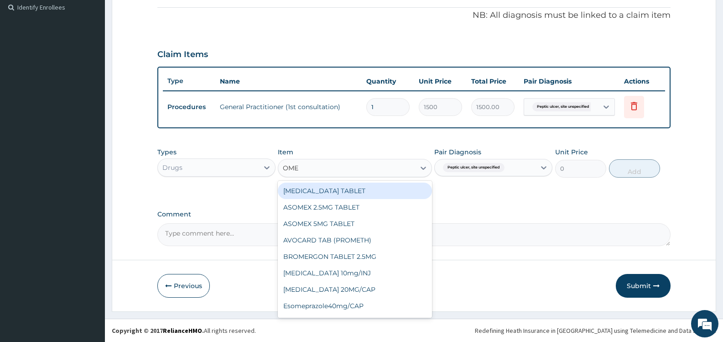
type input "OMEP"
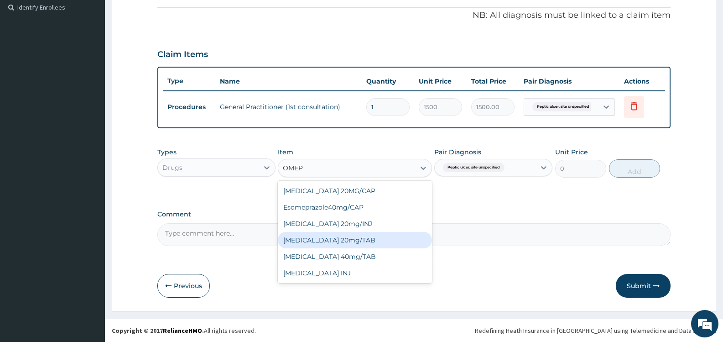
click at [352, 241] on div "[MEDICAL_DATA] 20mg/TAB" at bounding box center [355, 240] width 154 height 16
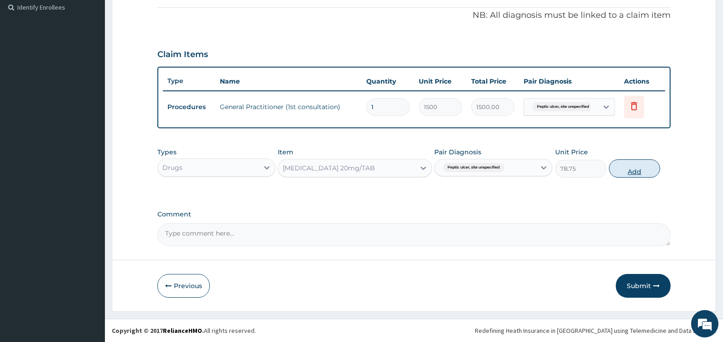
click at [639, 167] on button "Add" at bounding box center [634, 168] width 51 height 18
type input "0"
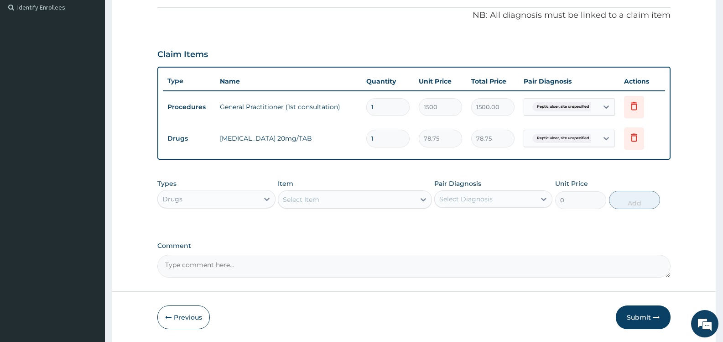
type input "14"
type input "1102.50"
type input "14"
click at [317, 200] on div "Select Item" at bounding box center [301, 199] width 37 height 9
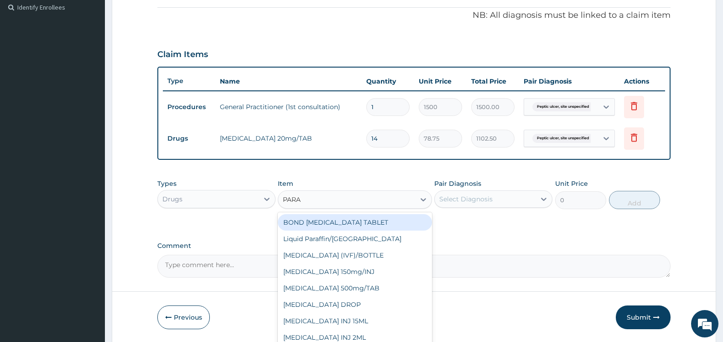
type input "PARAC"
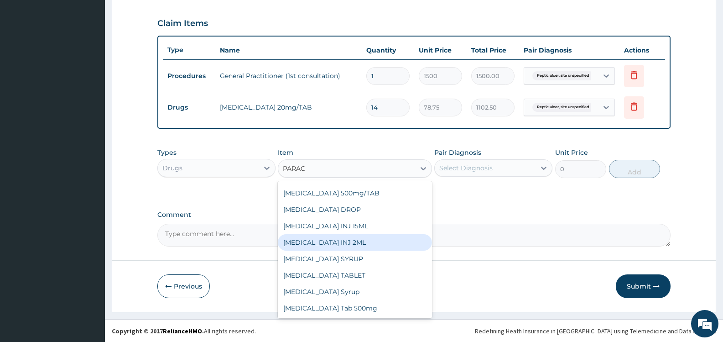
scroll to position [304, 0]
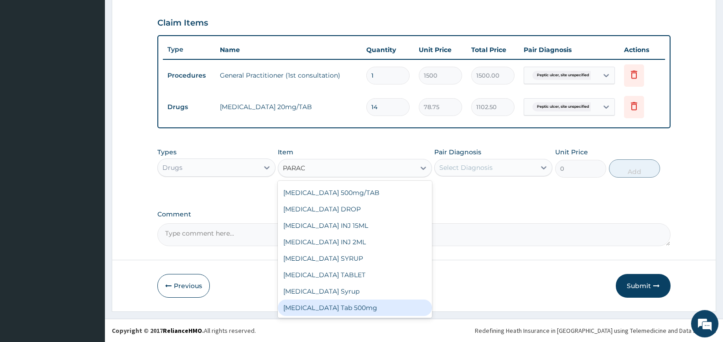
click at [357, 308] on div "[MEDICAL_DATA] Tab 500mg" at bounding box center [355, 307] width 154 height 16
type input "15"
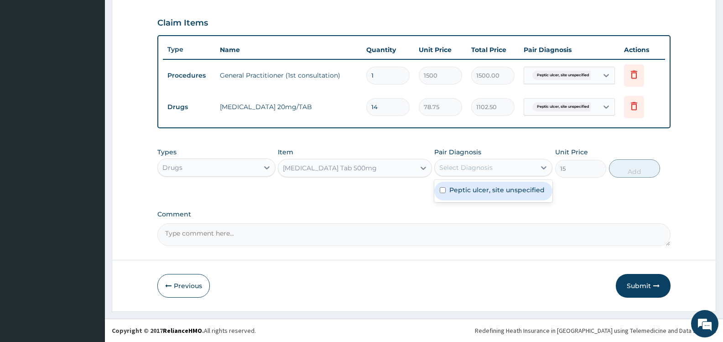
drag, startPoint x: 495, startPoint y: 164, endPoint x: 482, endPoint y: 175, distance: 17.2
click at [495, 164] on div "Select Diagnosis" at bounding box center [485, 167] width 101 height 15
click at [476, 194] on div "Peptic ulcer, site unspecified" at bounding box center [493, 191] width 118 height 19
checkbox input "true"
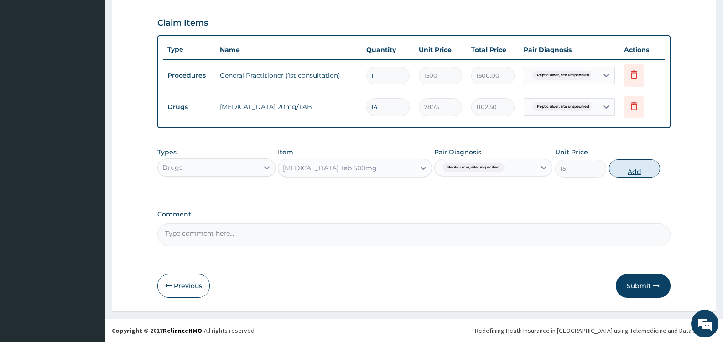
click at [627, 170] on button "Add" at bounding box center [634, 168] width 51 height 18
type input "0"
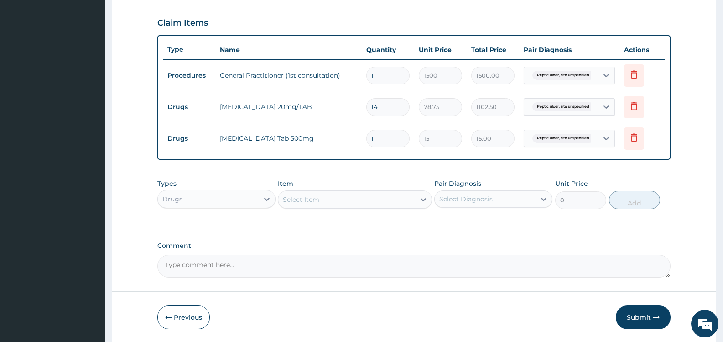
type input "18"
type input "270.00"
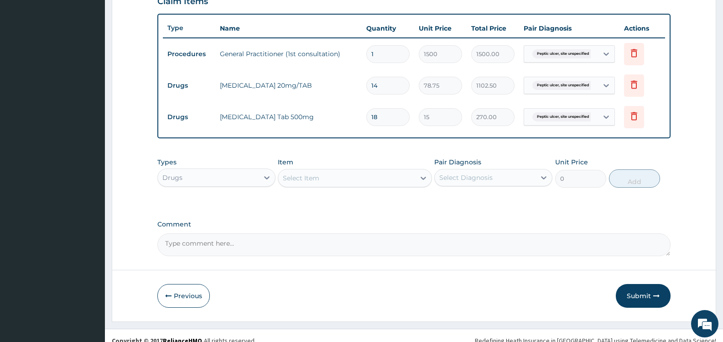
scroll to position [336, 0]
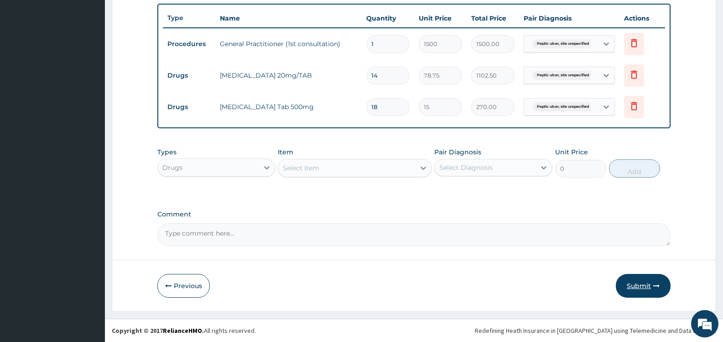
type input "18"
click at [642, 286] on button "Submit" at bounding box center [643, 286] width 55 height 24
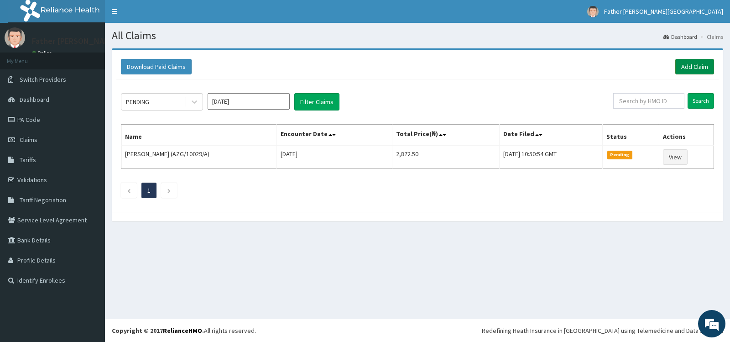
click at [699, 63] on link "Add Claim" at bounding box center [694, 67] width 39 height 16
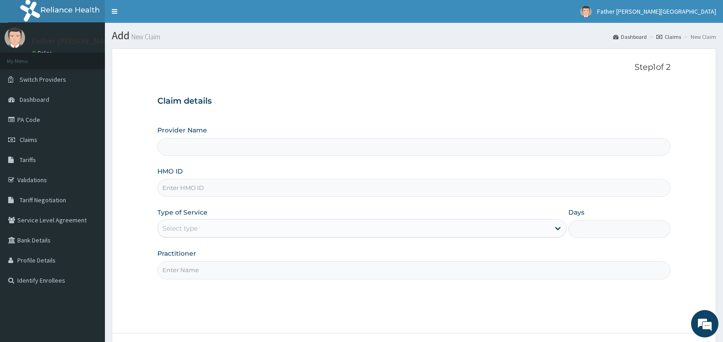
type input "Father [PERSON_NAME][GEOGRAPHIC_DATA]"
